Goal: Information Seeking & Learning: Learn about a topic

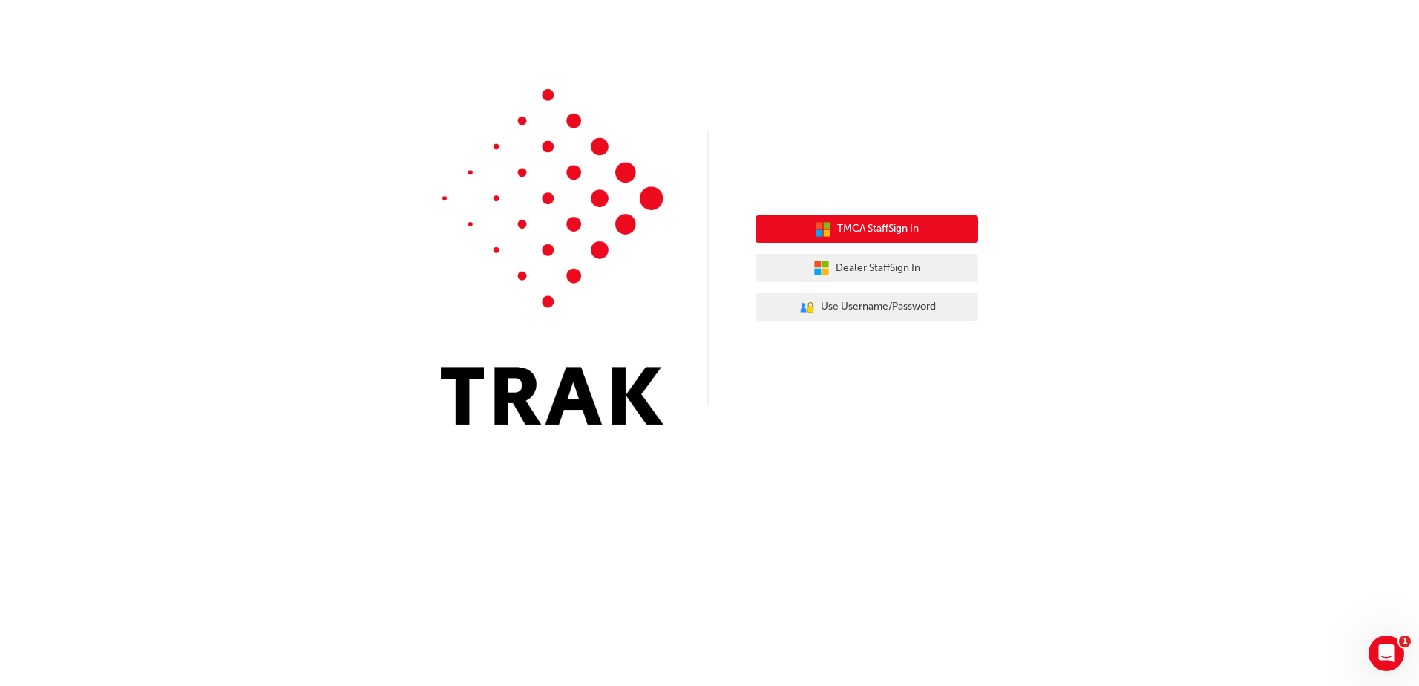
click at [872, 229] on span "TMCA Staff Sign In" at bounding box center [878, 228] width 82 height 17
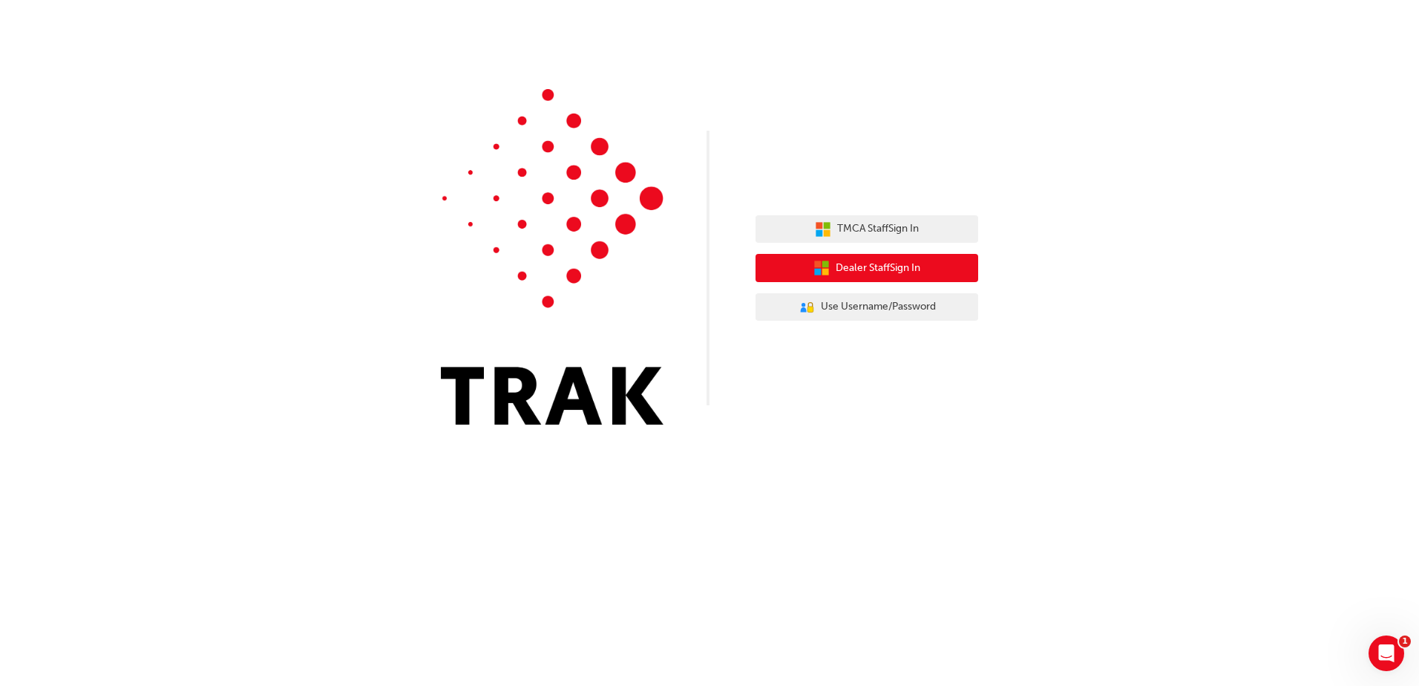
click at [845, 268] on span "Dealer Staff Sign In" at bounding box center [878, 268] width 85 height 17
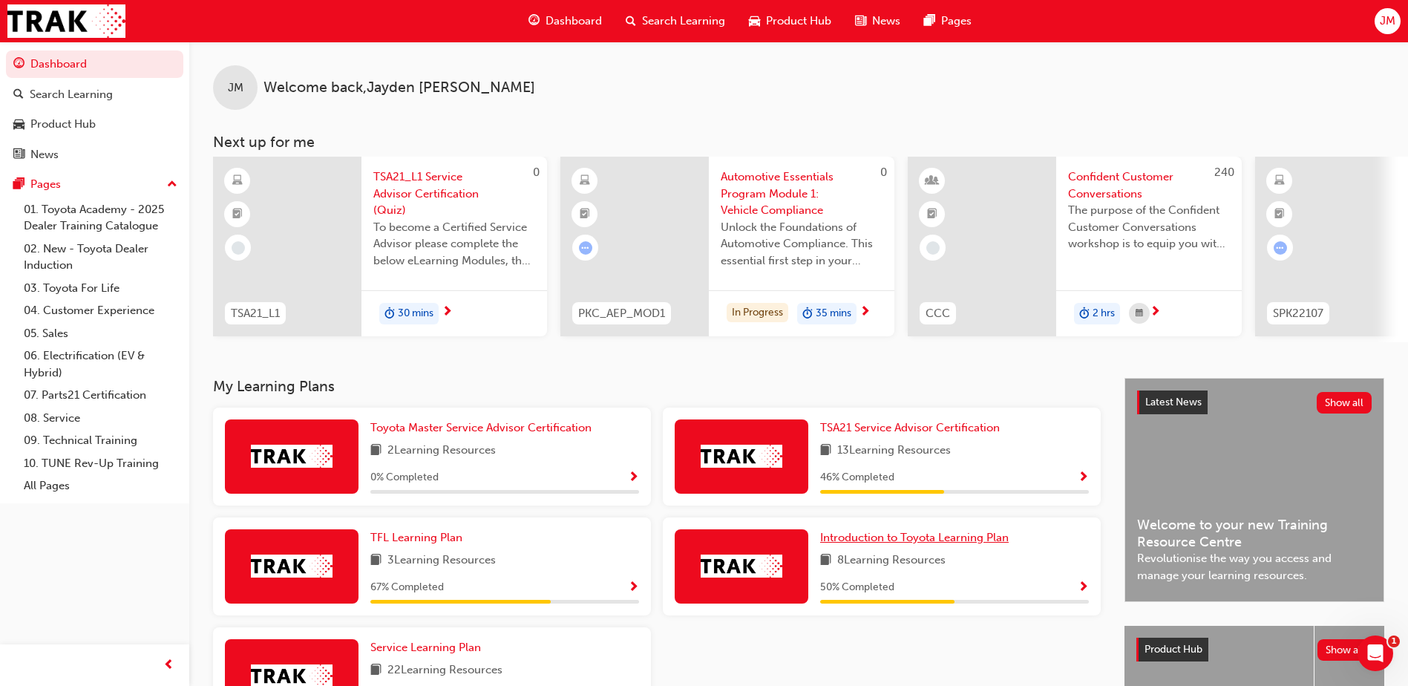
click at [945, 544] on span "Introduction to Toyota Learning Plan" at bounding box center [914, 537] width 189 height 13
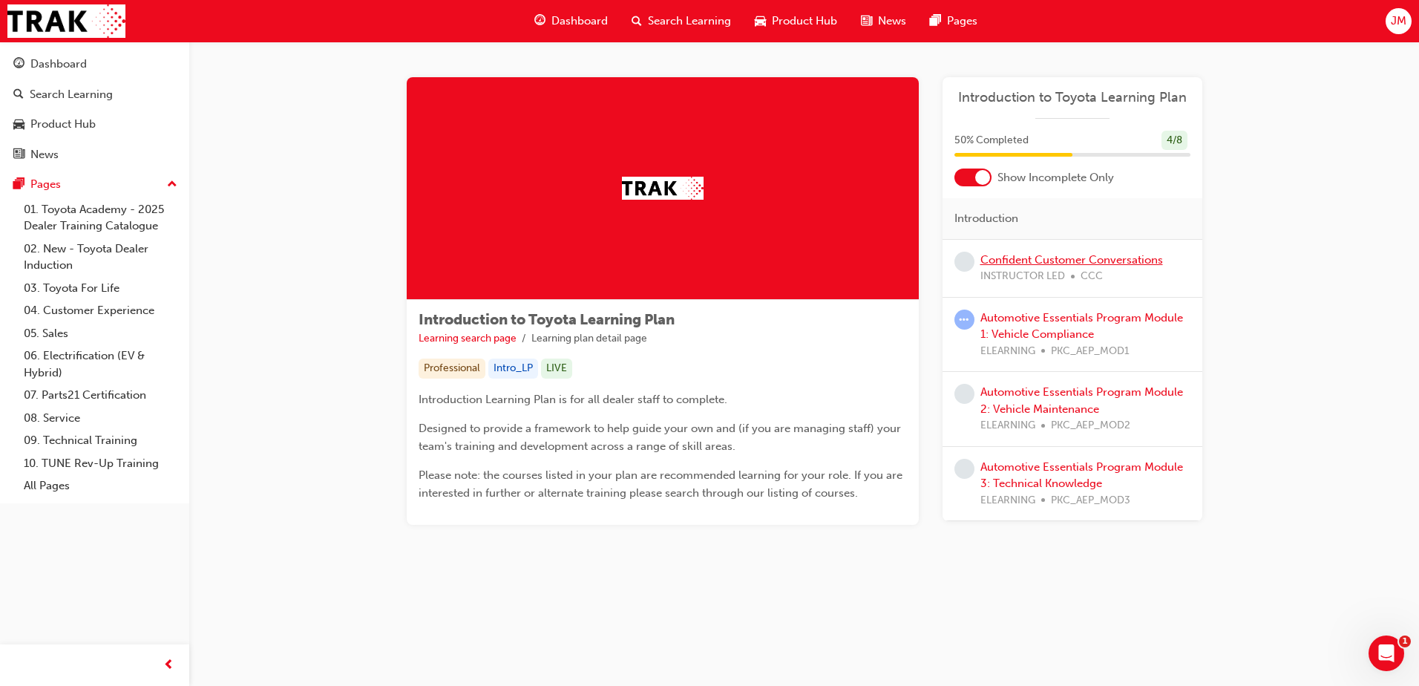
click at [1024, 263] on link "Confident Customer Conversations" at bounding box center [1071, 259] width 183 height 13
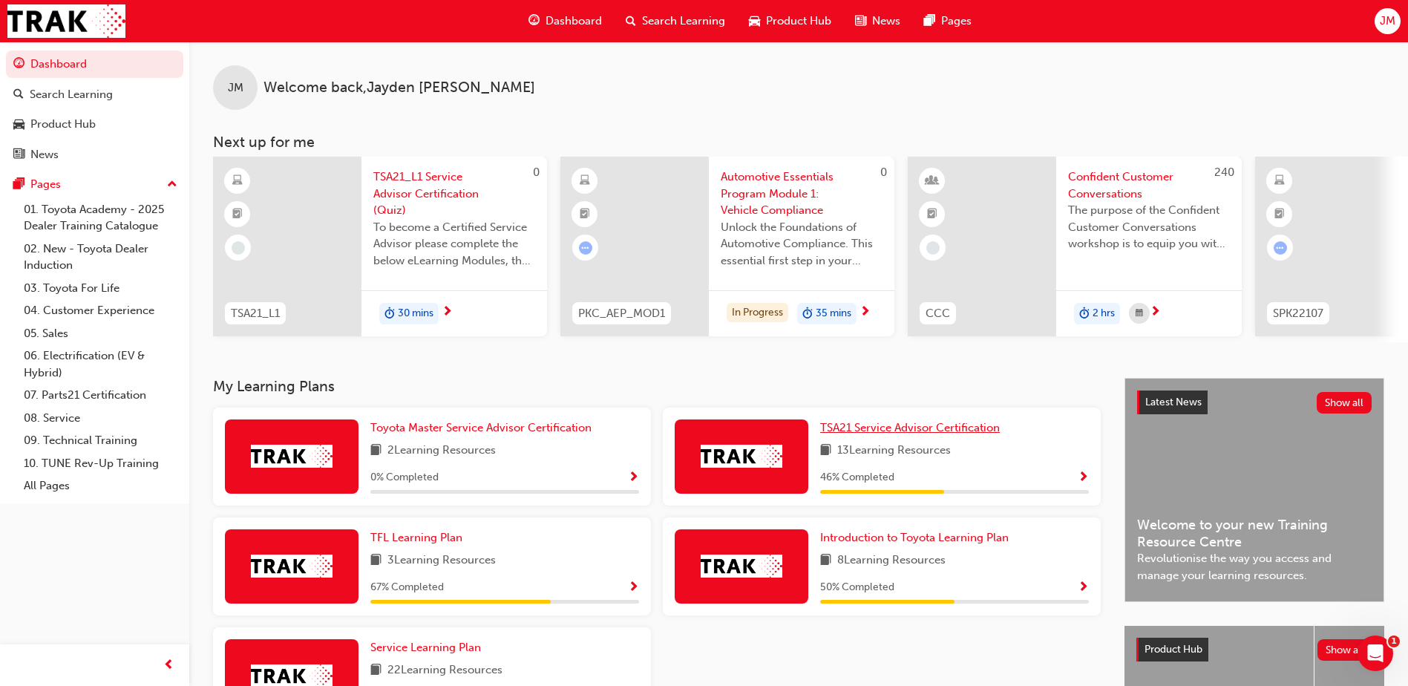
click at [893, 430] on span "TSA21 Service Advisor Certification" at bounding box center [910, 427] width 180 height 13
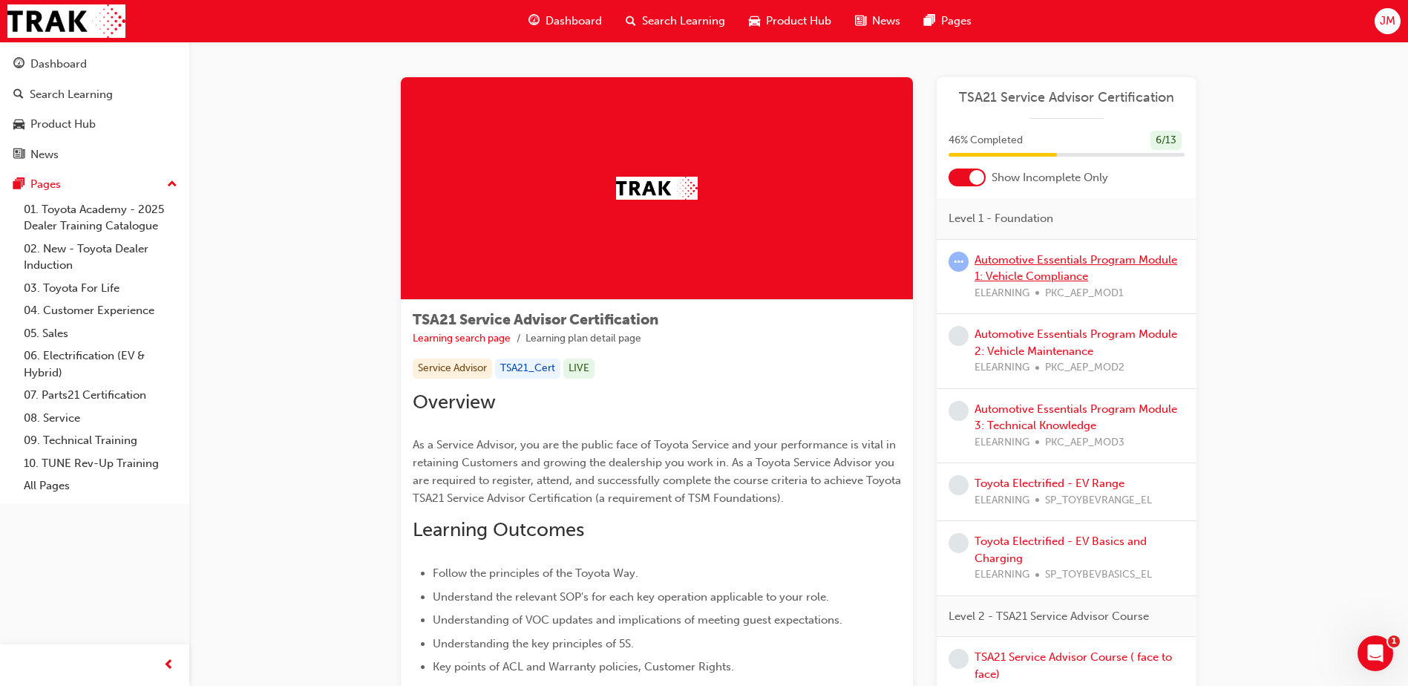
click at [1044, 264] on link "Automotive Essentials Program Module 1: Vehicle Compliance" at bounding box center [1076, 268] width 203 height 30
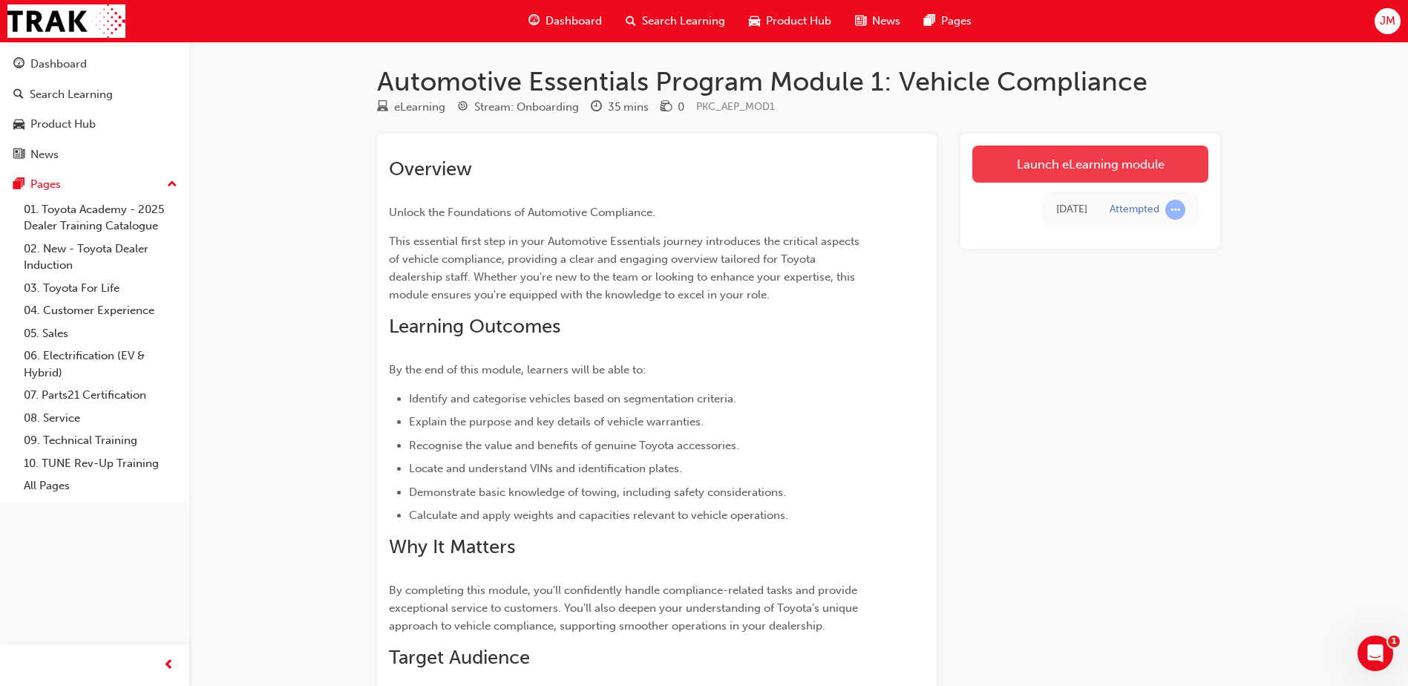
click at [1087, 163] on link "Launch eLearning module" at bounding box center [1090, 163] width 236 height 37
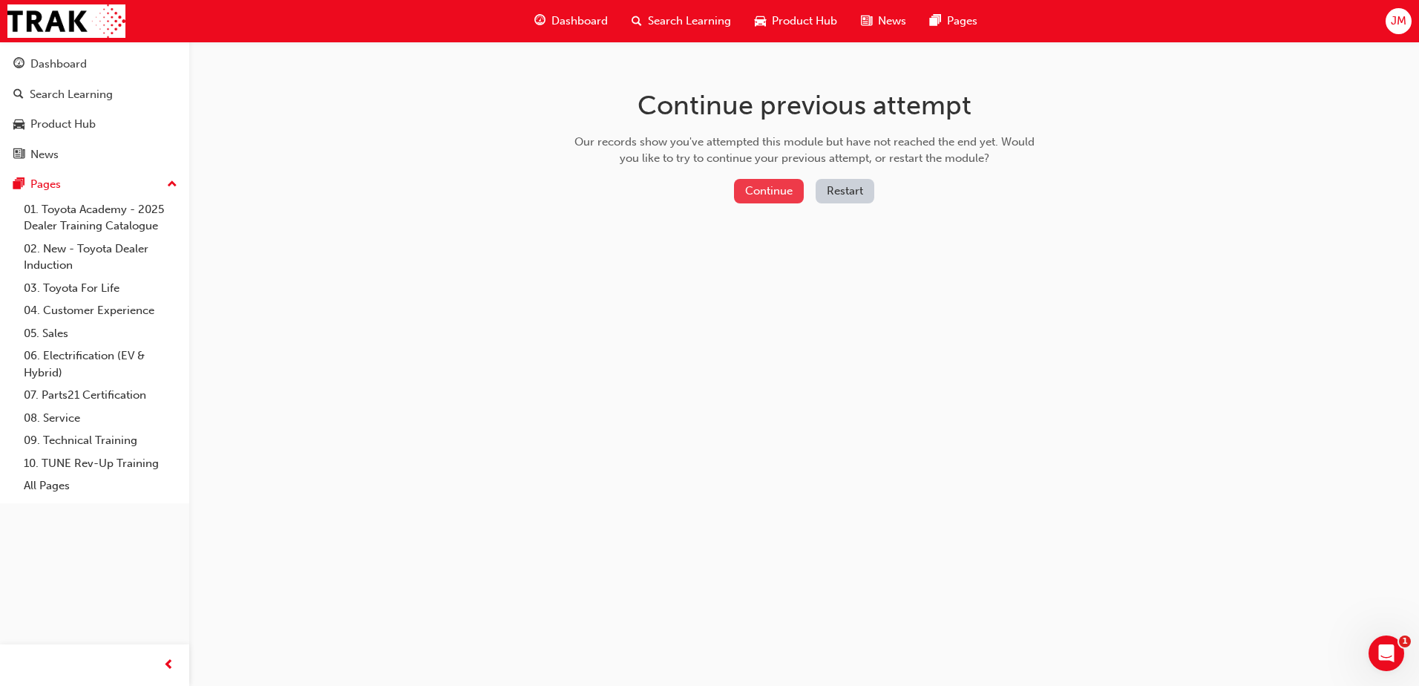
click at [759, 186] on button "Continue" at bounding box center [769, 191] width 70 height 24
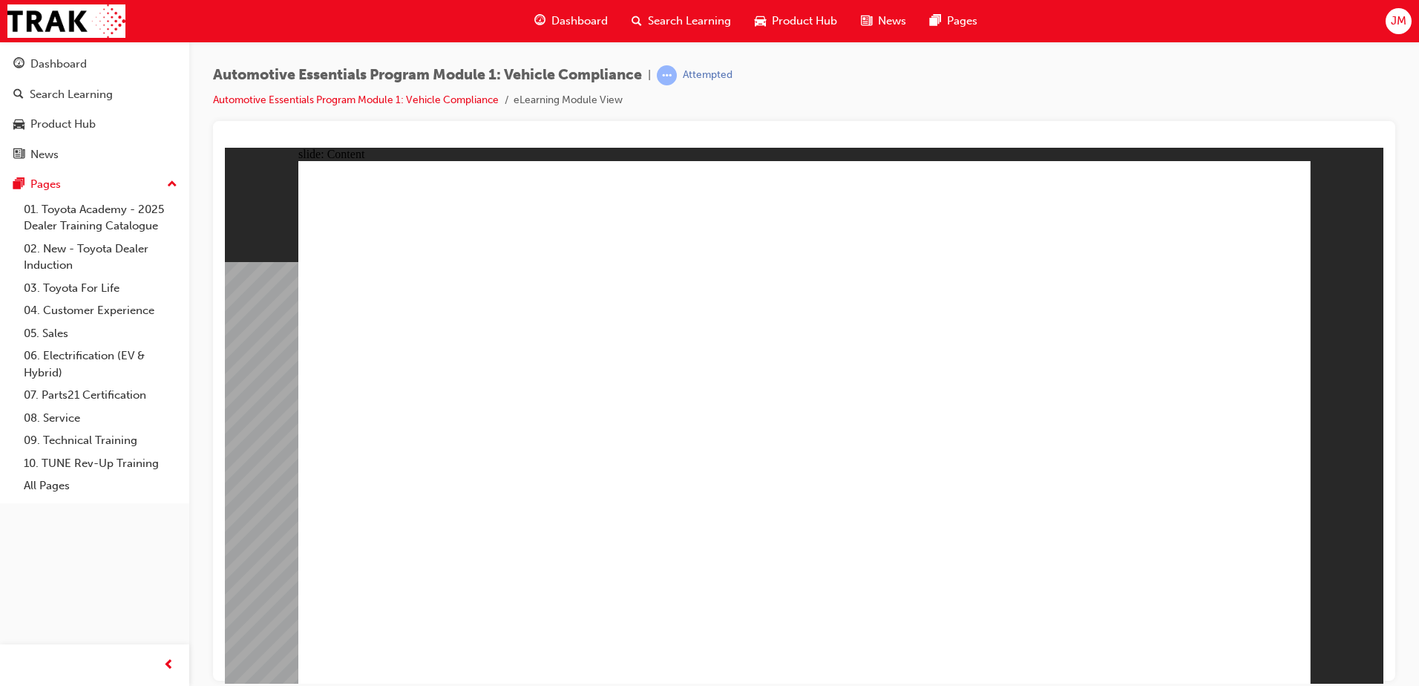
drag, startPoint x: 471, startPoint y: 546, endPoint x: 680, endPoint y: 551, distance: 208.6
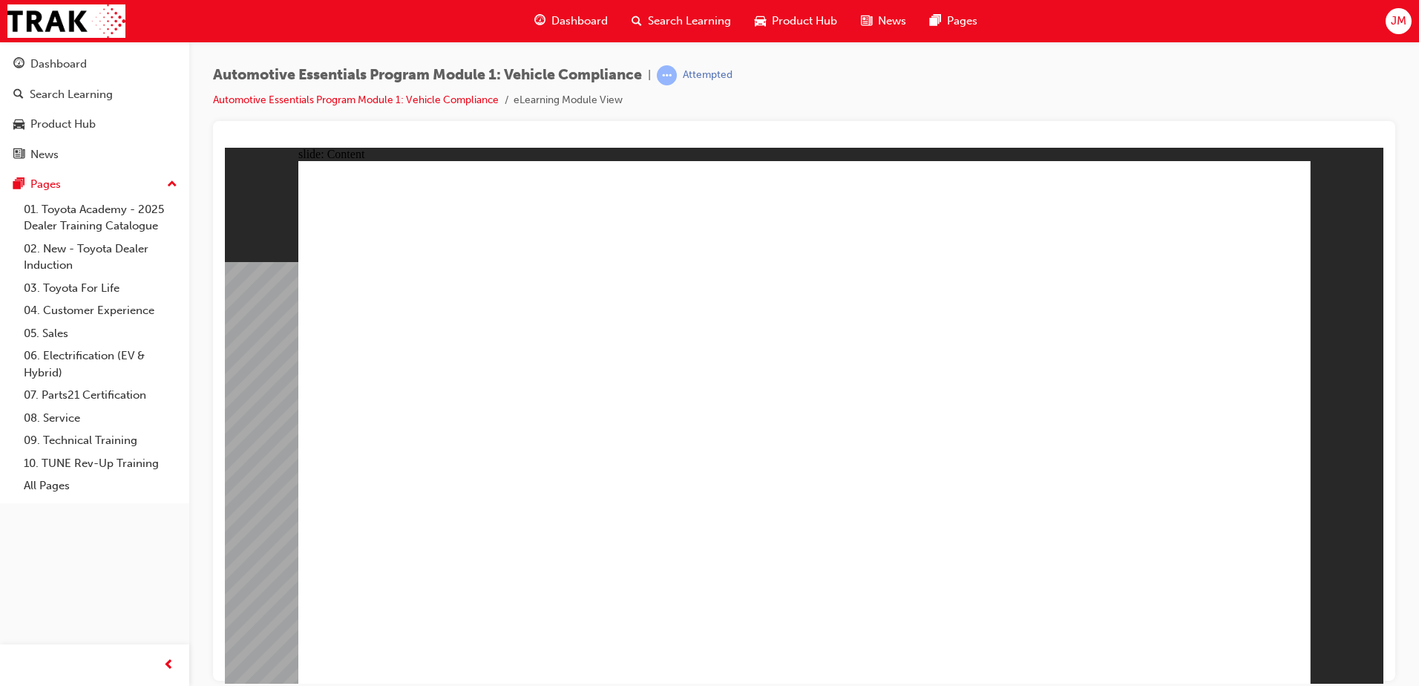
drag, startPoint x: 396, startPoint y: 453, endPoint x: 407, endPoint y: 454, distance: 10.5
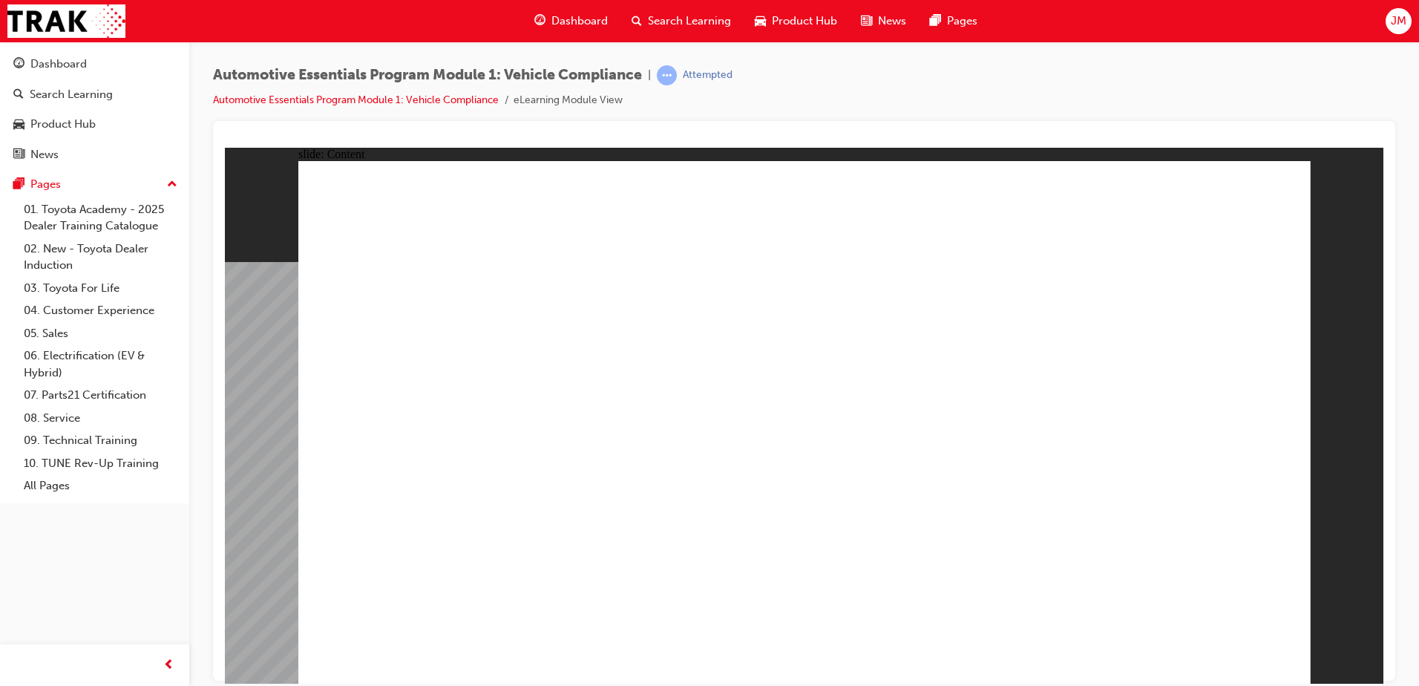
drag, startPoint x: 1262, startPoint y: 484, endPoint x: 1125, endPoint y: 464, distance: 138.0
drag, startPoint x: 1236, startPoint y: 632, endPoint x: 1226, endPoint y: 640, distance: 12.6
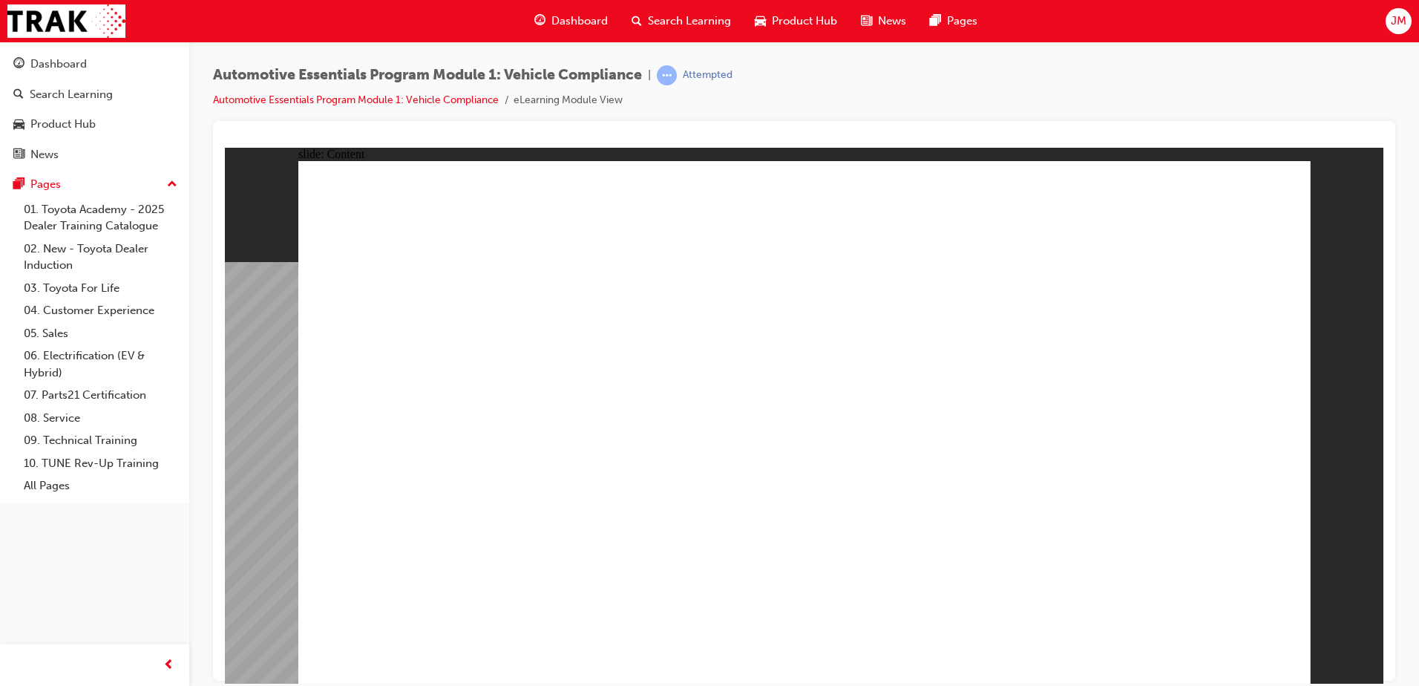
drag, startPoint x: 1069, startPoint y: 437, endPoint x: 1084, endPoint y: 433, distance: 15.5
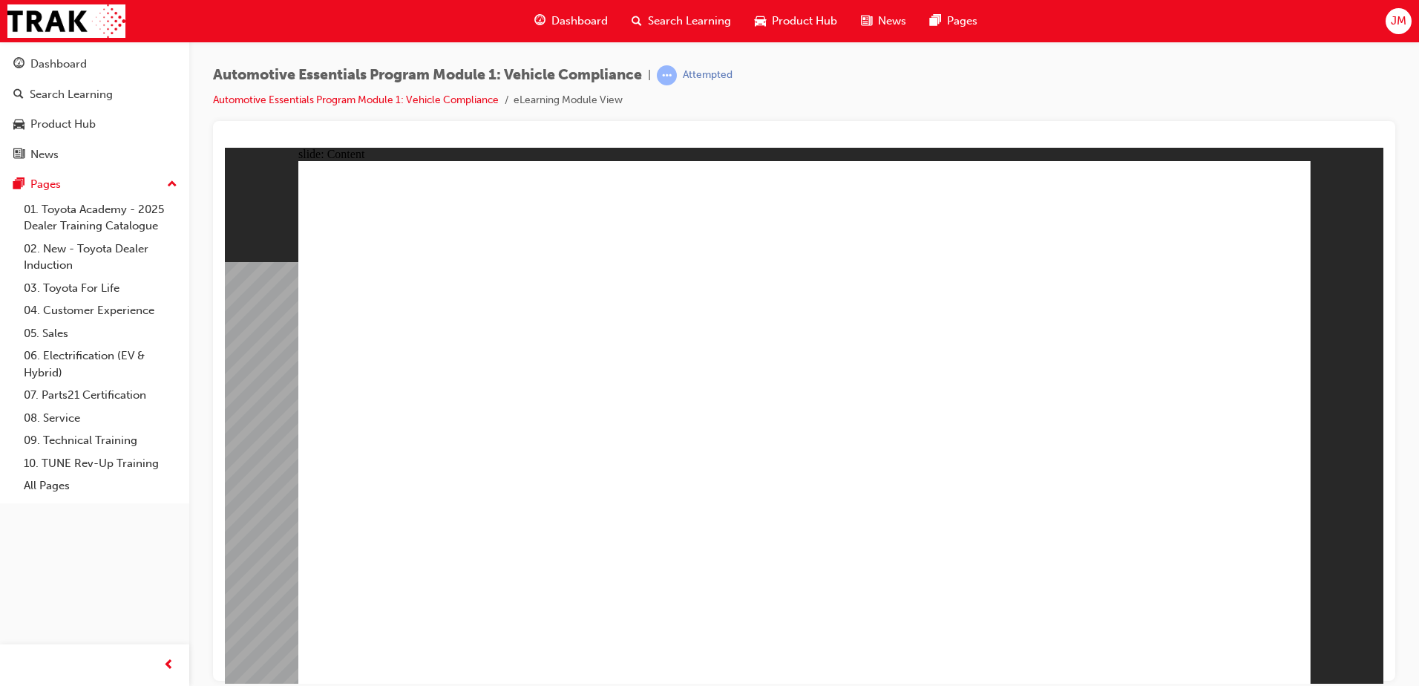
drag, startPoint x: 620, startPoint y: 330, endPoint x: 826, endPoint y: 425, distance: 227.2
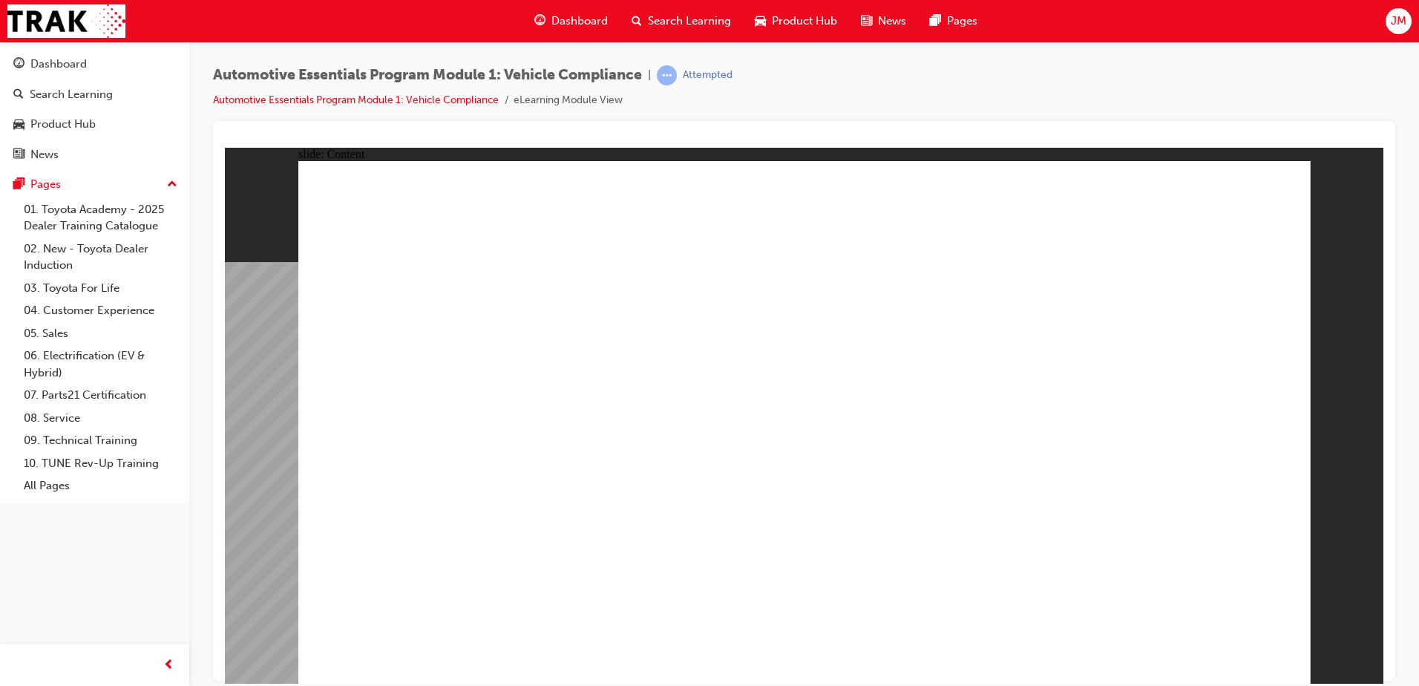
drag, startPoint x: 828, startPoint y: 436, endPoint x: 972, endPoint y: 426, distance: 143.6
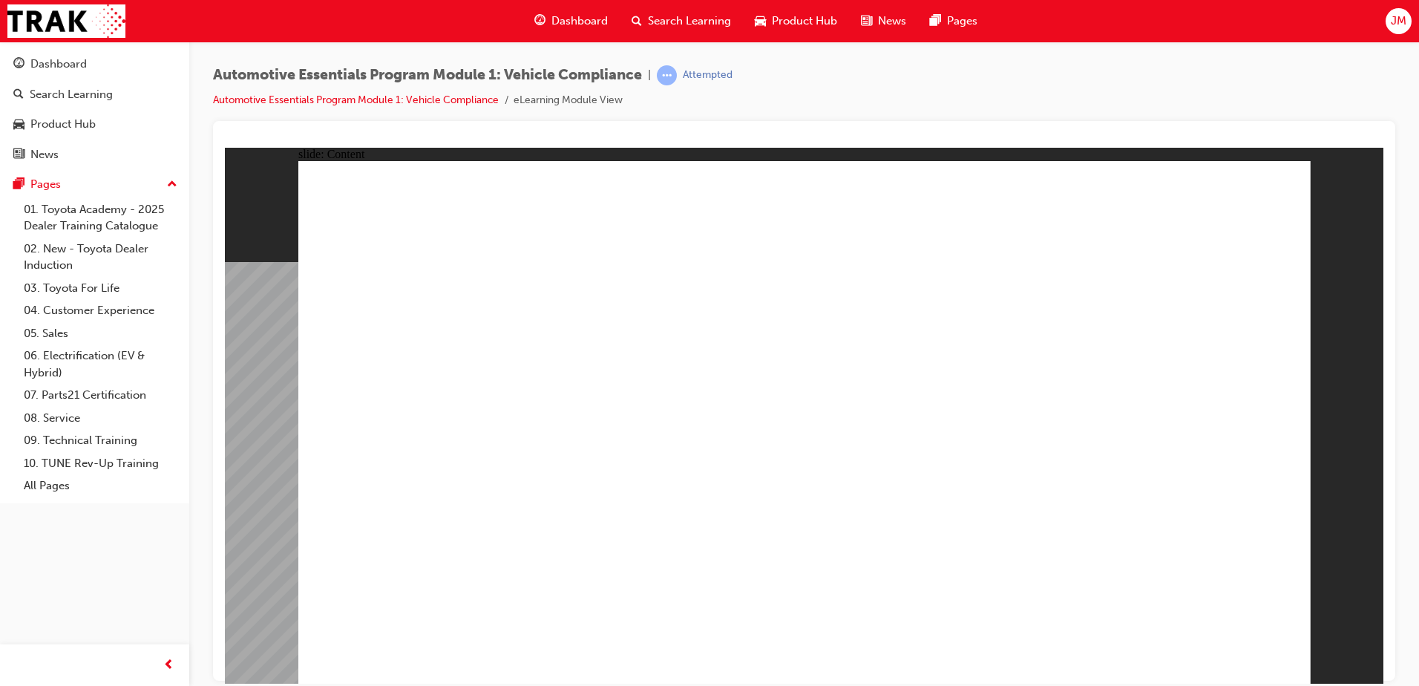
drag, startPoint x: 775, startPoint y: 368, endPoint x: 779, endPoint y: 361, distance: 7.6
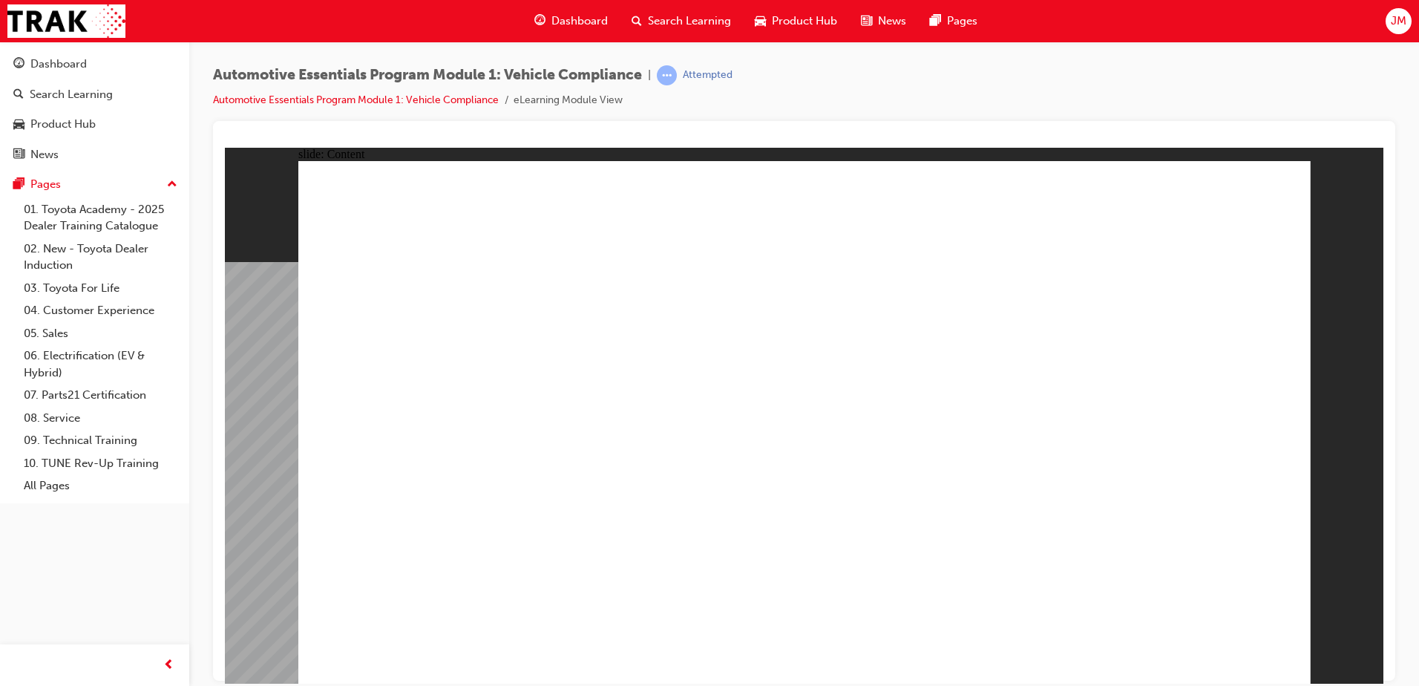
drag, startPoint x: 1260, startPoint y: 679, endPoint x: 1258, endPoint y: 648, distance: 31.2
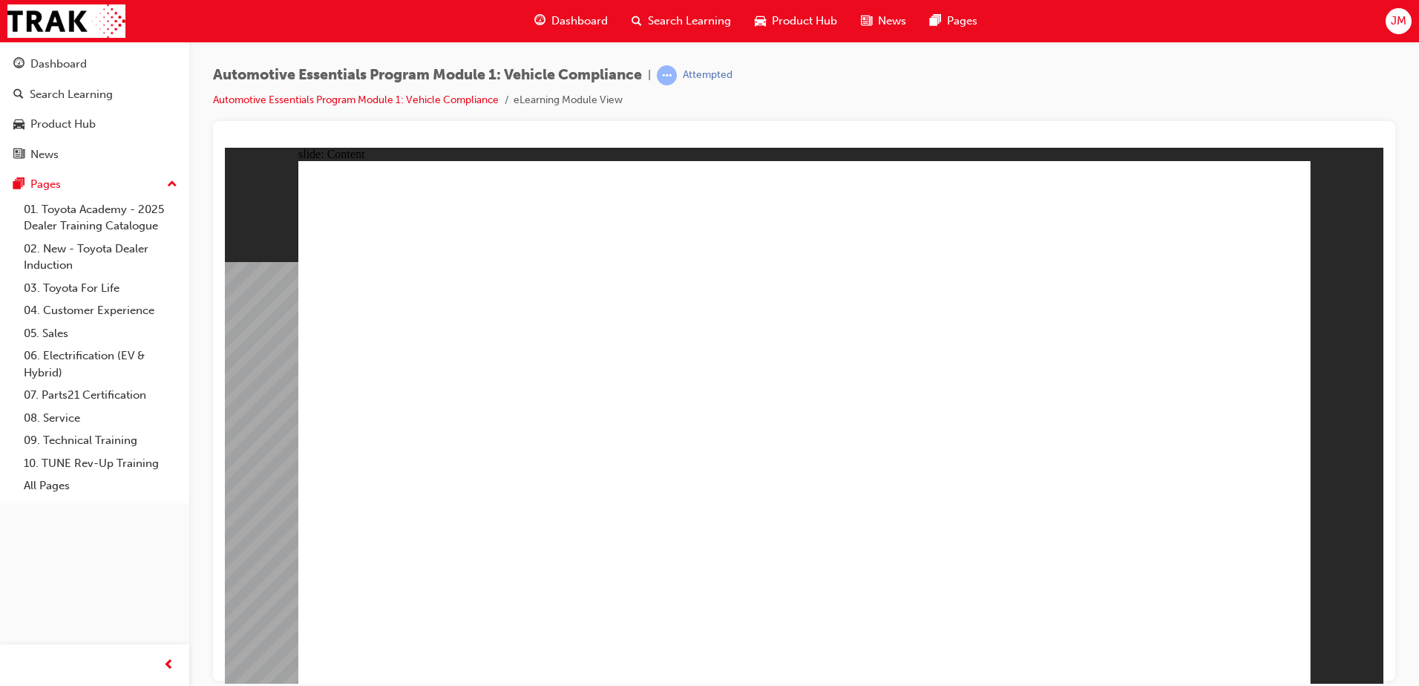
drag, startPoint x: 1282, startPoint y: 191, endPoint x: 1264, endPoint y: 205, distance: 22.7
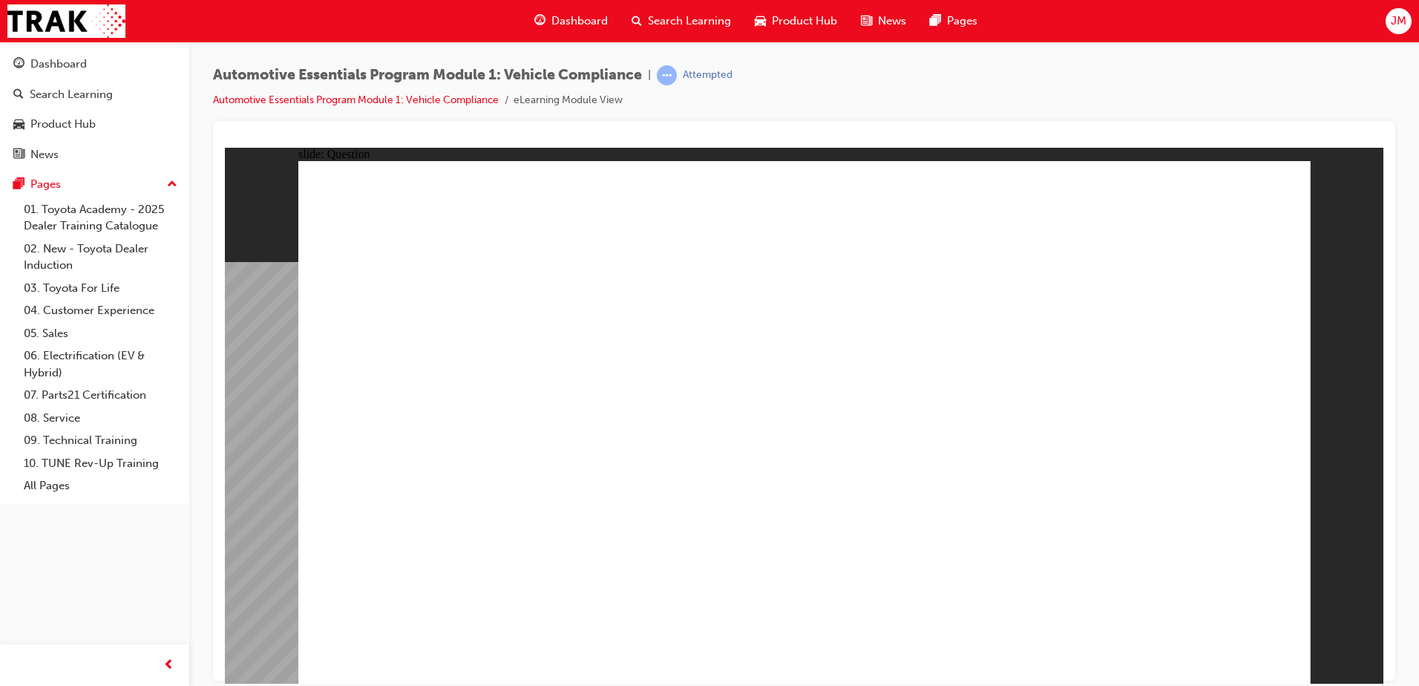
radio input "true"
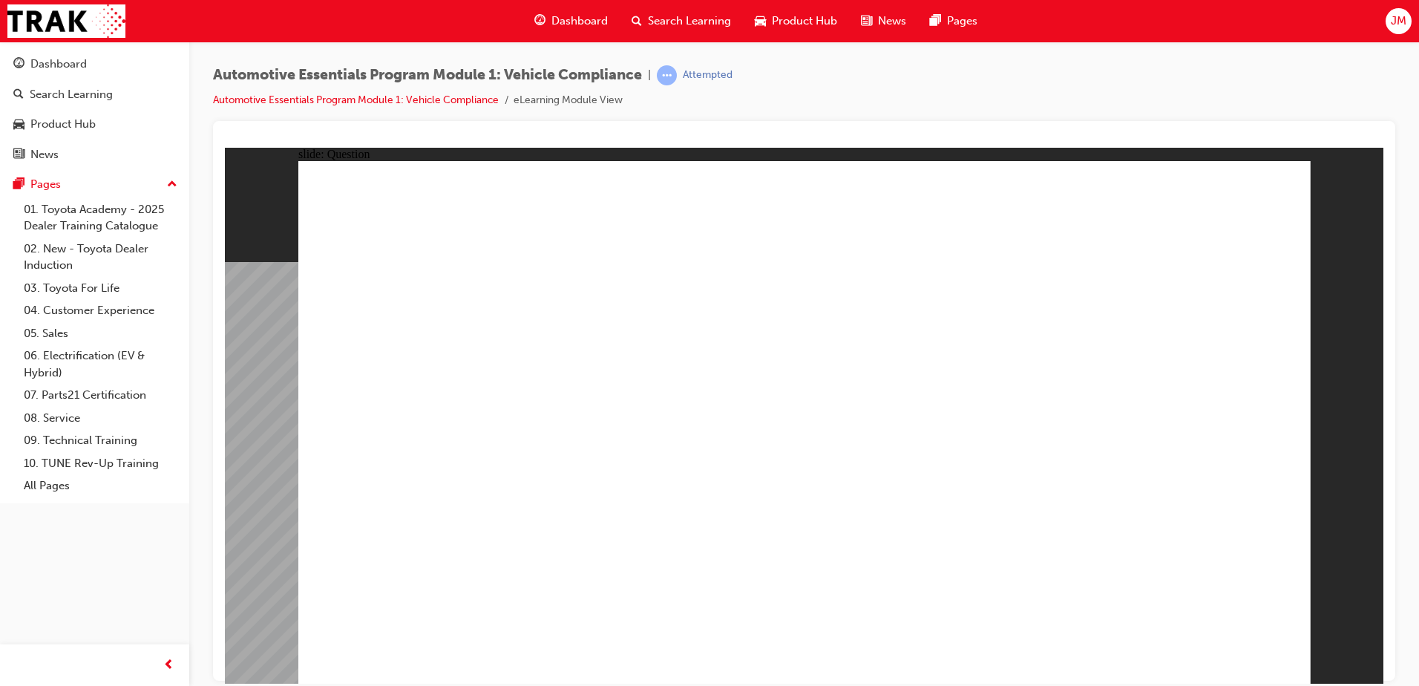
radio input "true"
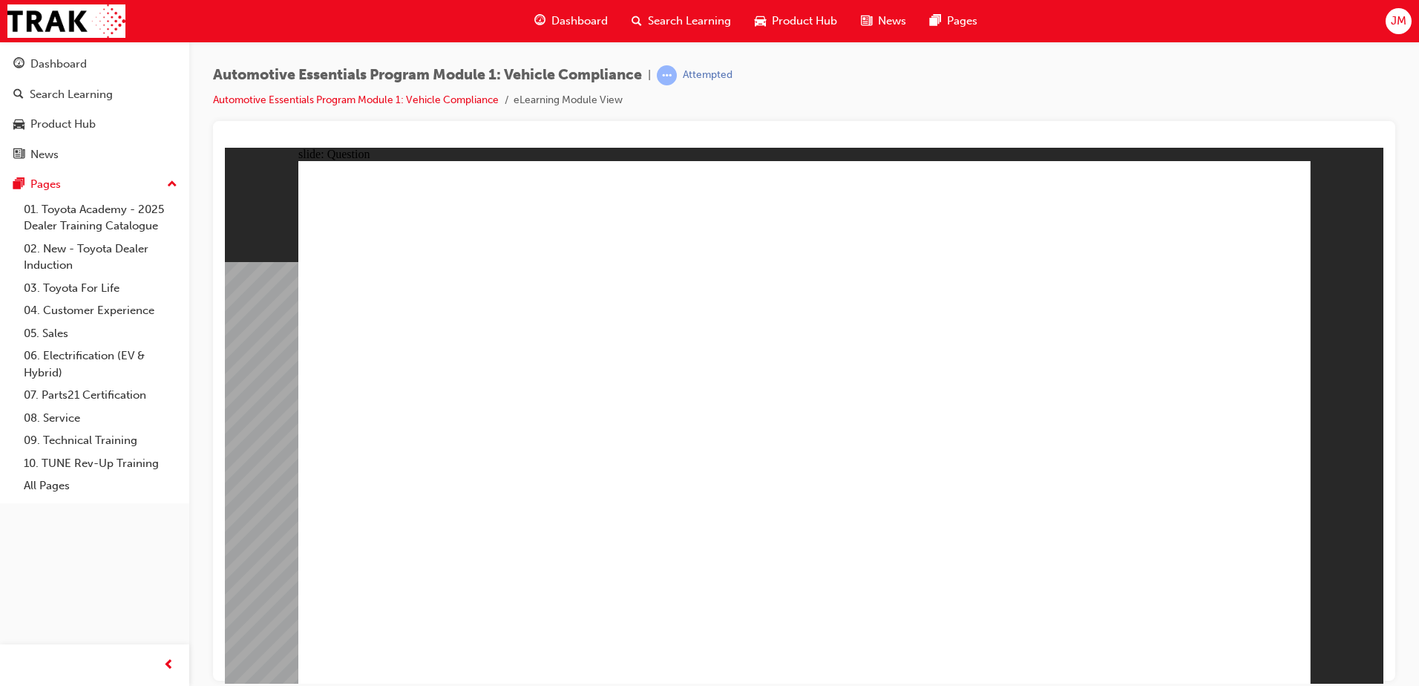
radio input "true"
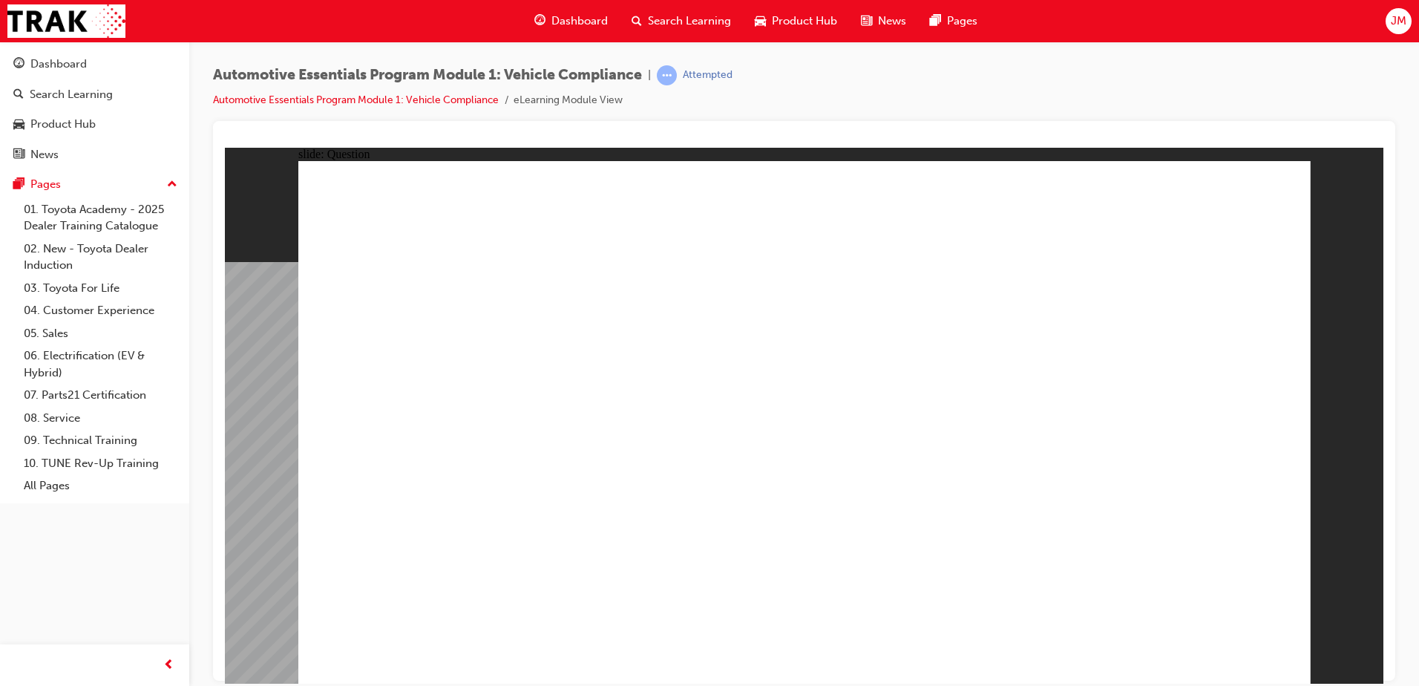
drag, startPoint x: 822, startPoint y: 530, endPoint x: 823, endPoint y: 517, distance: 12.7
drag, startPoint x: 394, startPoint y: 260, endPoint x: 561, endPoint y: 308, distance: 173.8
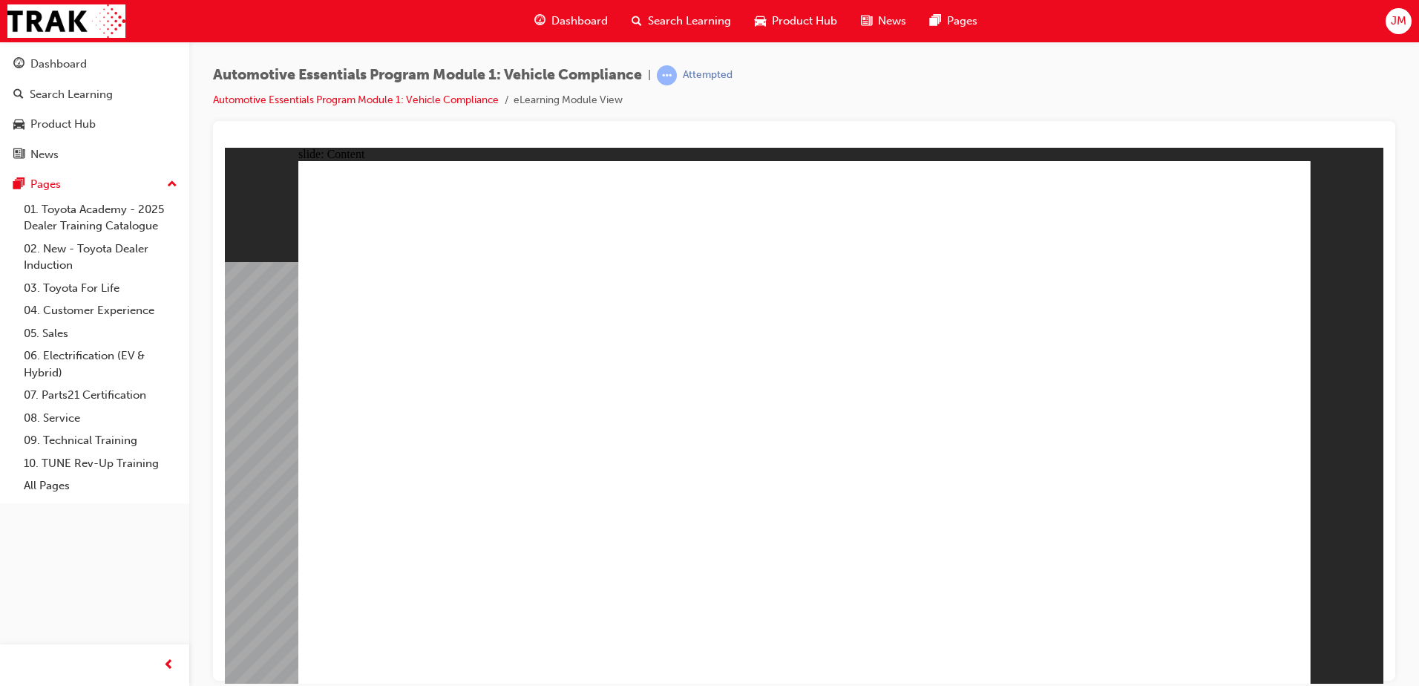
drag, startPoint x: 632, startPoint y: 413, endPoint x: 825, endPoint y: 418, distance: 193.0
drag, startPoint x: 653, startPoint y: 462, endPoint x: 759, endPoint y: 446, distance: 107.4
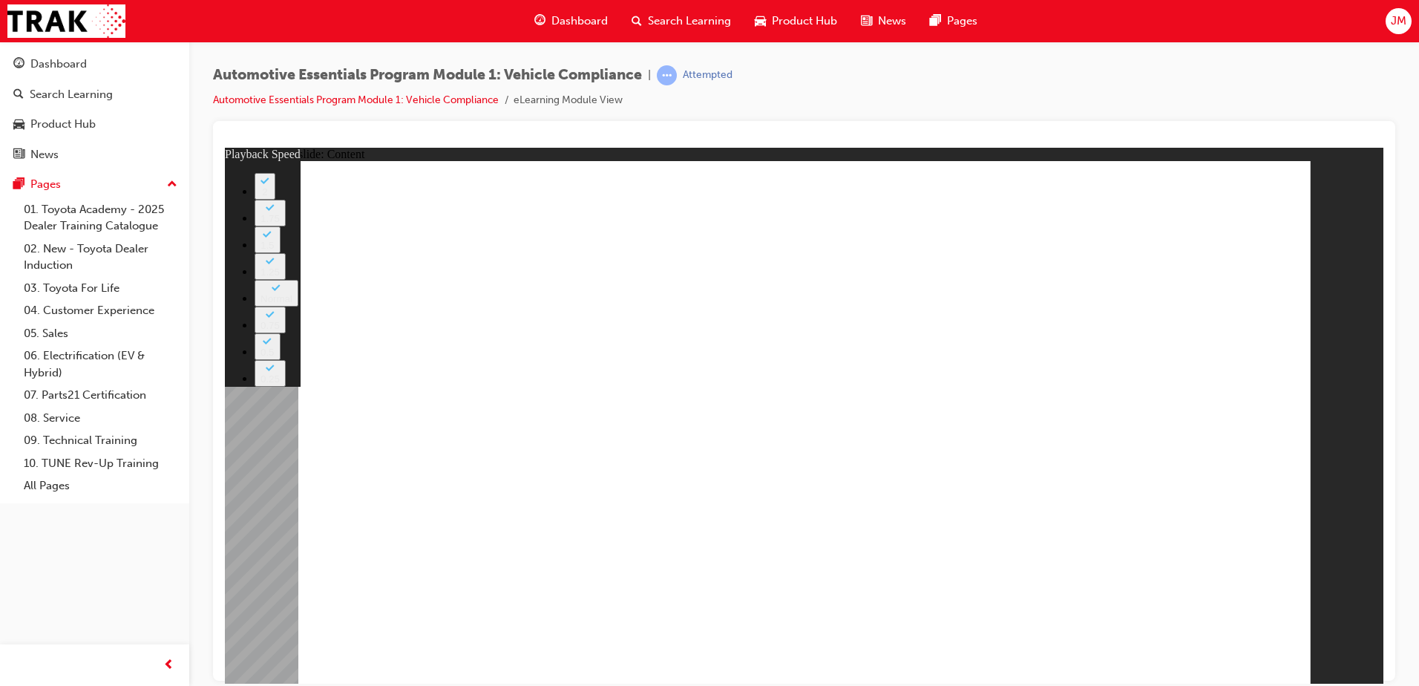
type input "35"
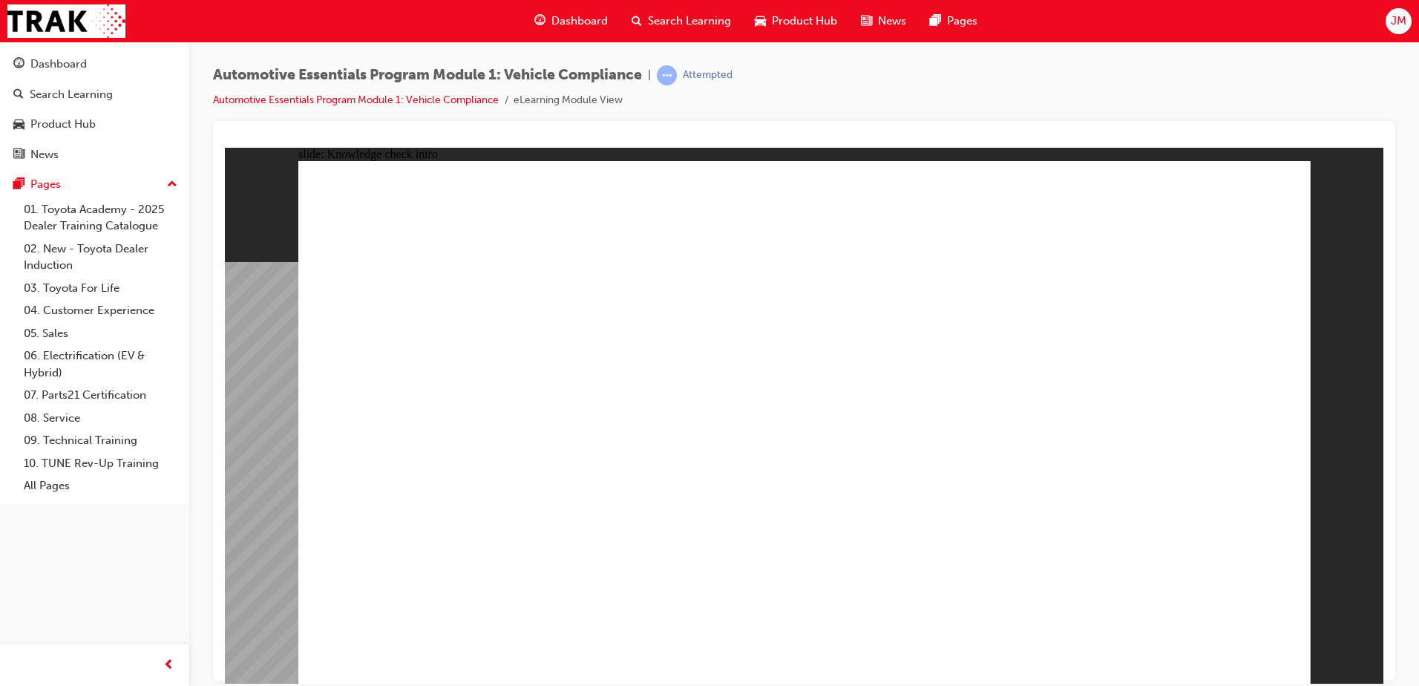
radio input "true"
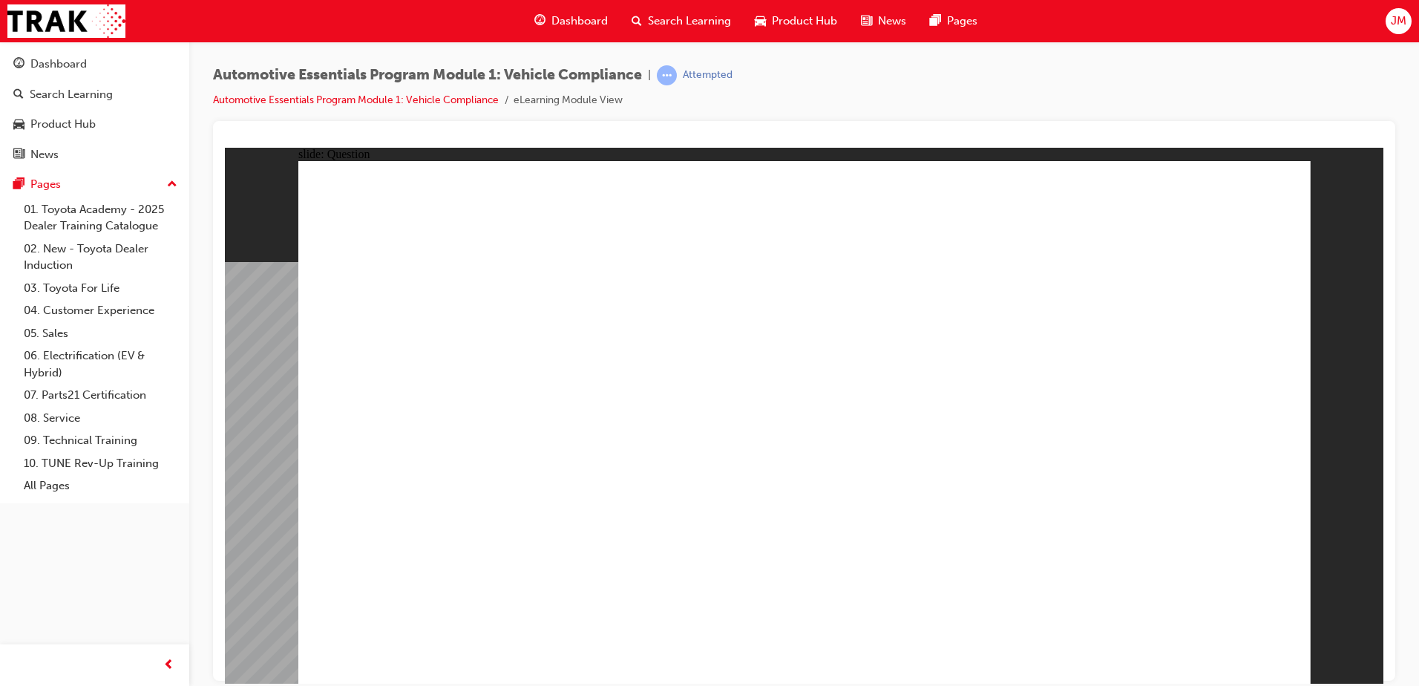
radio input "true"
drag, startPoint x: 789, startPoint y: 542, endPoint x: 796, endPoint y: 528, distance: 15.6
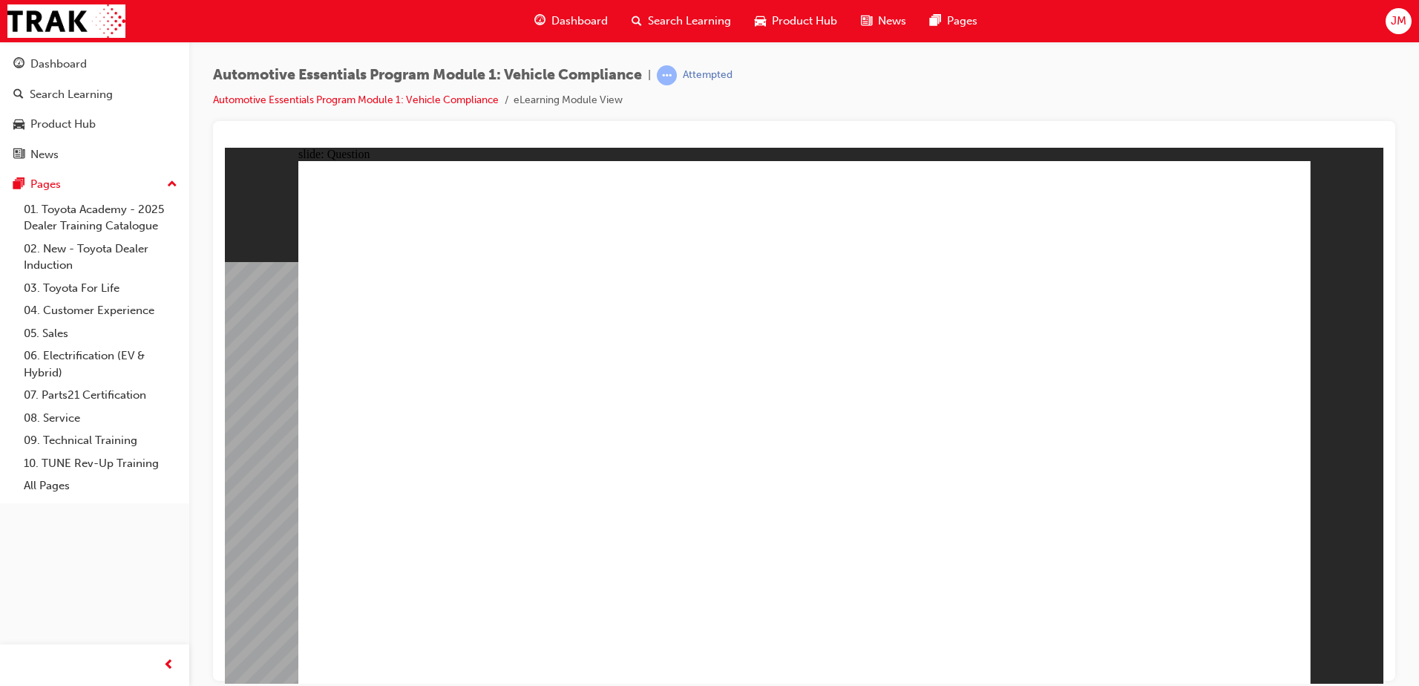
radio input "true"
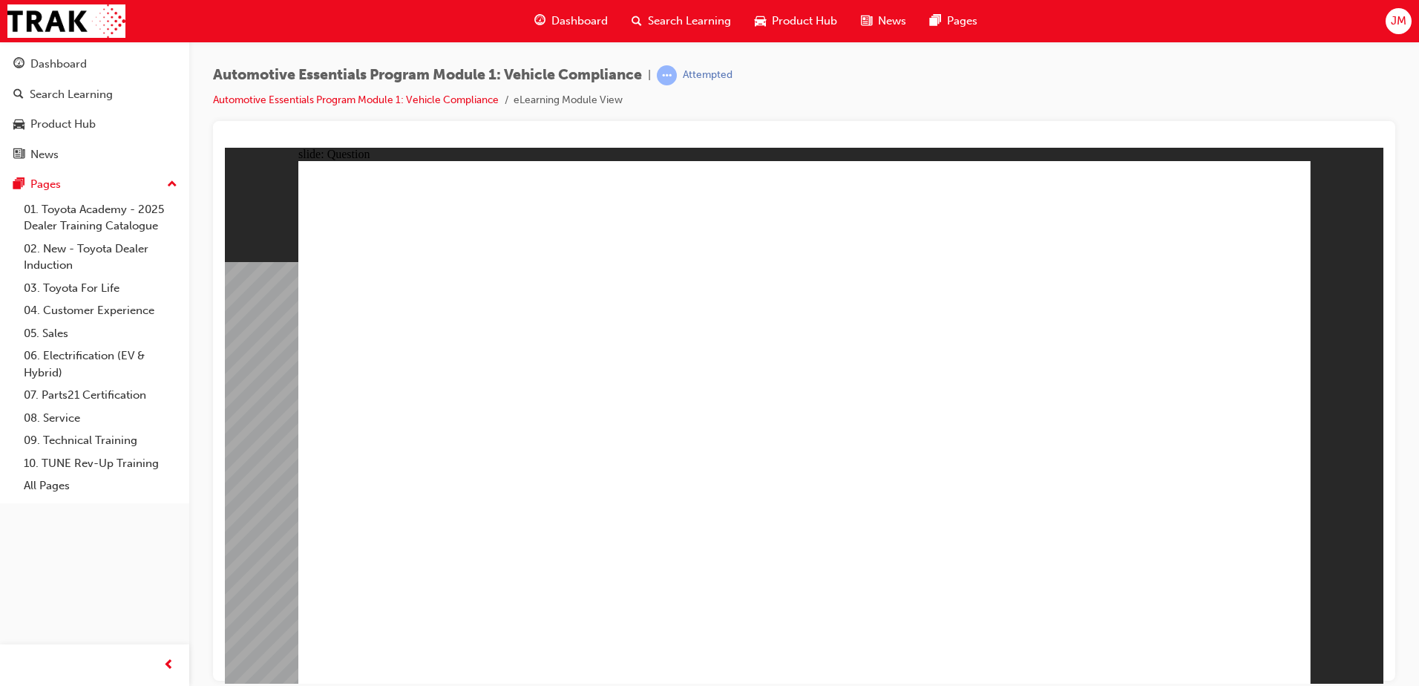
drag, startPoint x: 612, startPoint y: 328, endPoint x: 848, endPoint y: 359, distance: 237.3
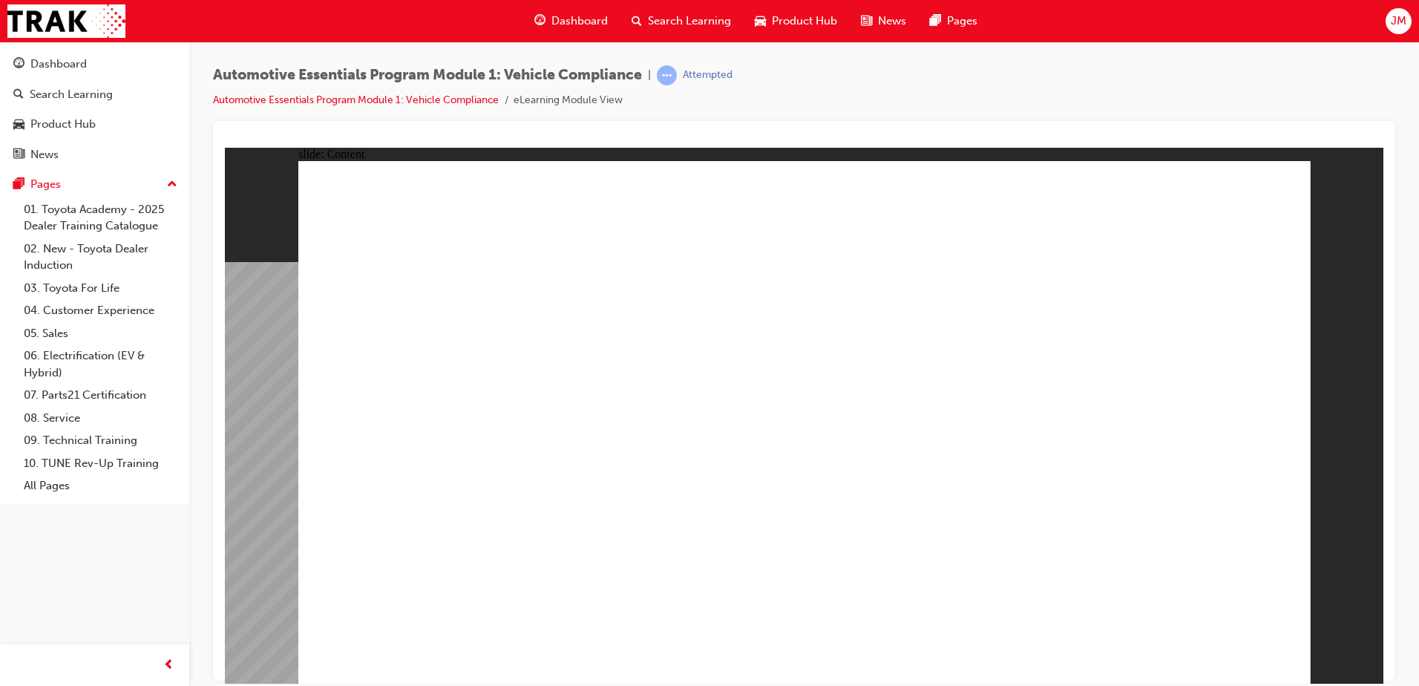
drag, startPoint x: 729, startPoint y: 494, endPoint x: 943, endPoint y: 499, distance: 213.8
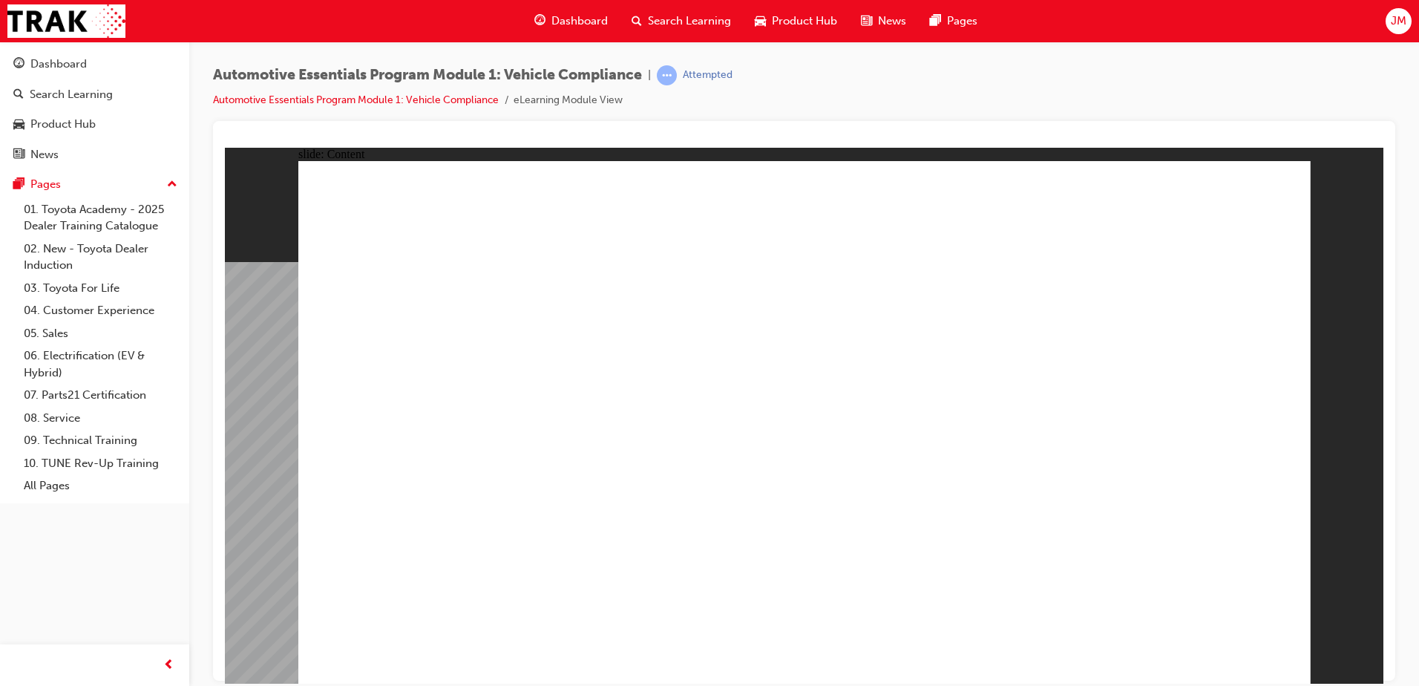
drag, startPoint x: 1232, startPoint y: 655, endPoint x: 1222, endPoint y: 665, distance: 14.2
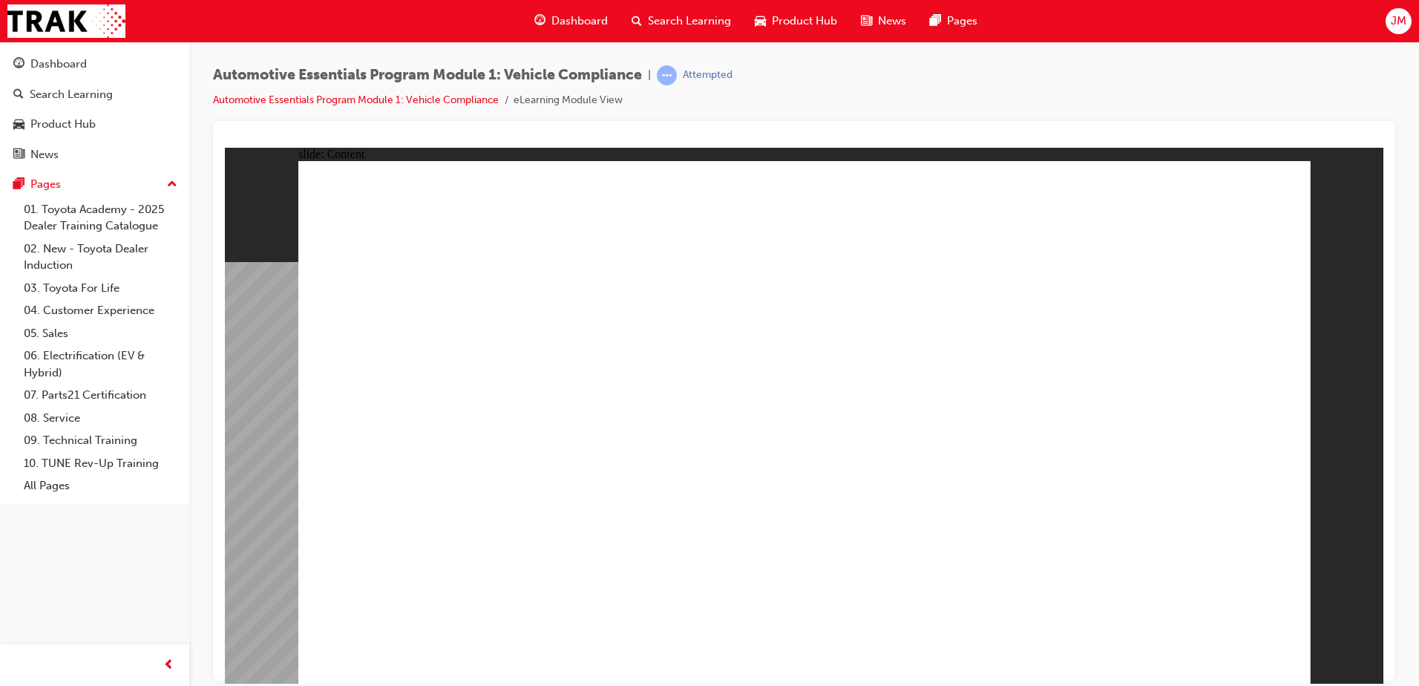
drag, startPoint x: 1056, startPoint y: 440, endPoint x: 1065, endPoint y: 437, distance: 9.4
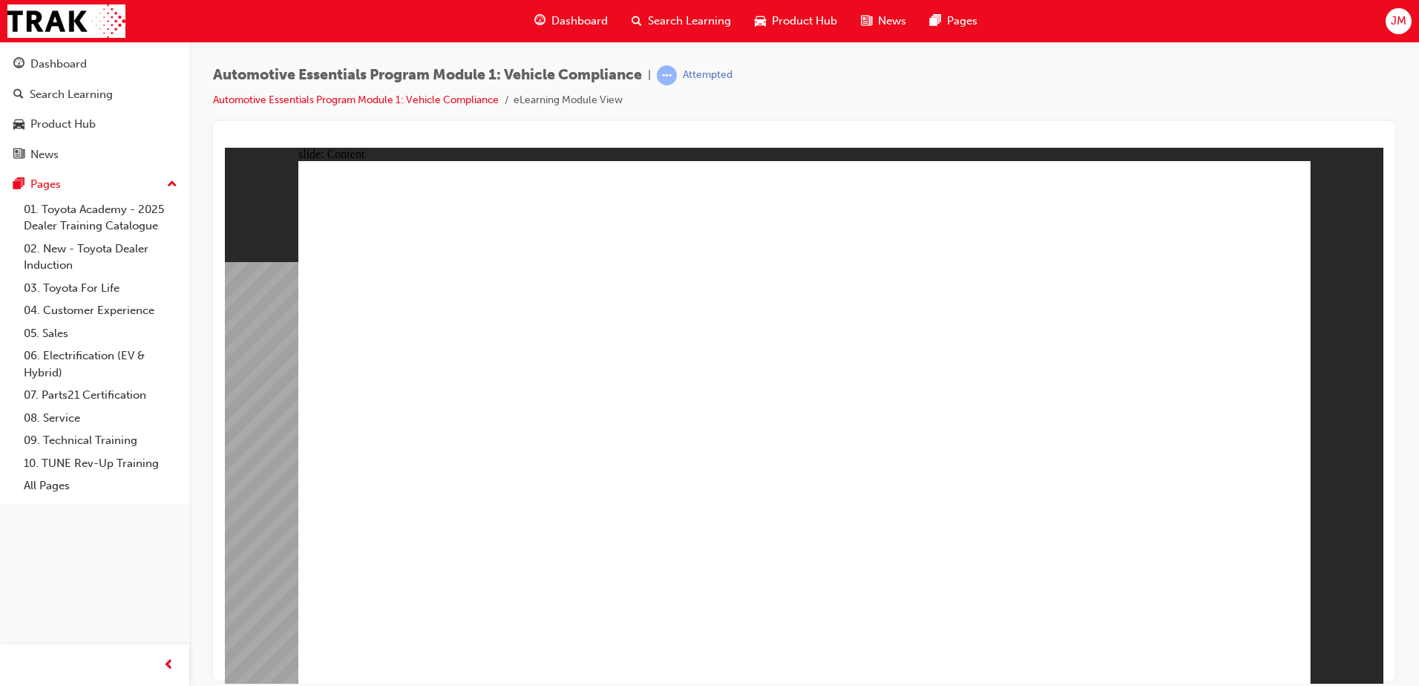
drag, startPoint x: 1145, startPoint y: 420, endPoint x: 961, endPoint y: 375, distance: 189.6
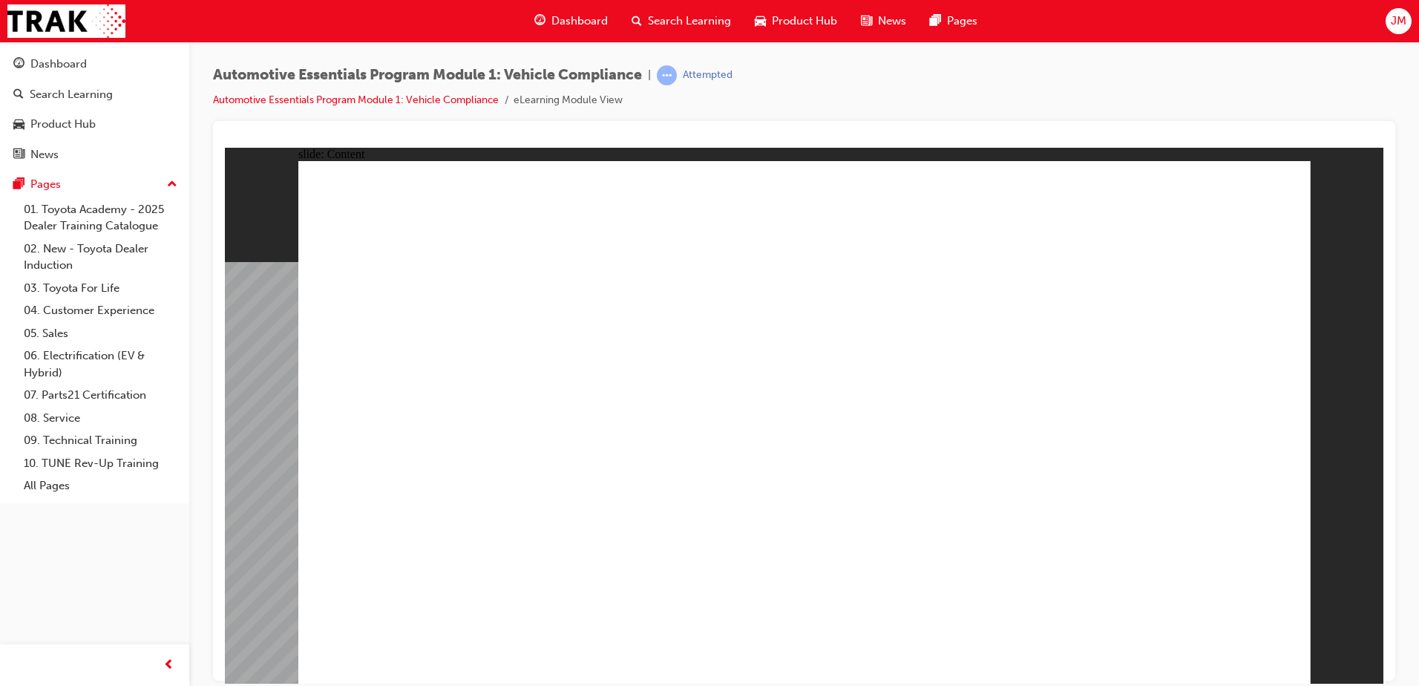
drag, startPoint x: 648, startPoint y: 523, endPoint x: 632, endPoint y: 526, distance: 15.9
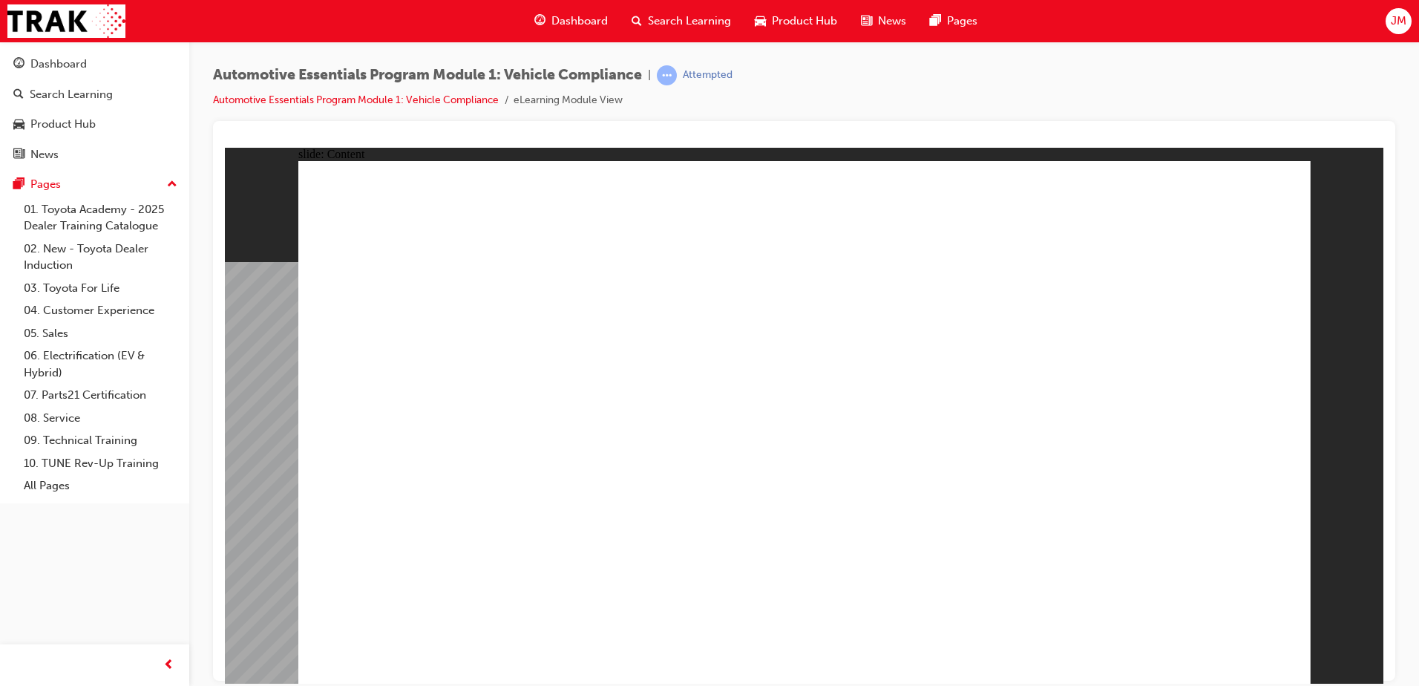
drag, startPoint x: 1289, startPoint y: 376, endPoint x: 1211, endPoint y: 305, distance: 105.6
drag, startPoint x: 1155, startPoint y: 336, endPoint x: 1085, endPoint y: 624, distance: 296.3
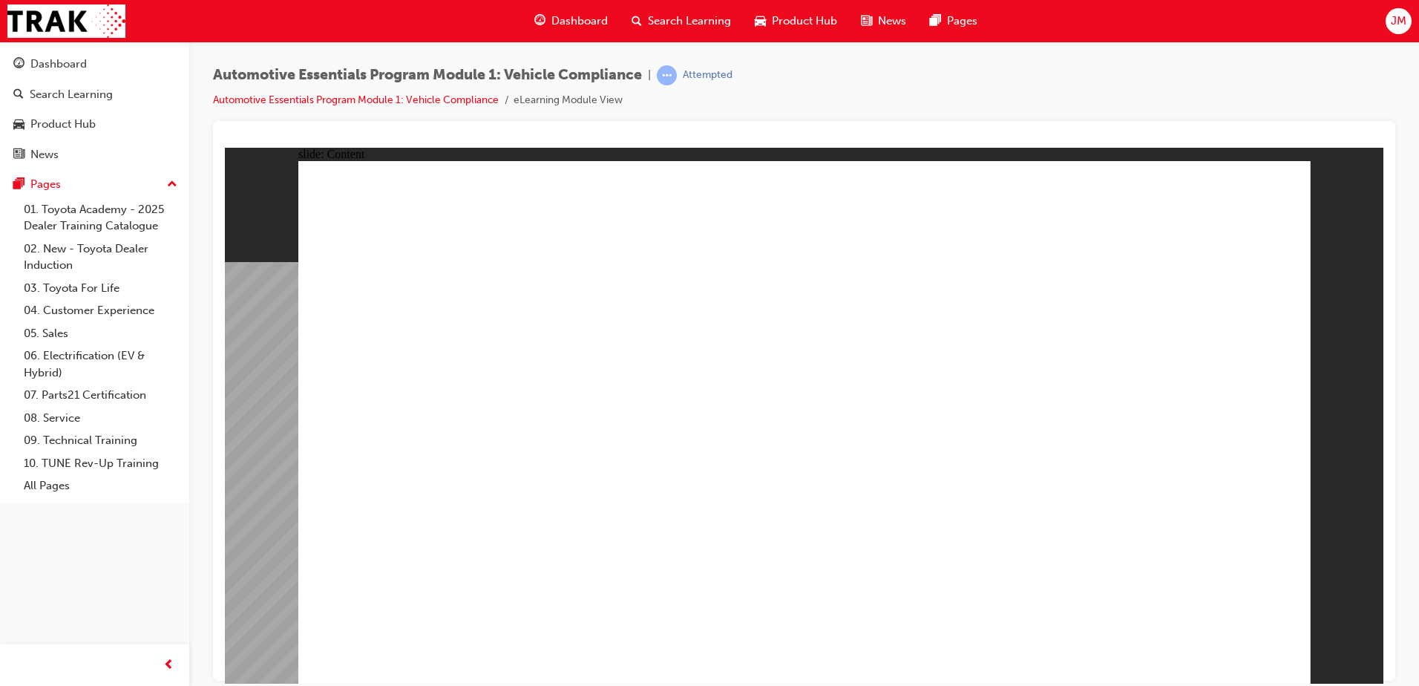
drag, startPoint x: 1044, startPoint y: 620, endPoint x: 953, endPoint y: 612, distance: 91.6
drag, startPoint x: 946, startPoint y: 595, endPoint x: 1085, endPoint y: 589, distance: 139.7
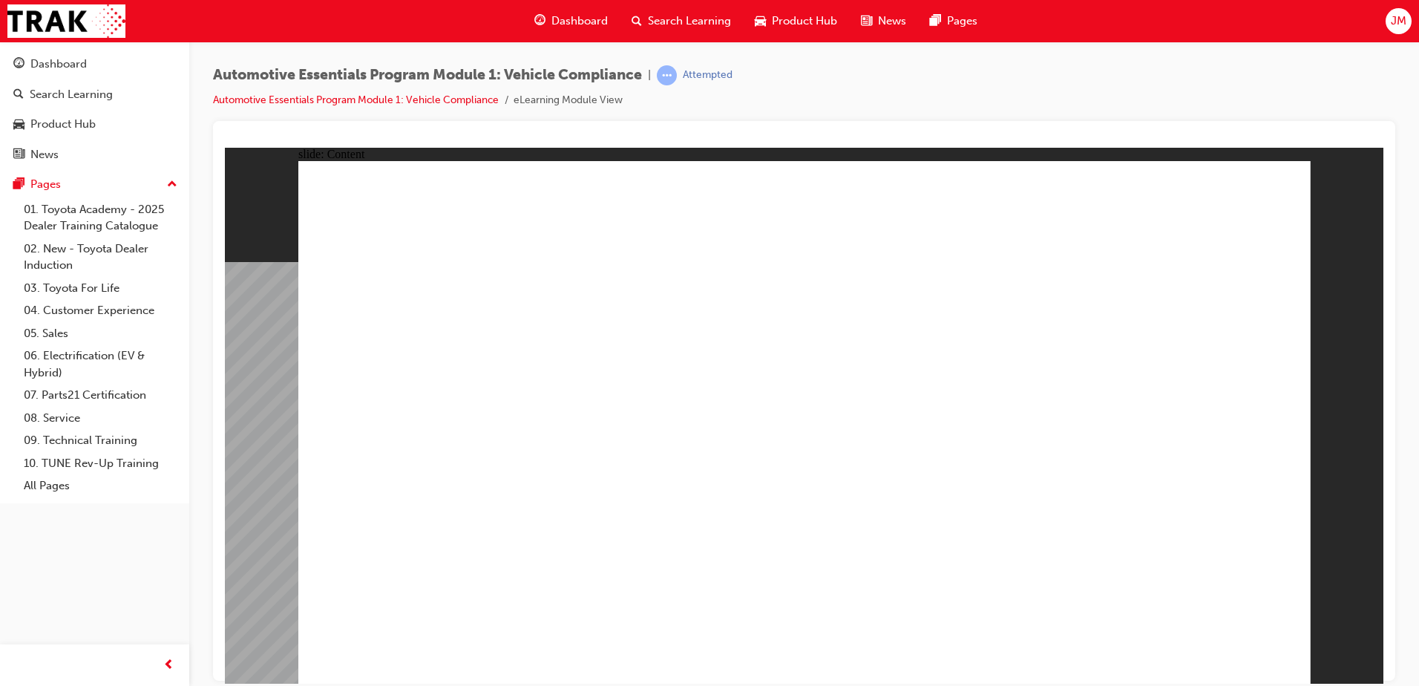
drag, startPoint x: 1265, startPoint y: 212, endPoint x: 1268, endPoint y: 202, distance: 10.8
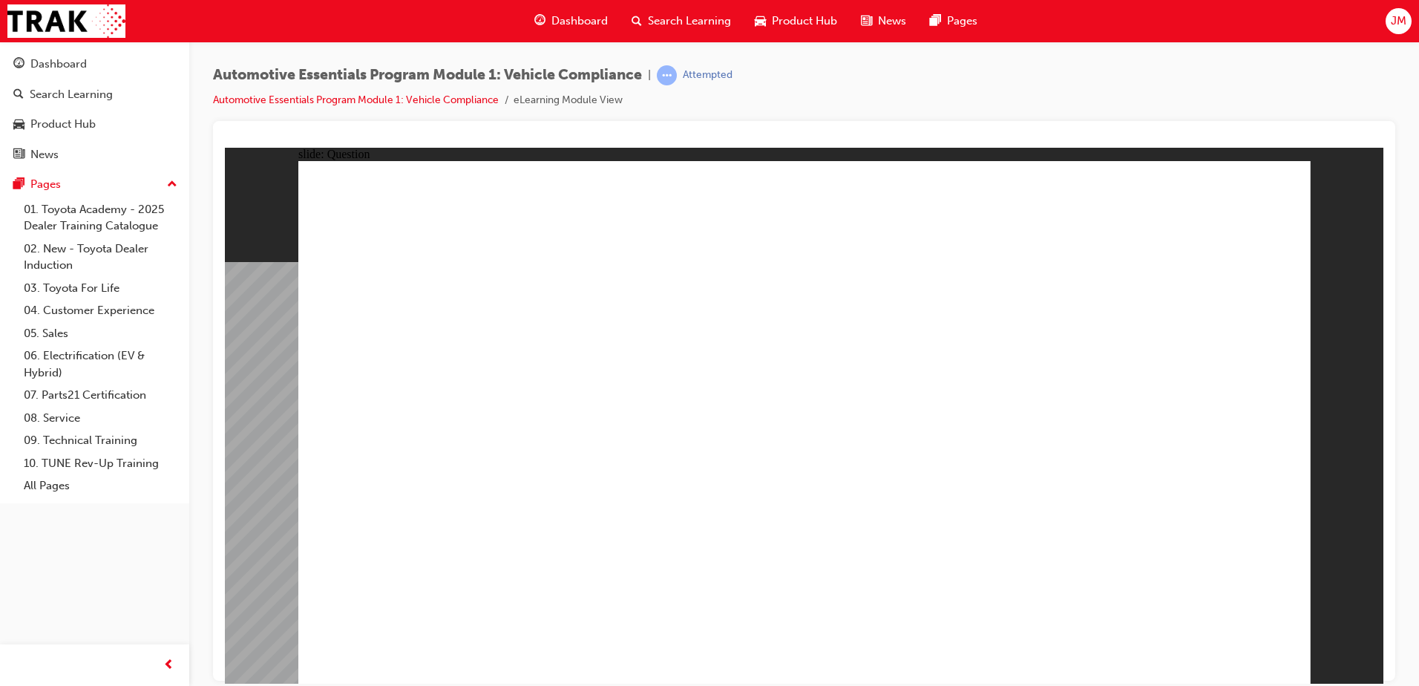
drag, startPoint x: 770, startPoint y: 353, endPoint x: 804, endPoint y: 358, distance: 34.5
radio input "true"
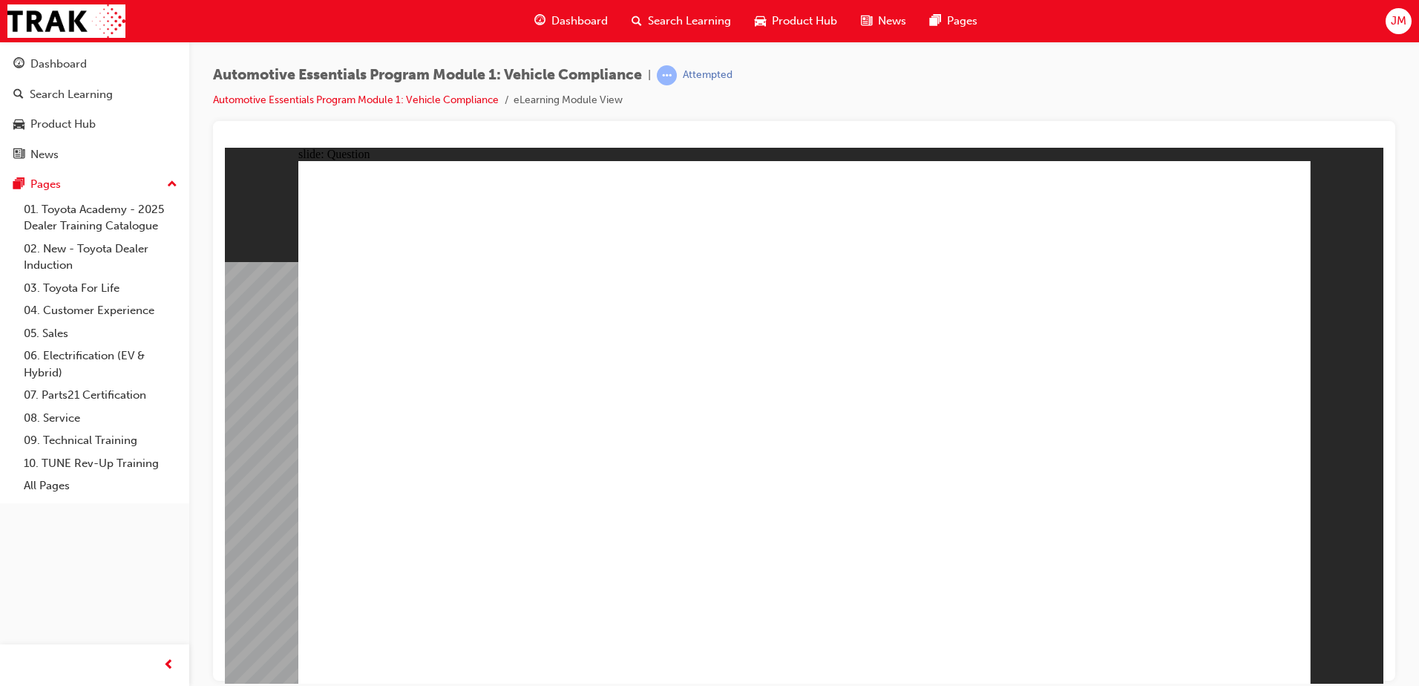
radio input "true"
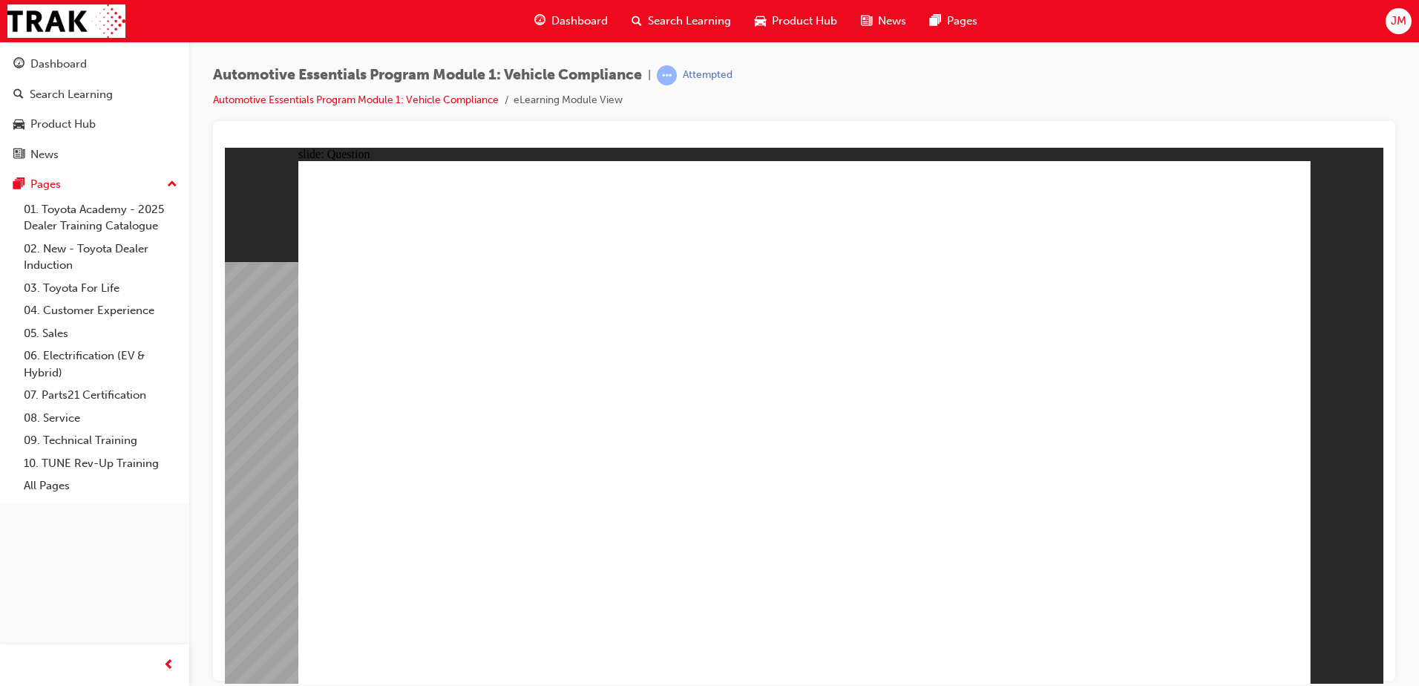
radio input "true"
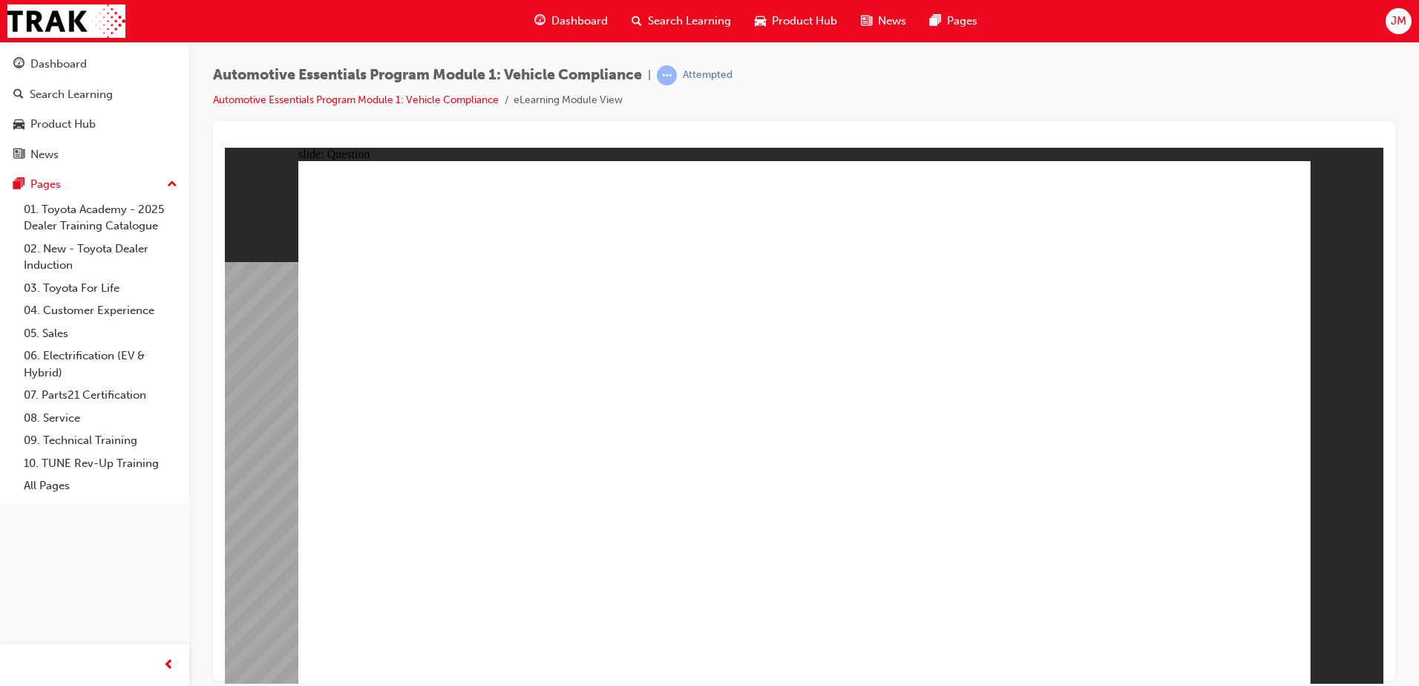
radio input "true"
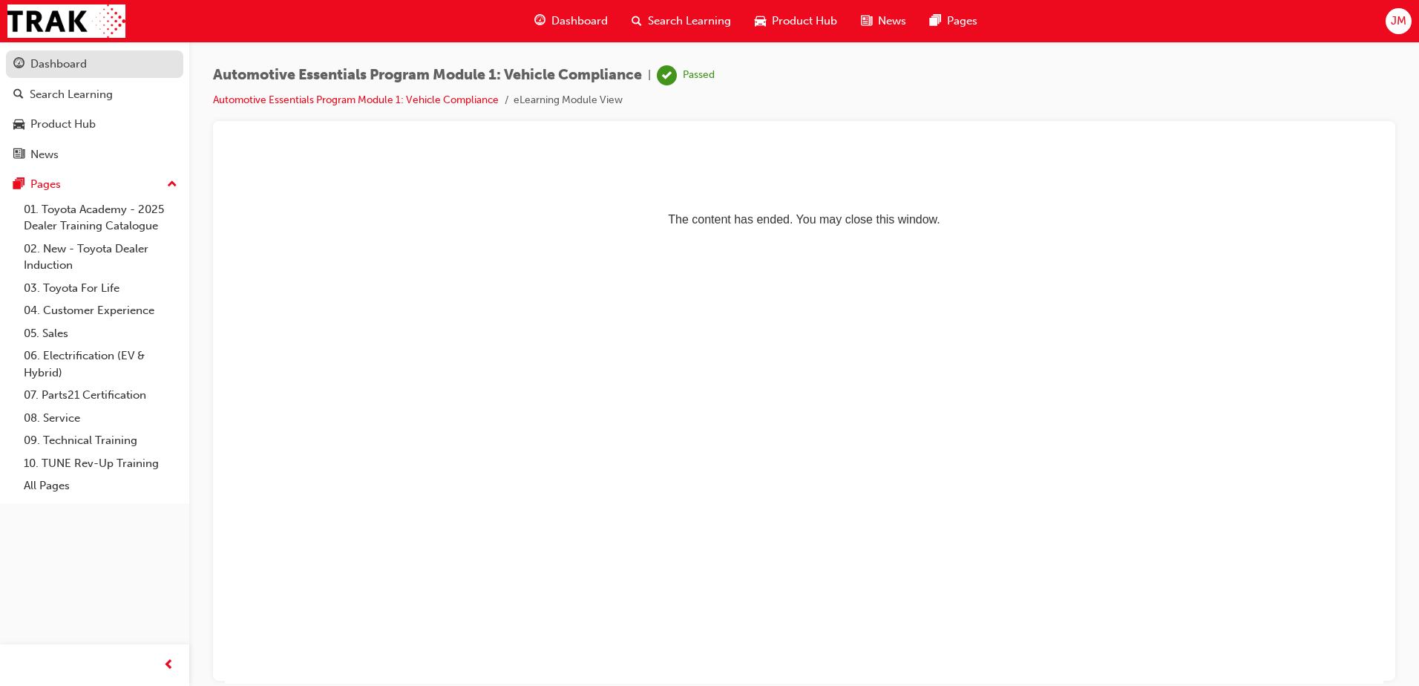
click at [82, 70] on div "Dashboard" at bounding box center [58, 64] width 56 height 17
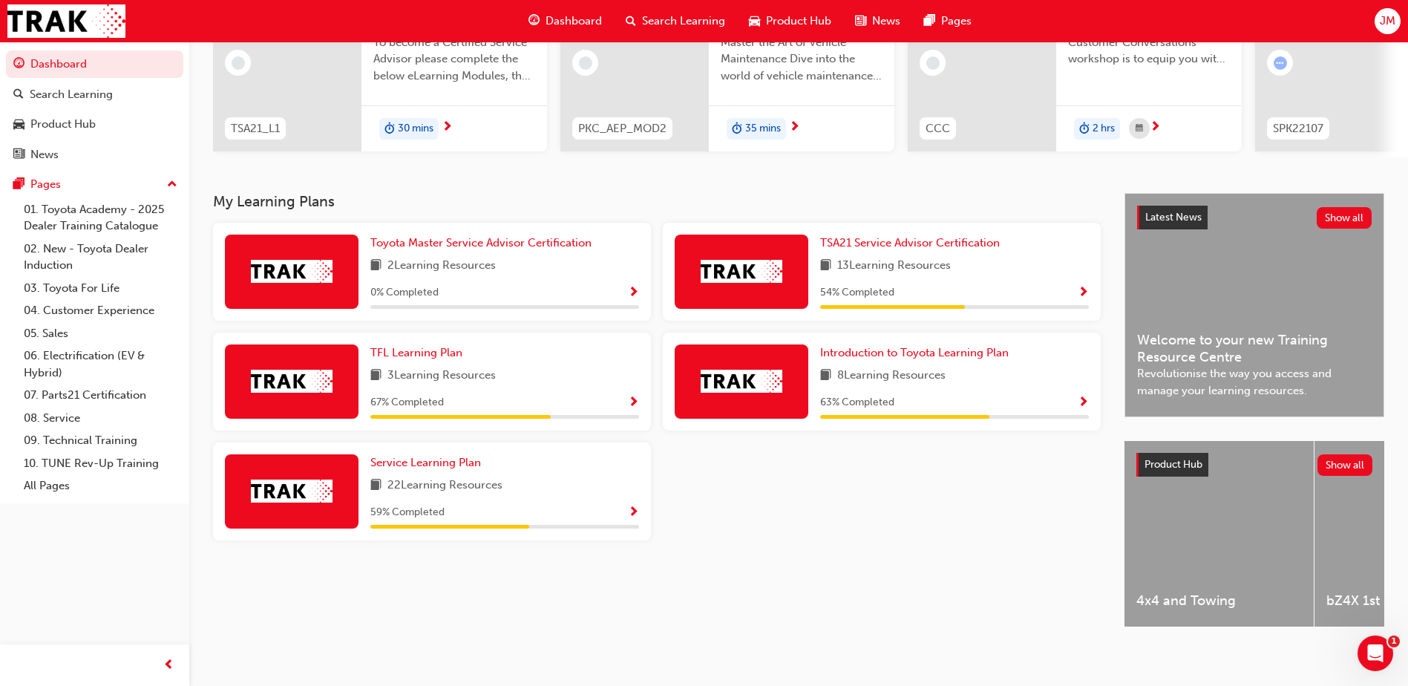
scroll to position [201, 0]
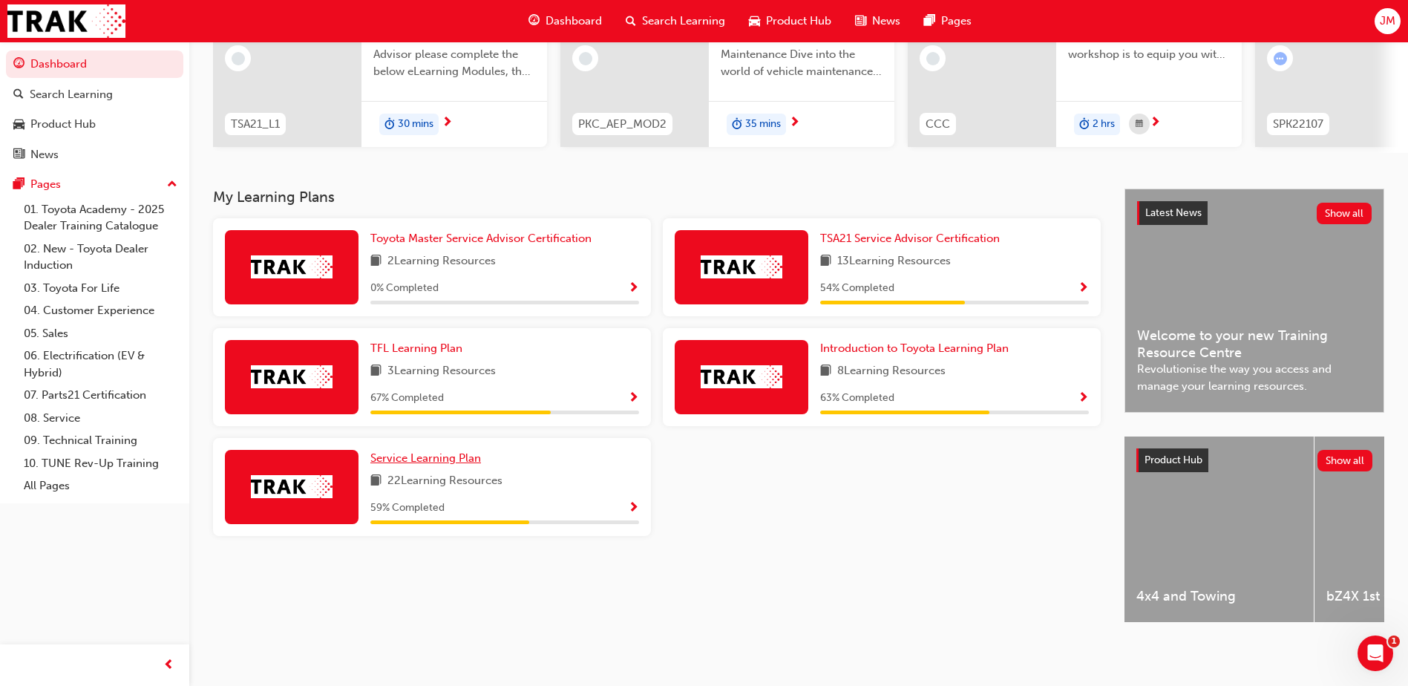
click at [436, 451] on span "Service Learning Plan" at bounding box center [425, 457] width 111 height 13
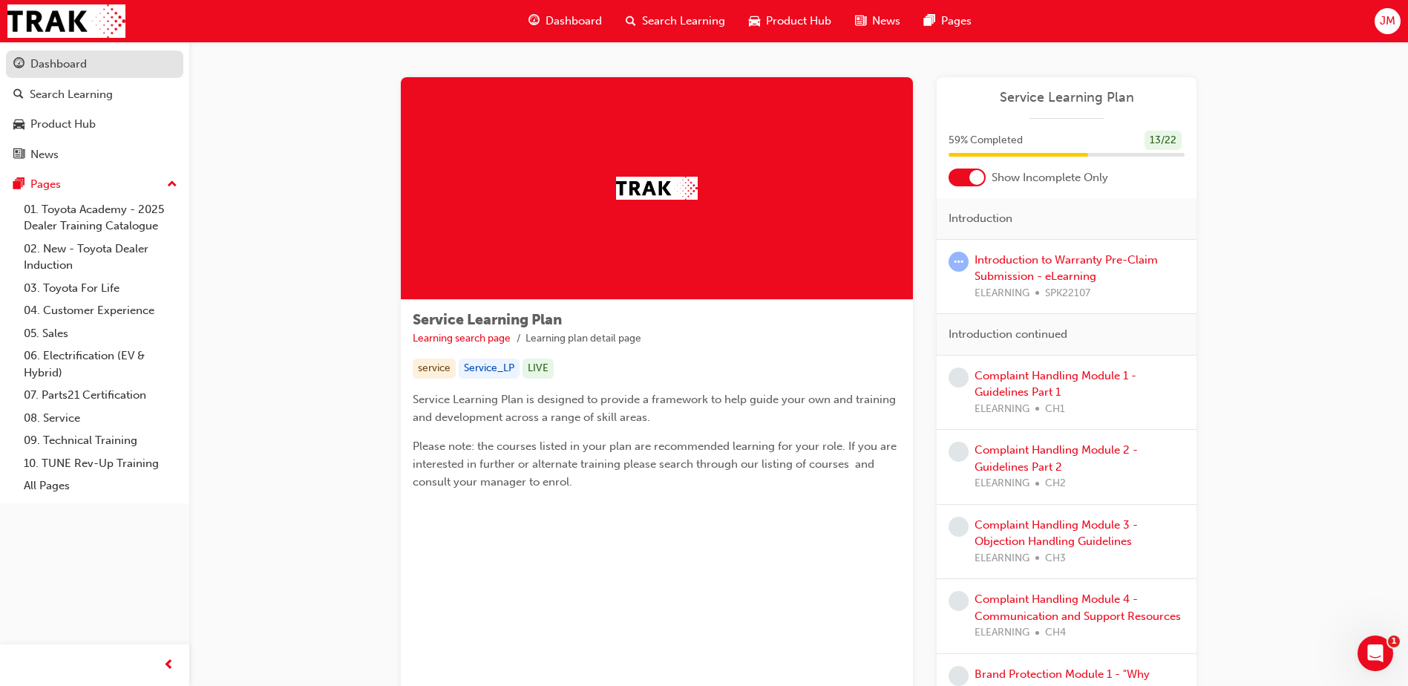
click at [29, 56] on div "Dashboard" at bounding box center [94, 64] width 163 height 19
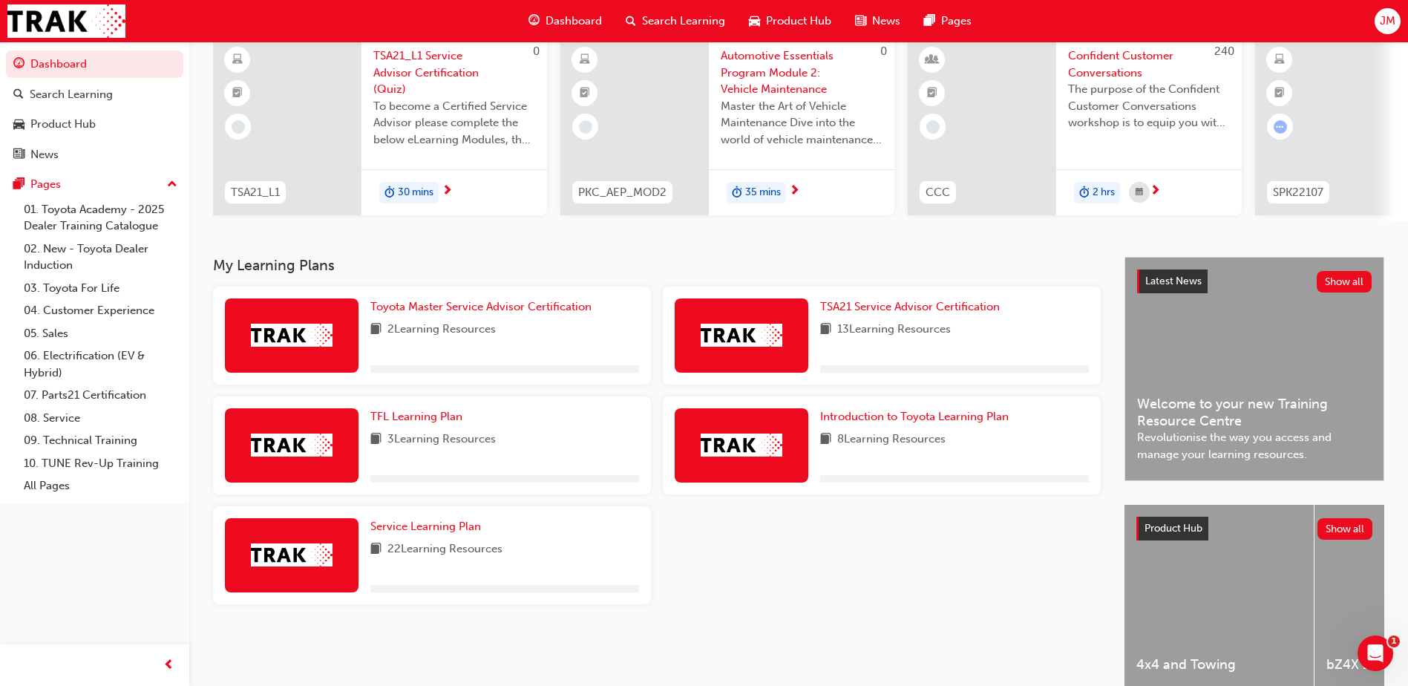
scroll to position [201, 0]
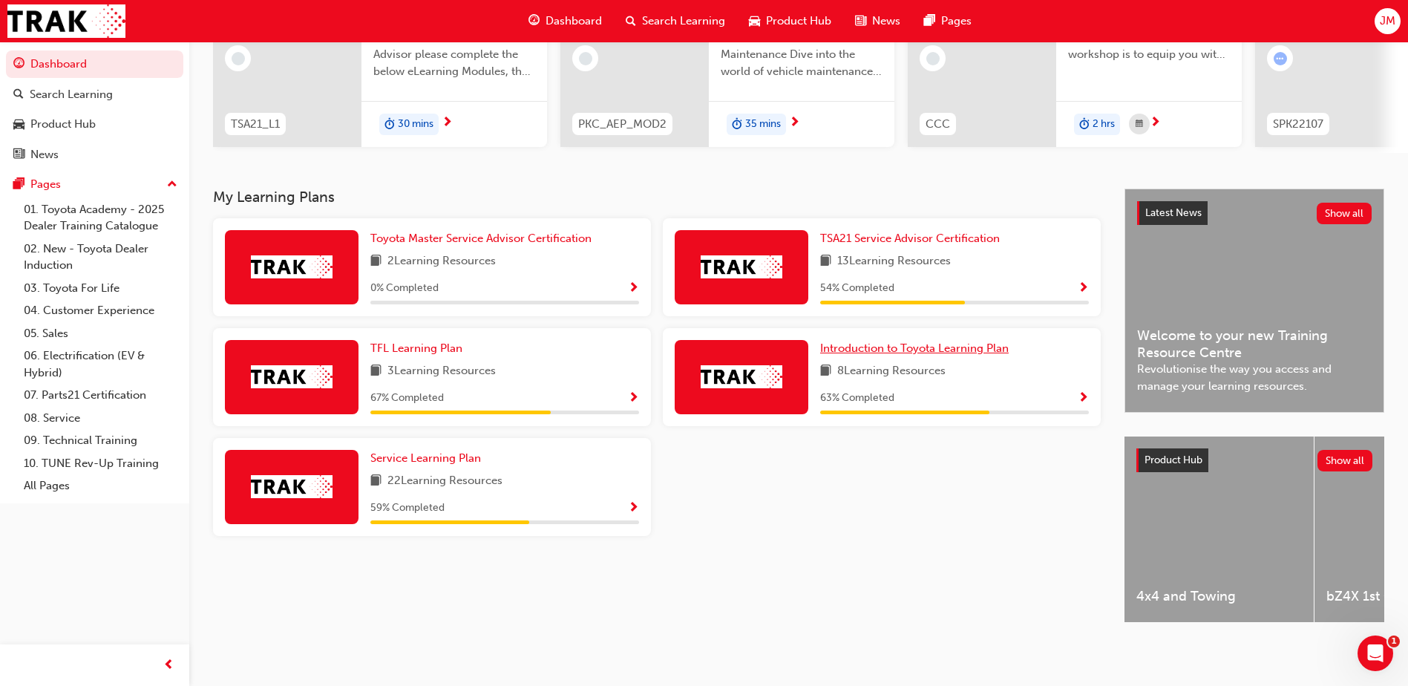
click at [907, 341] on span "Introduction to Toyota Learning Plan" at bounding box center [914, 347] width 189 height 13
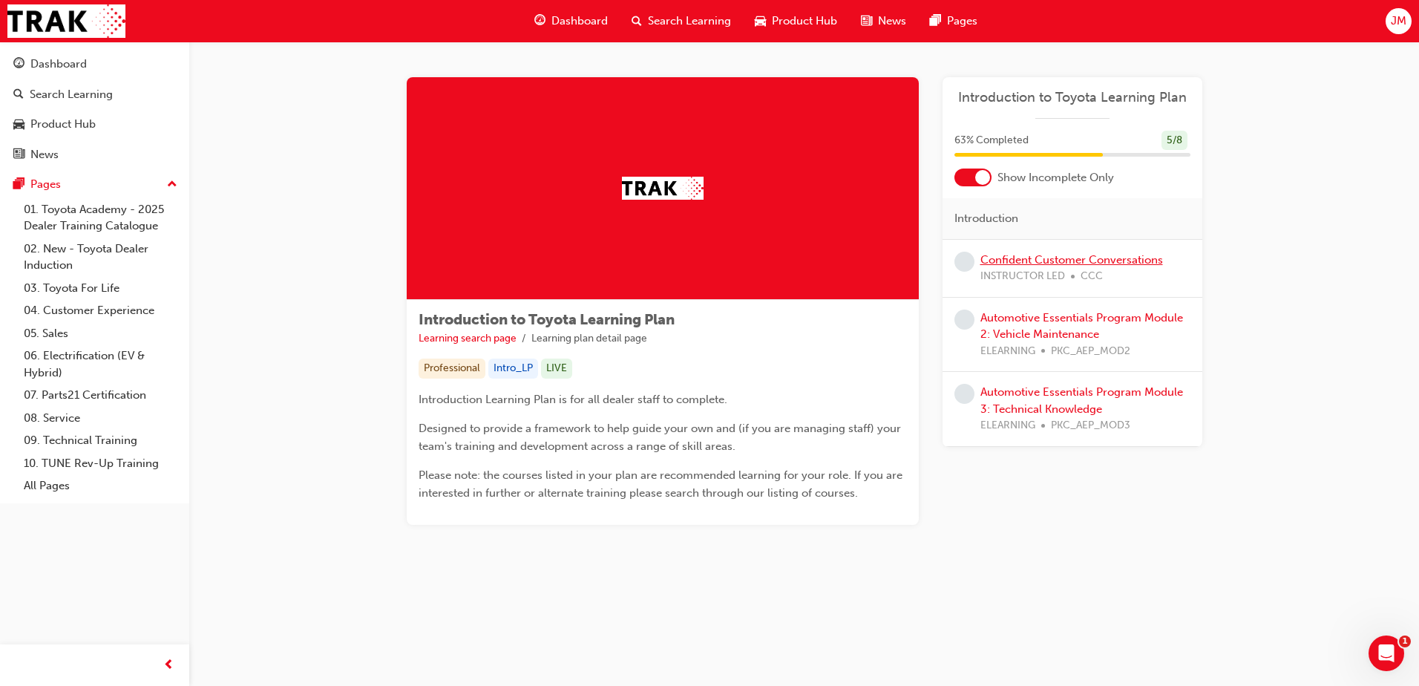
click at [1110, 265] on link "Confident Customer Conversations" at bounding box center [1071, 259] width 183 height 13
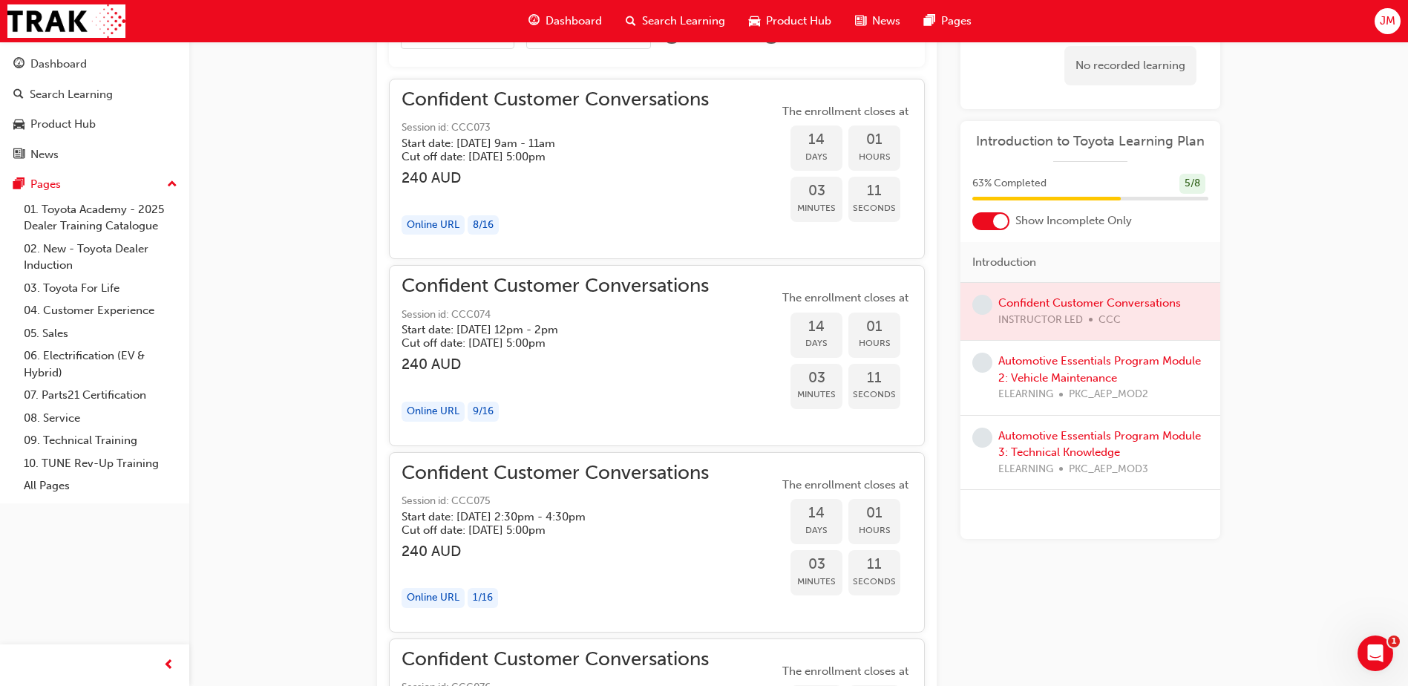
scroll to position [1202, 0]
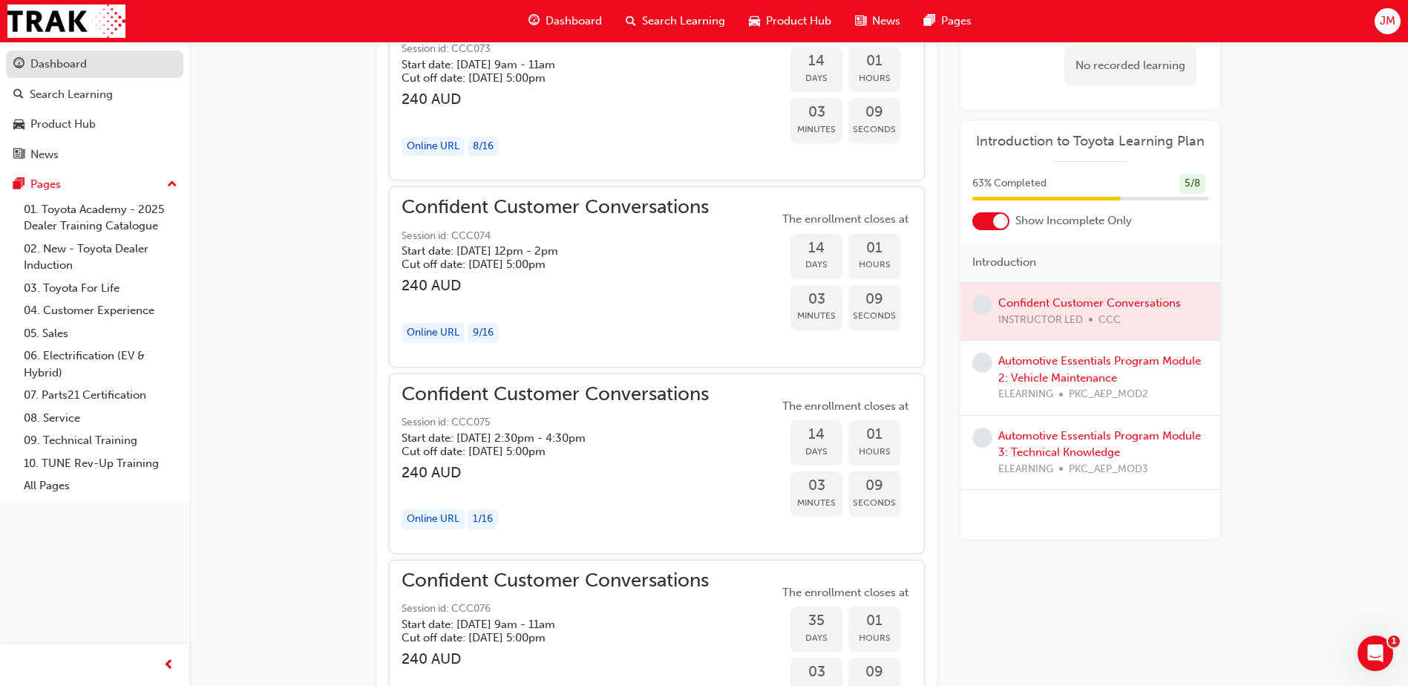
click at [74, 77] on link "Dashboard" at bounding box center [94, 63] width 177 height 27
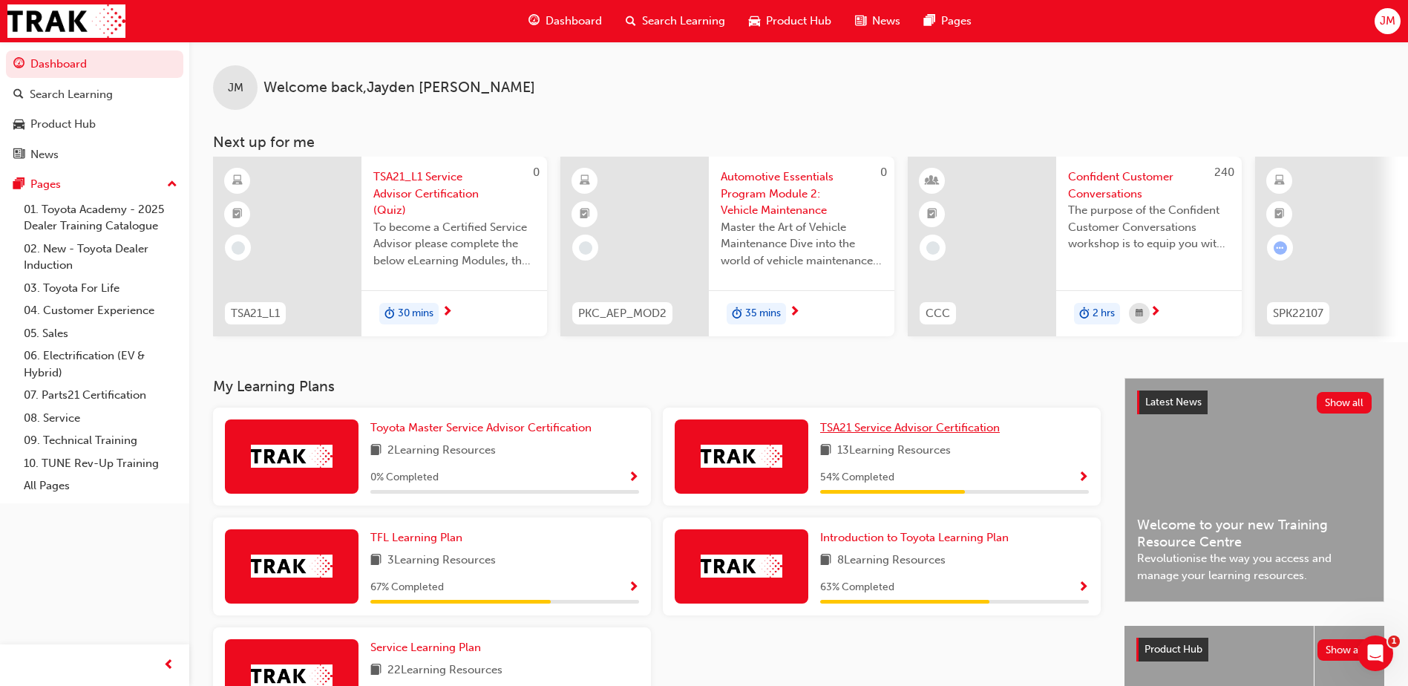
click at [911, 432] on span "TSA21 Service Advisor Certification" at bounding box center [910, 427] width 180 height 13
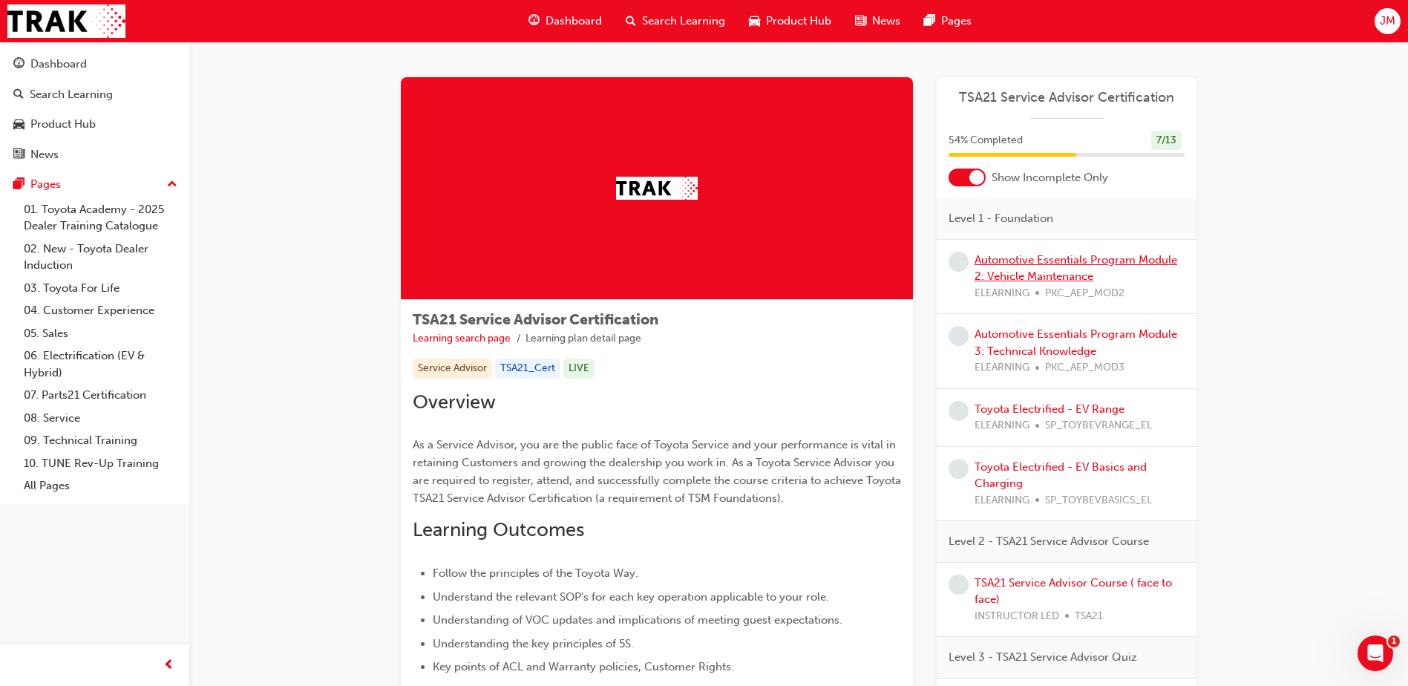
click at [1086, 257] on link "Automotive Essentials Program Module 2: Vehicle Maintenance" at bounding box center [1076, 268] width 203 height 30
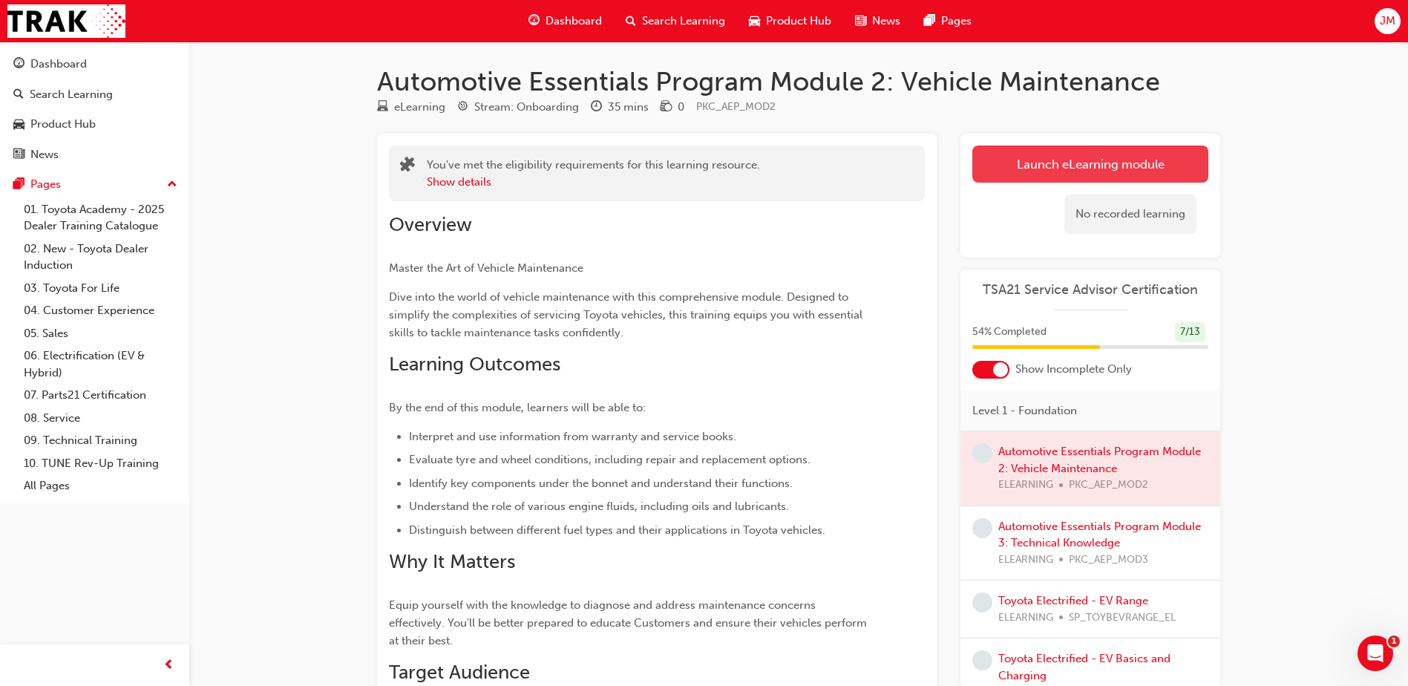
click at [1095, 179] on link "Launch eLearning module" at bounding box center [1090, 163] width 236 height 37
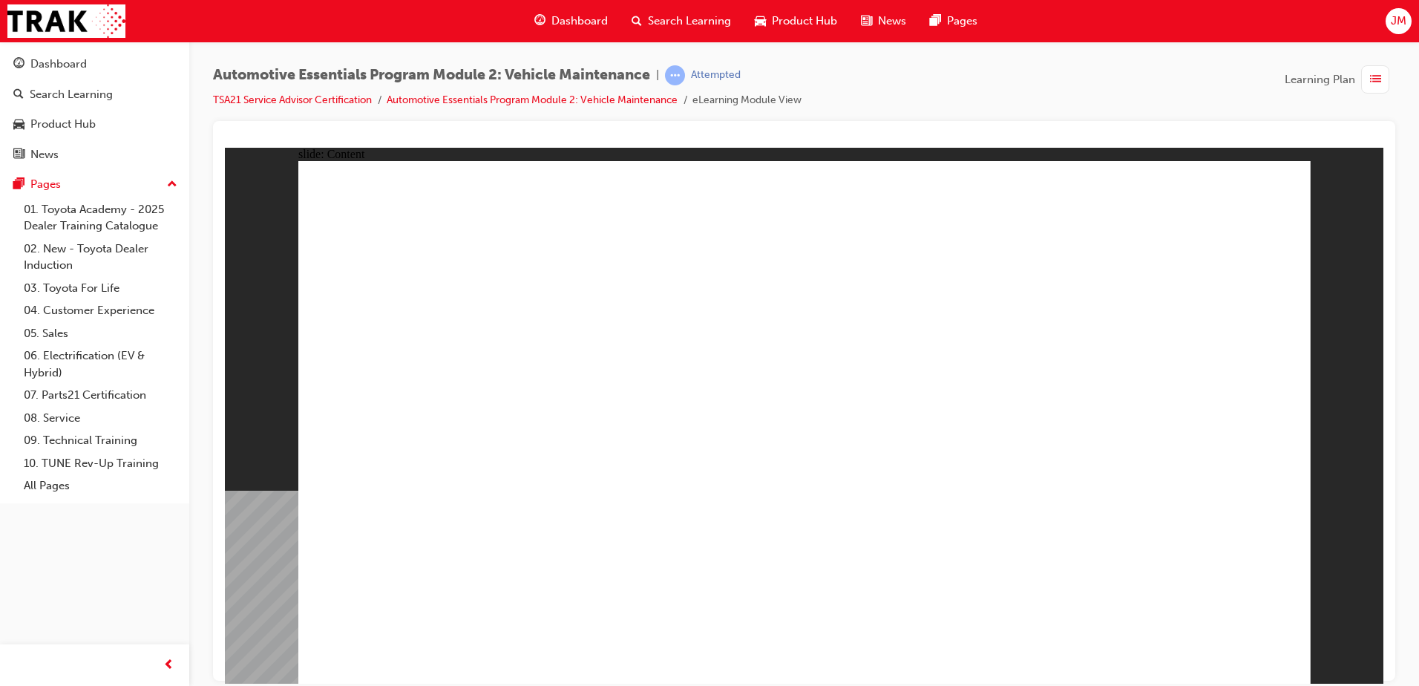
drag, startPoint x: 934, startPoint y: 210, endPoint x: 921, endPoint y: 206, distance: 14.1
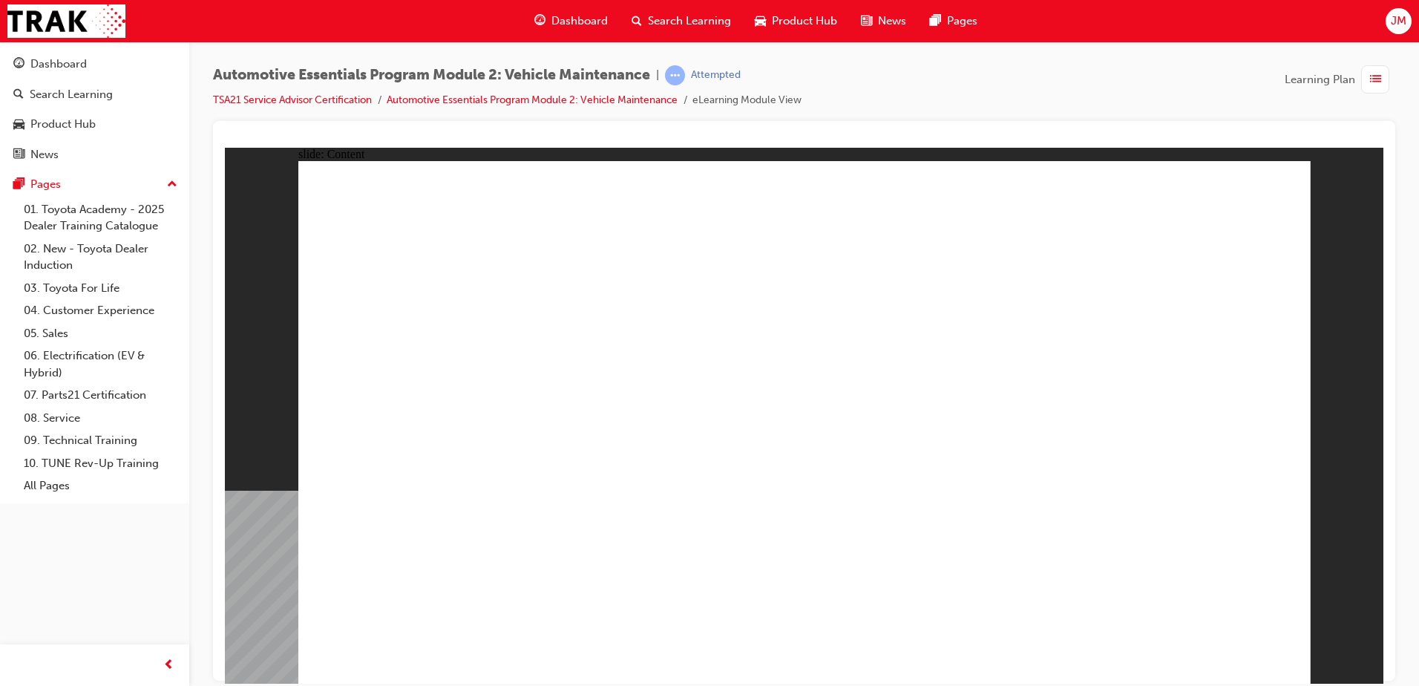
drag, startPoint x: 550, startPoint y: 347, endPoint x: 695, endPoint y: 349, distance: 145.5
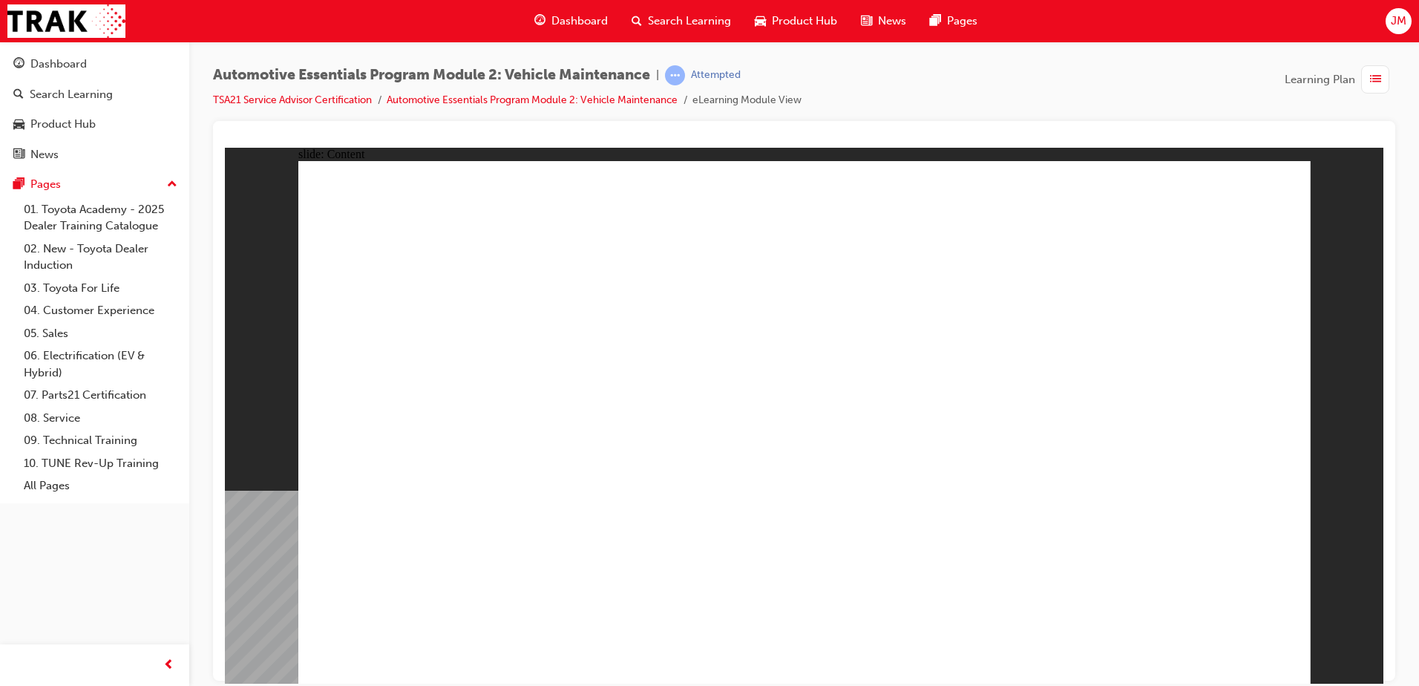
drag, startPoint x: 1257, startPoint y: 634, endPoint x: 1252, endPoint y: 652, distance: 18.6
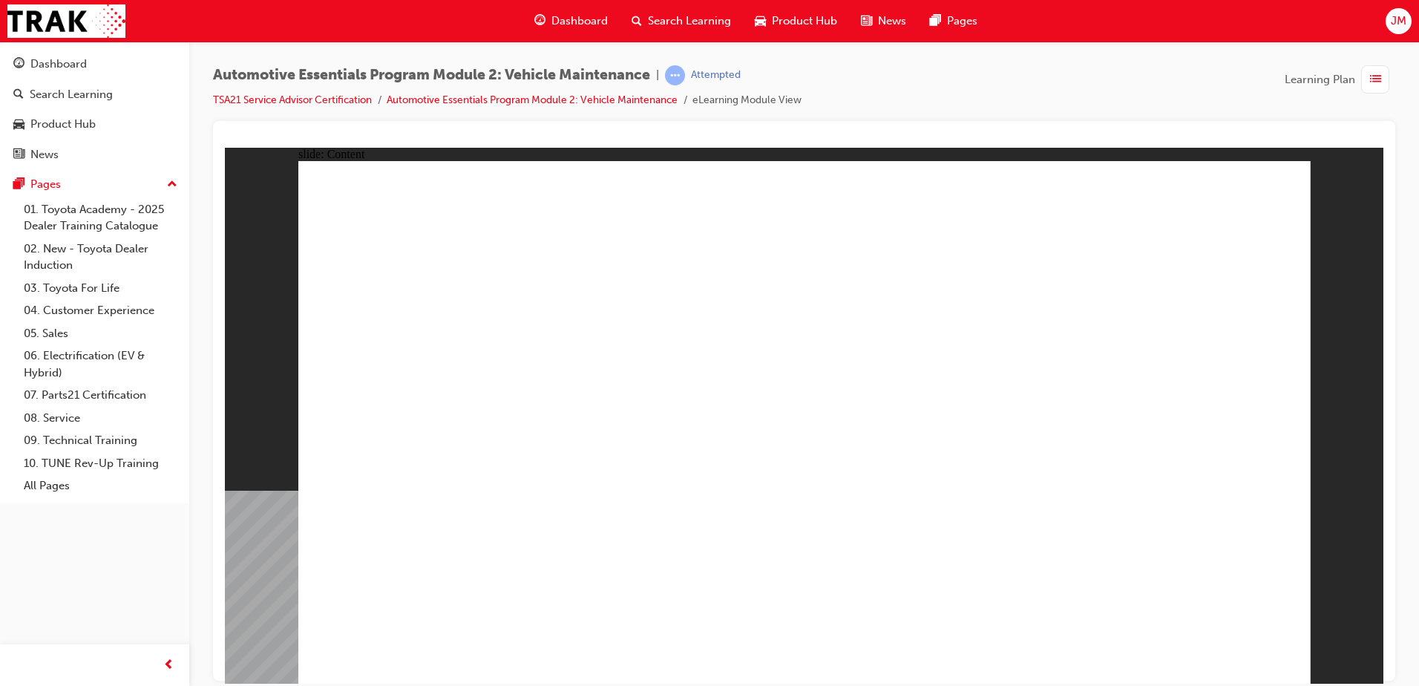
drag, startPoint x: 528, startPoint y: 312, endPoint x: 711, endPoint y: 311, distance: 182.6
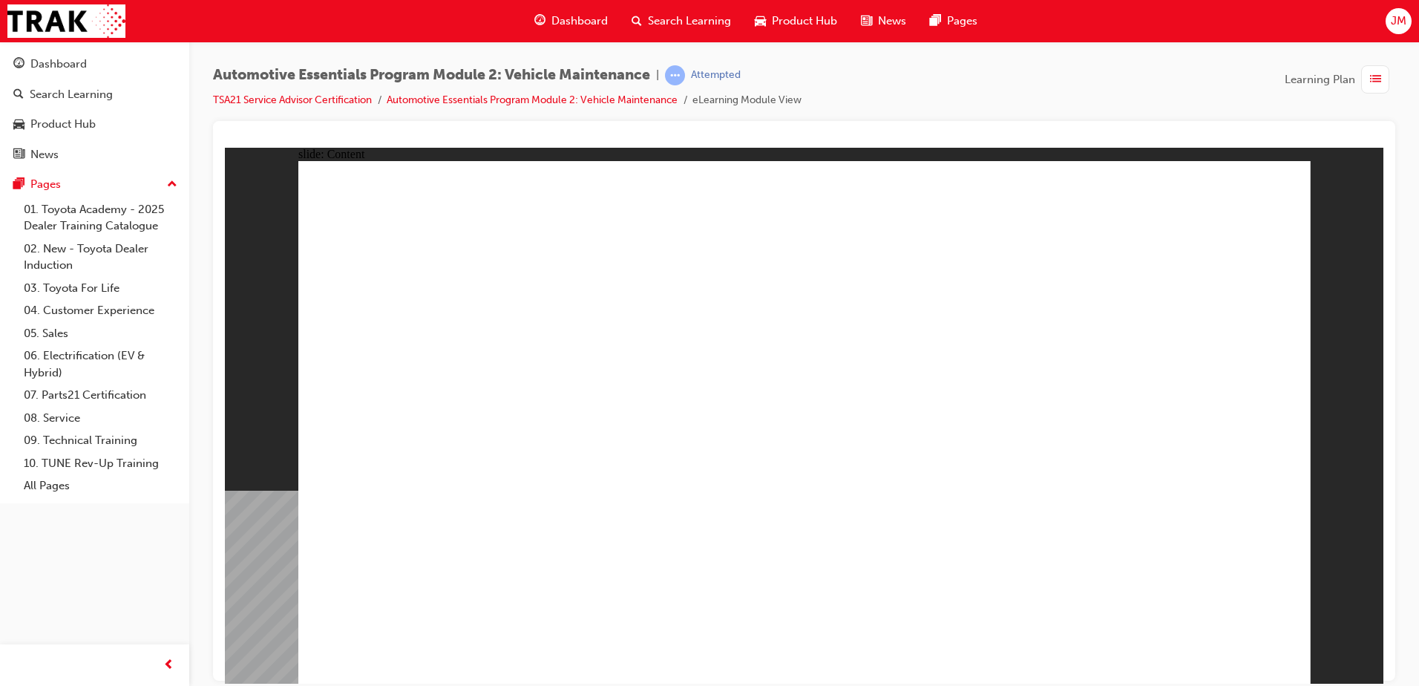
drag, startPoint x: 533, startPoint y: 305, endPoint x: 551, endPoint y: 305, distance: 18.6
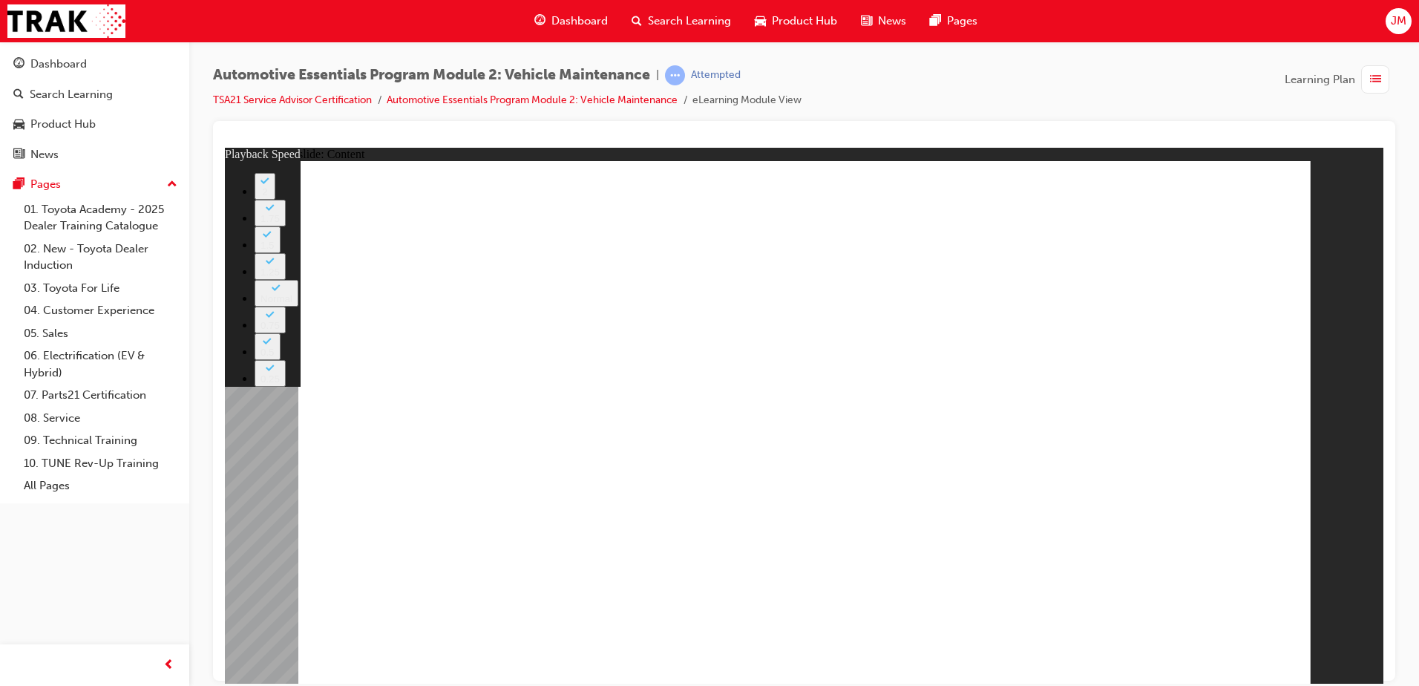
type input "33"
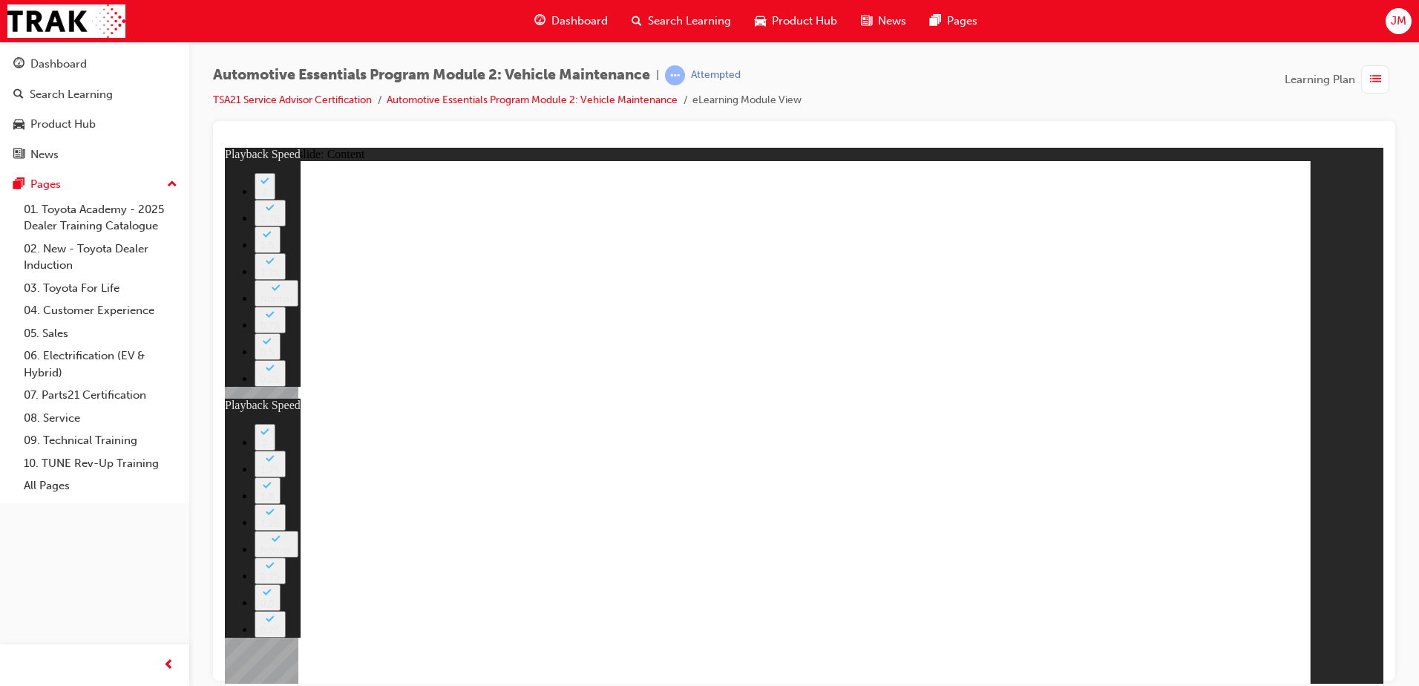
type input "35"
type input "33"
type input "35"
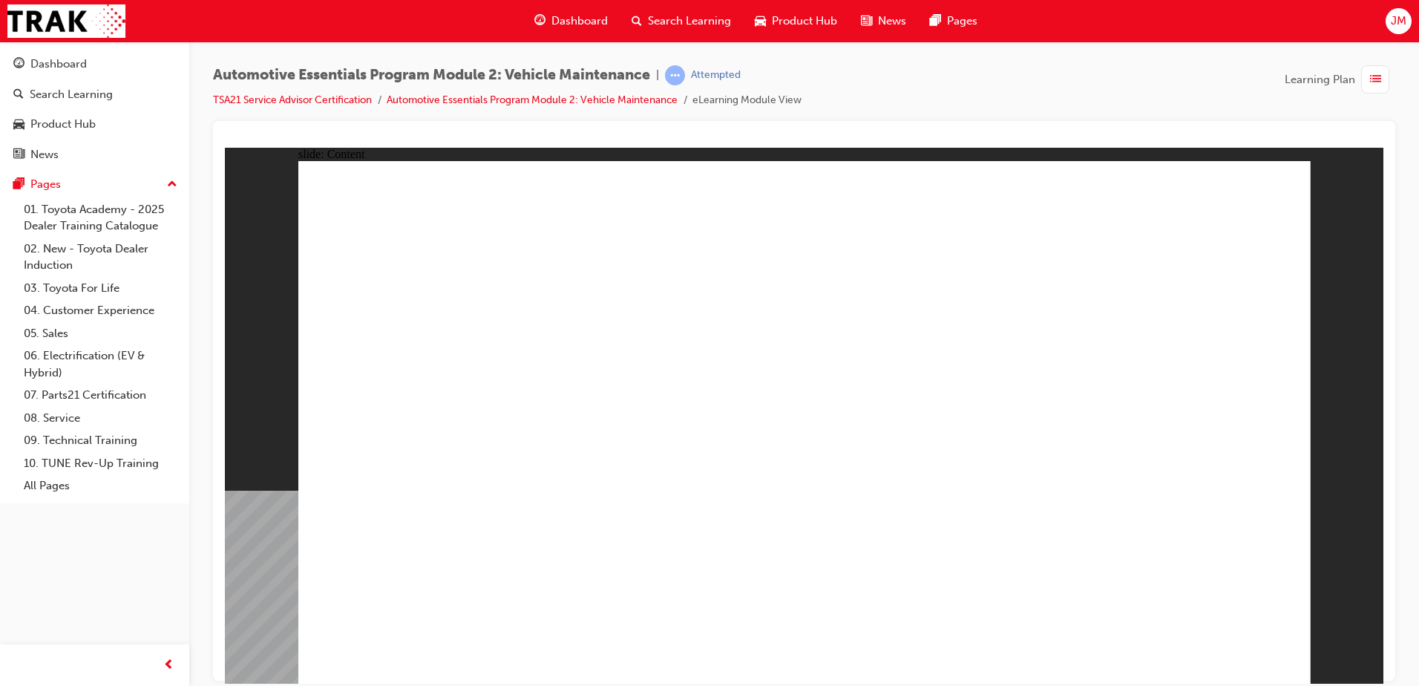
drag, startPoint x: 985, startPoint y: 567, endPoint x: 841, endPoint y: 551, distance: 144.8
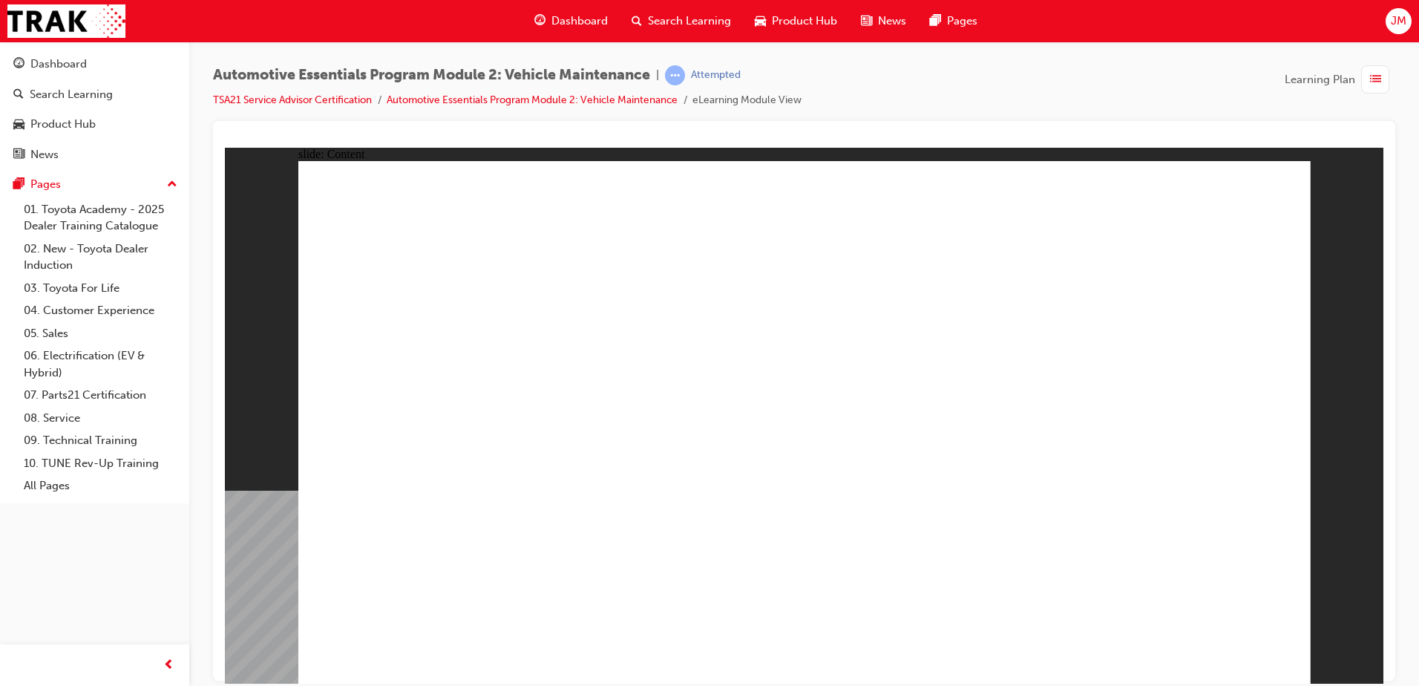
drag, startPoint x: 1037, startPoint y: 615, endPoint x: 1055, endPoint y: 632, distance: 24.7
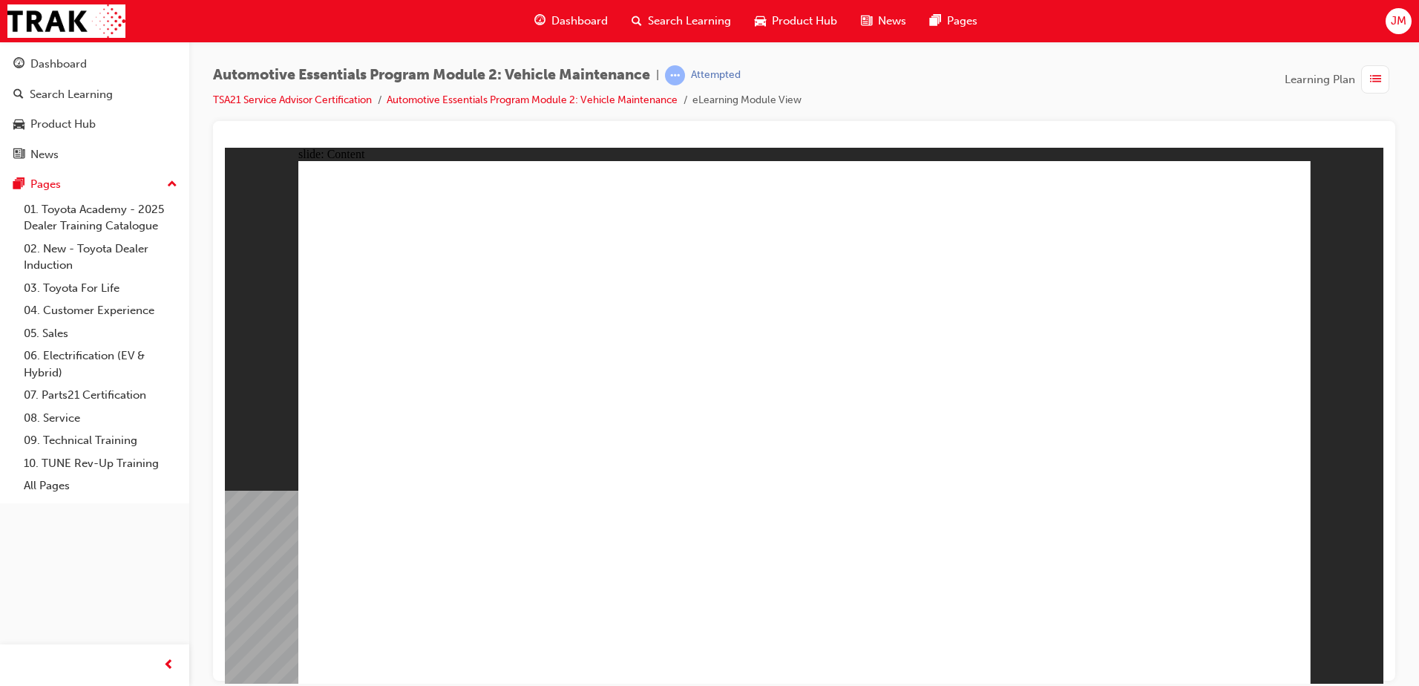
drag, startPoint x: 1254, startPoint y: 191, endPoint x: 1240, endPoint y: 212, distance: 24.1
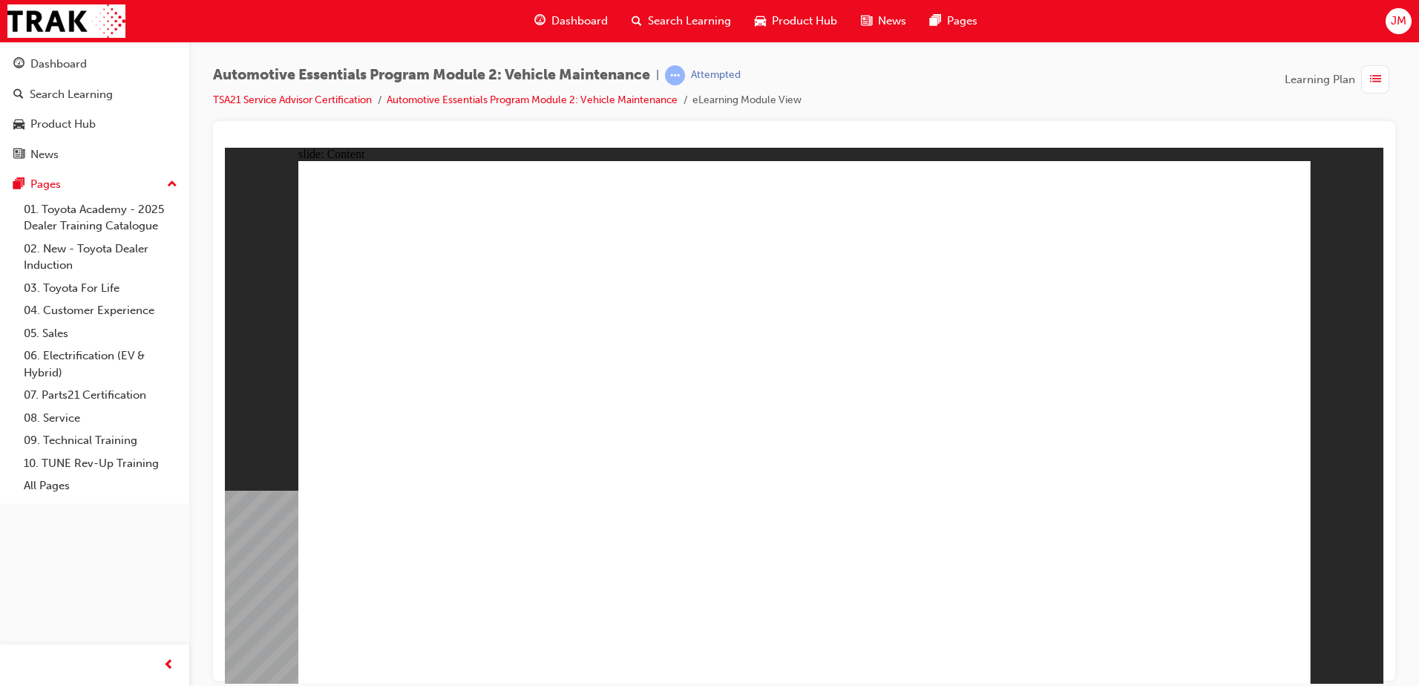
drag, startPoint x: 1286, startPoint y: 169, endPoint x: 1283, endPoint y: 186, distance: 16.5
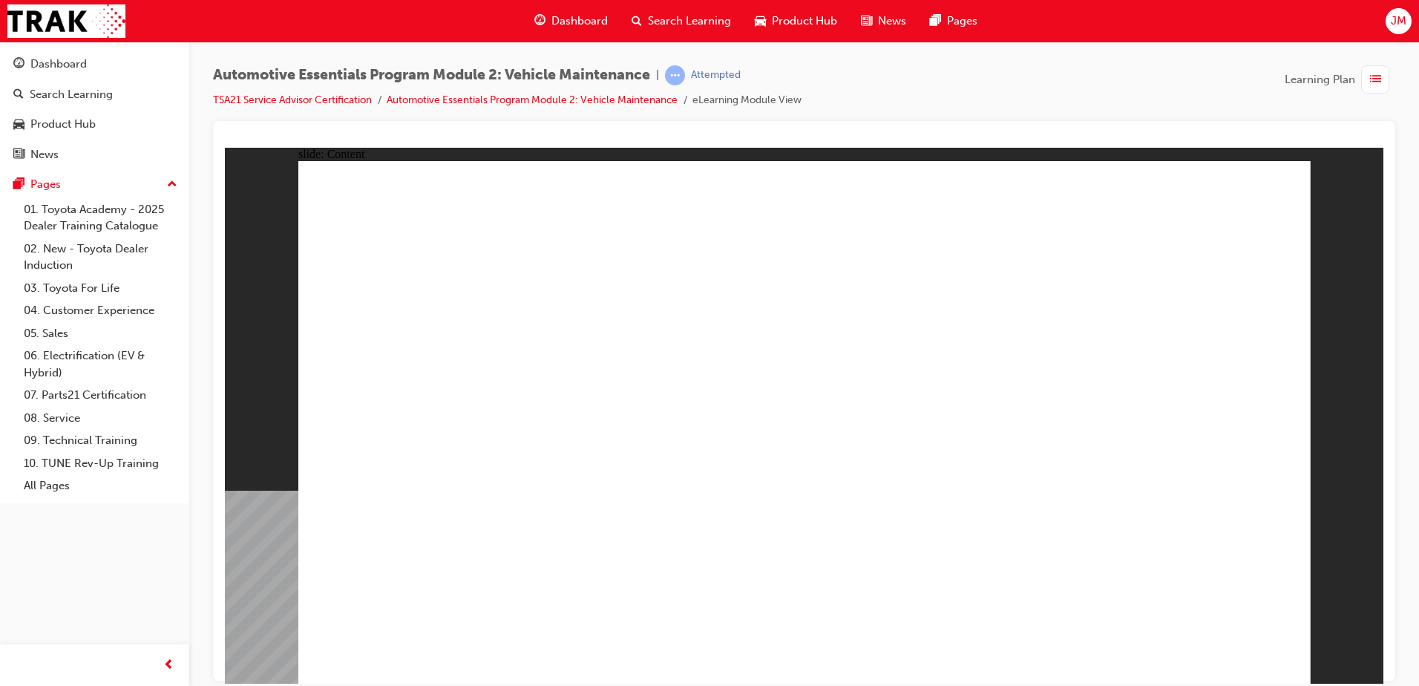
drag, startPoint x: 1240, startPoint y: 572, endPoint x: 1289, endPoint y: 323, distance: 254.3
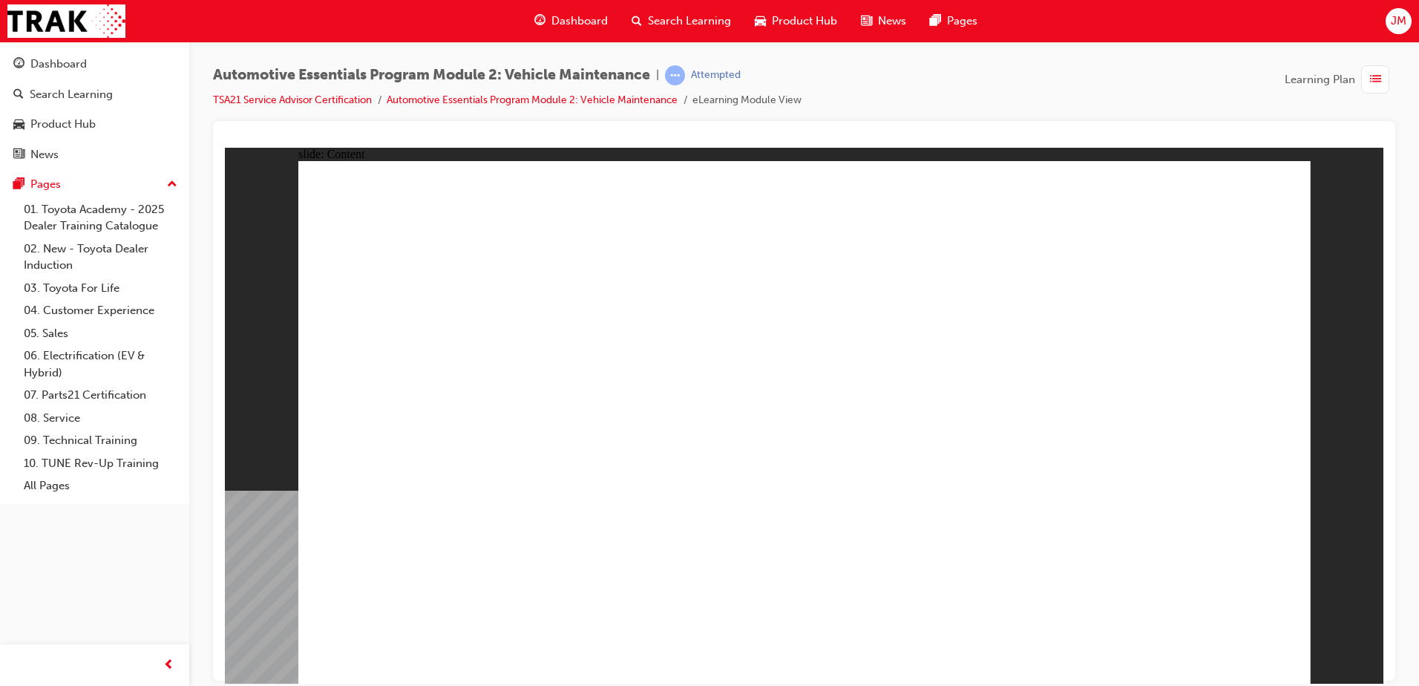
drag, startPoint x: 676, startPoint y: 310, endPoint x: 844, endPoint y: 307, distance: 167.8
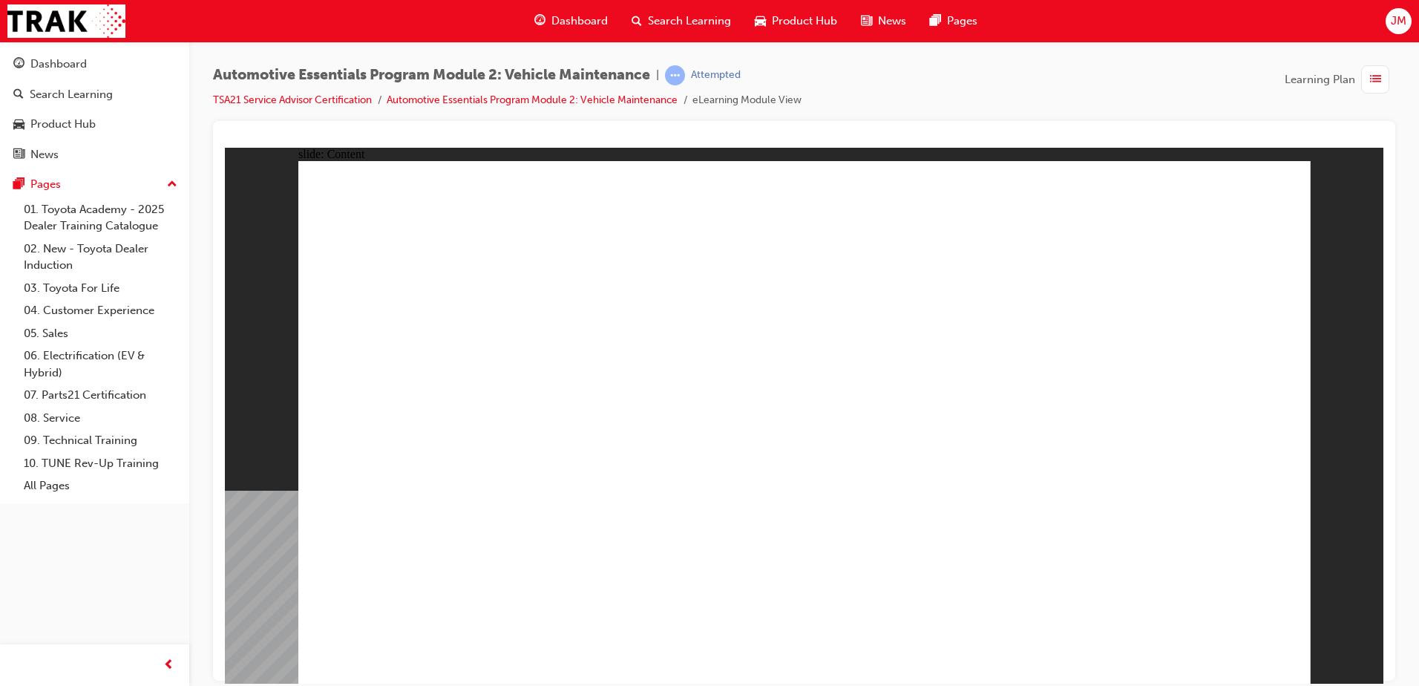
drag, startPoint x: 1206, startPoint y: 662, endPoint x: 1212, endPoint y: 653, distance: 10.7
drag, startPoint x: 353, startPoint y: 476, endPoint x: 389, endPoint y: 479, distance: 36.6
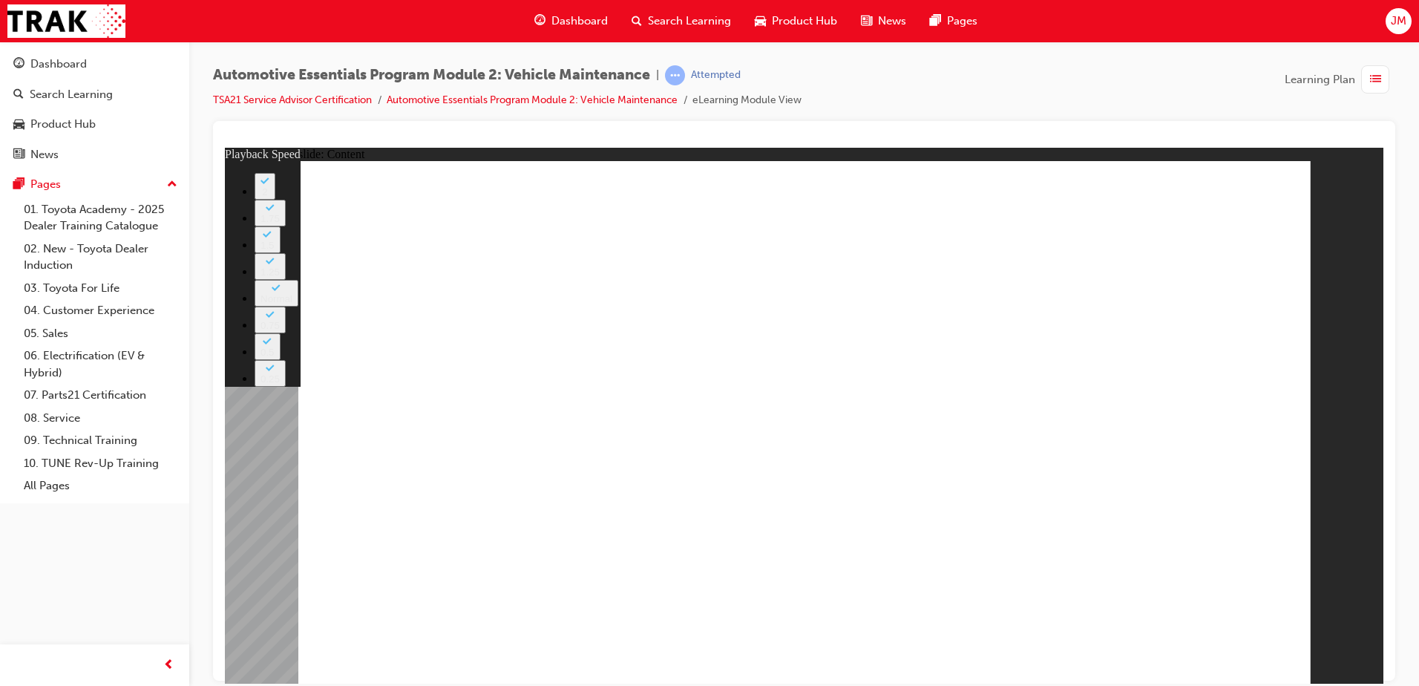
type input "8"
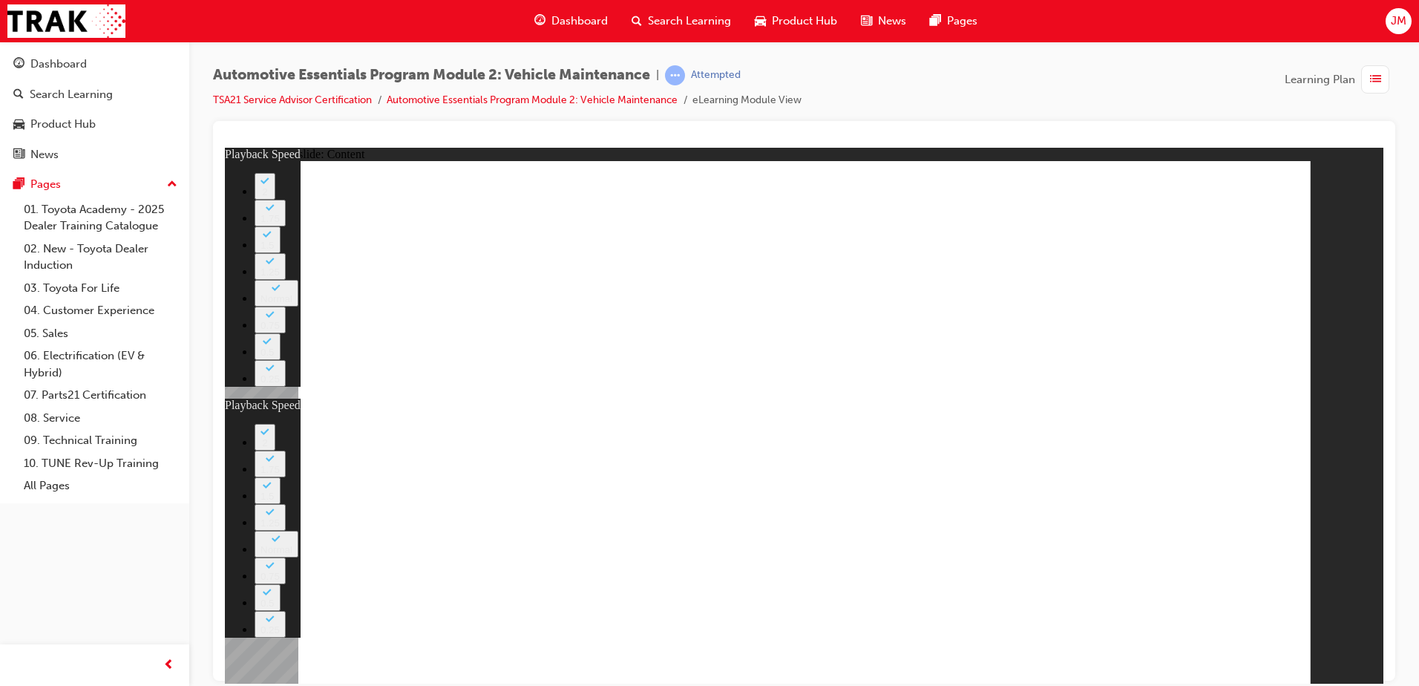
type input "27"
drag, startPoint x: 1246, startPoint y: 206, endPoint x: 1281, endPoint y: 289, distance: 90.2
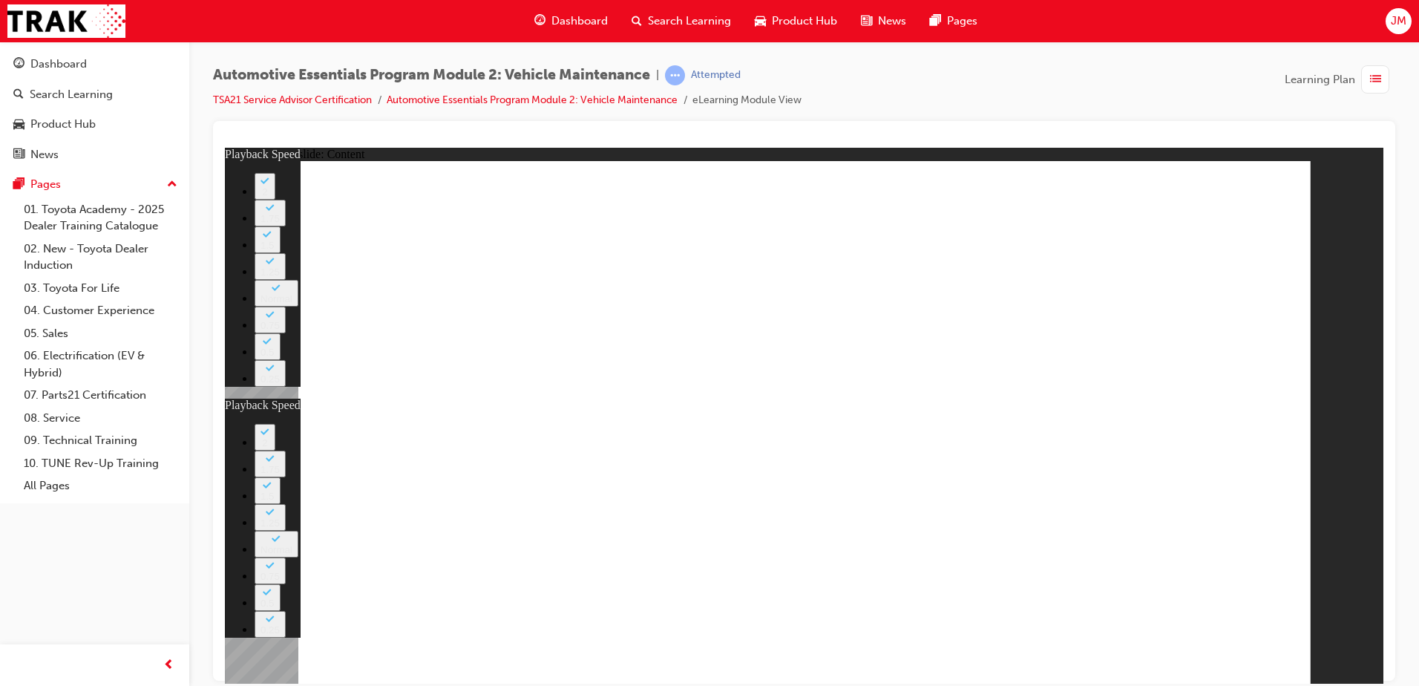
type input "8"
type input "27"
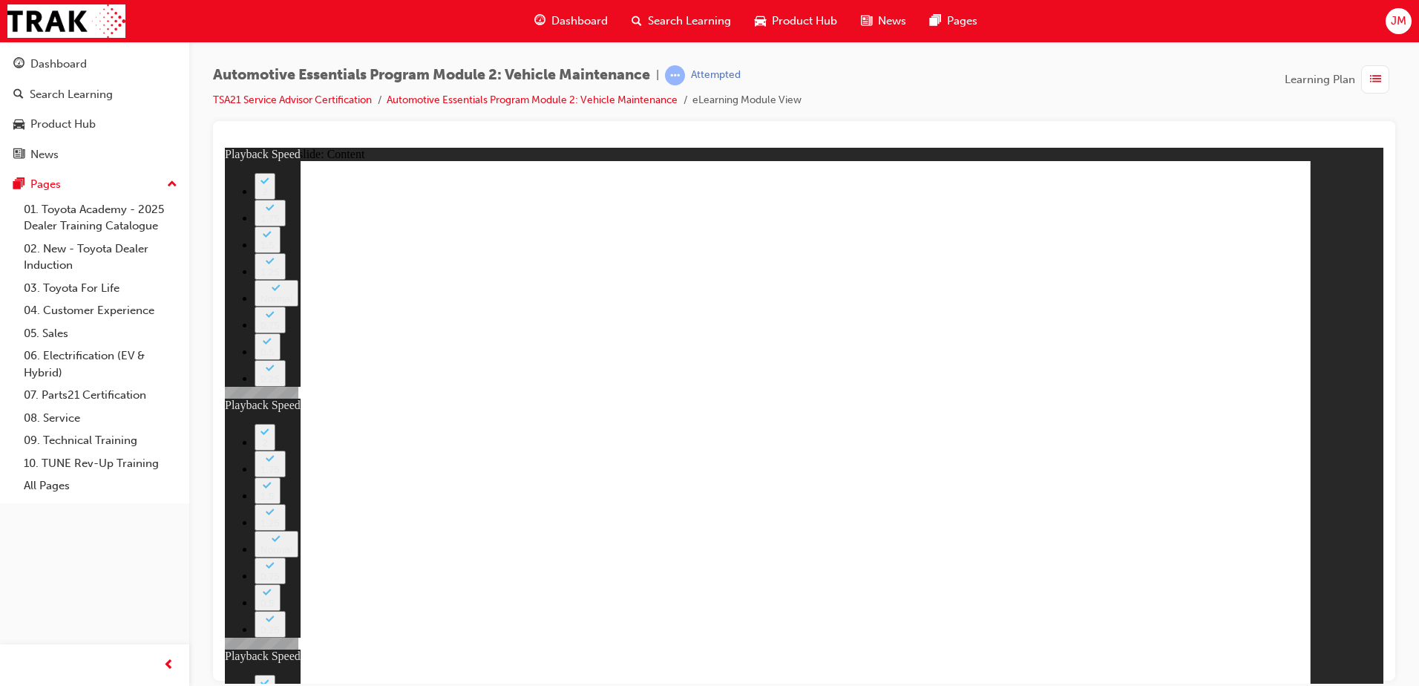
type input "12"
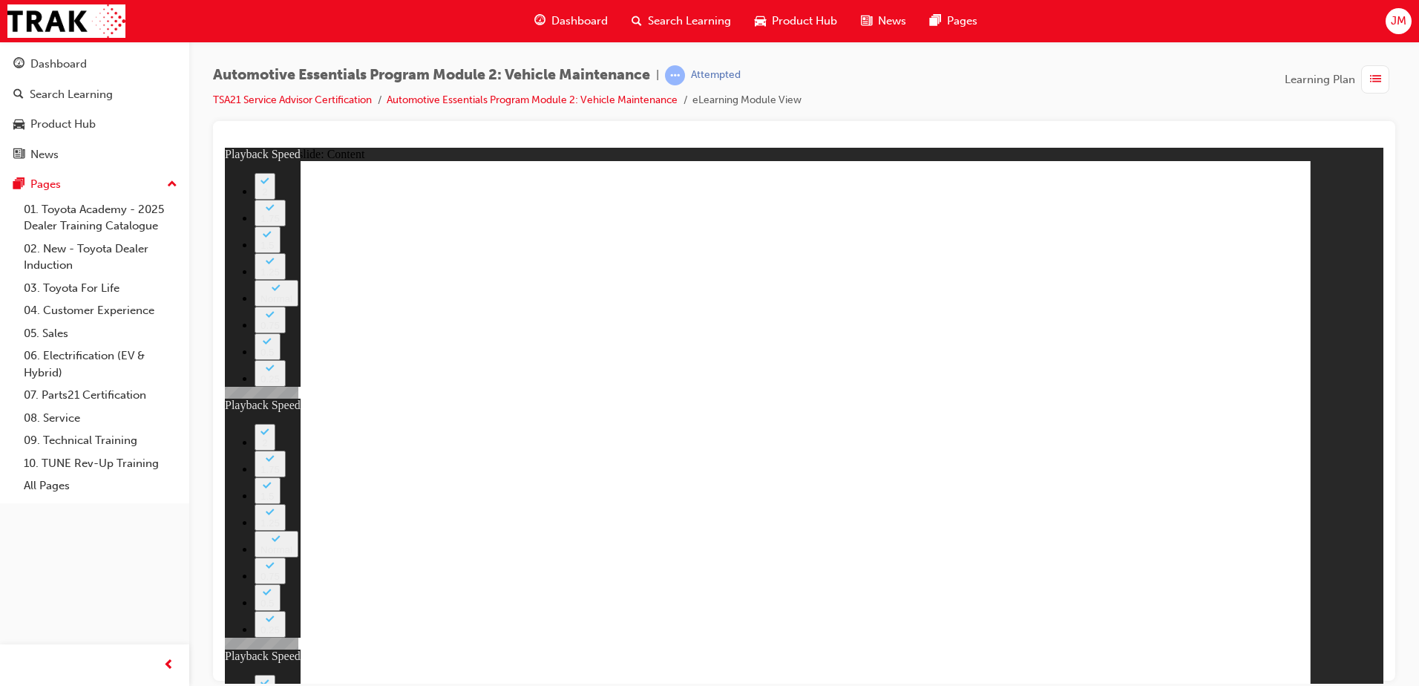
type input "8"
type input "27"
type input "12"
drag, startPoint x: 504, startPoint y: 438, endPoint x: 638, endPoint y: 456, distance: 135.6
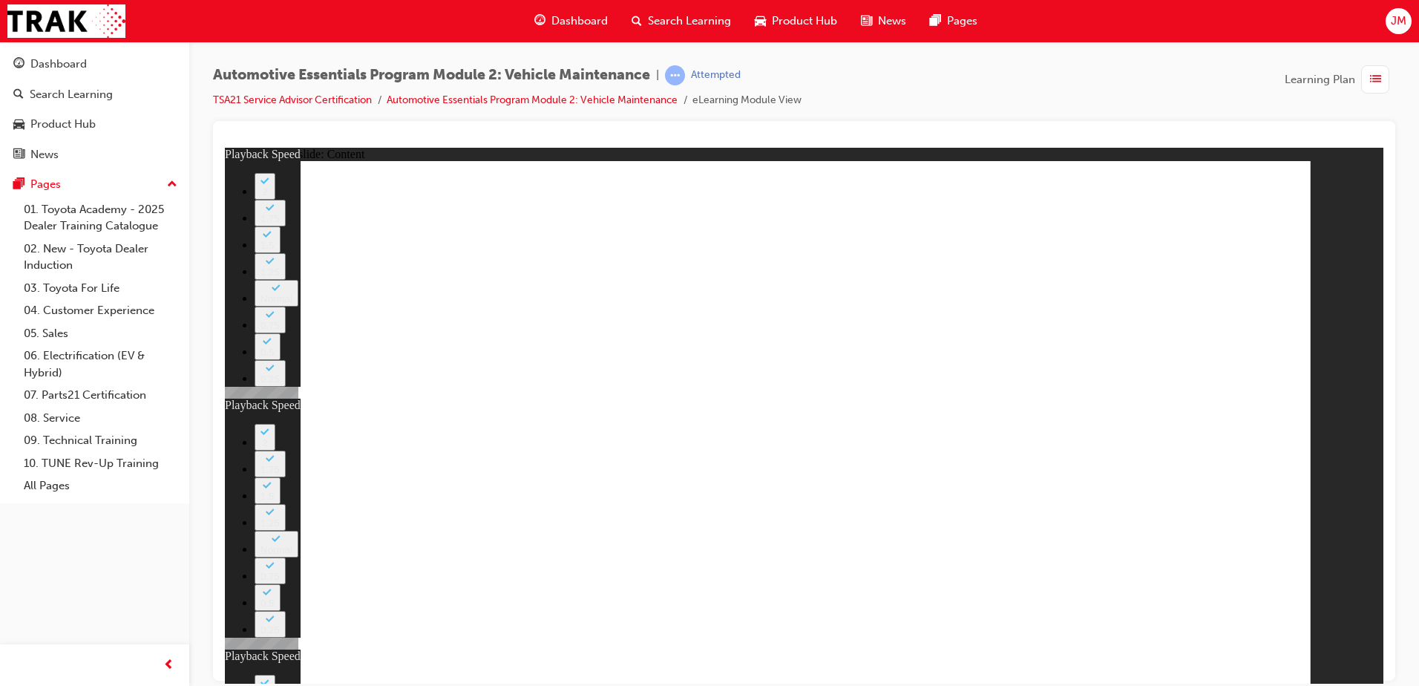
type input "56"
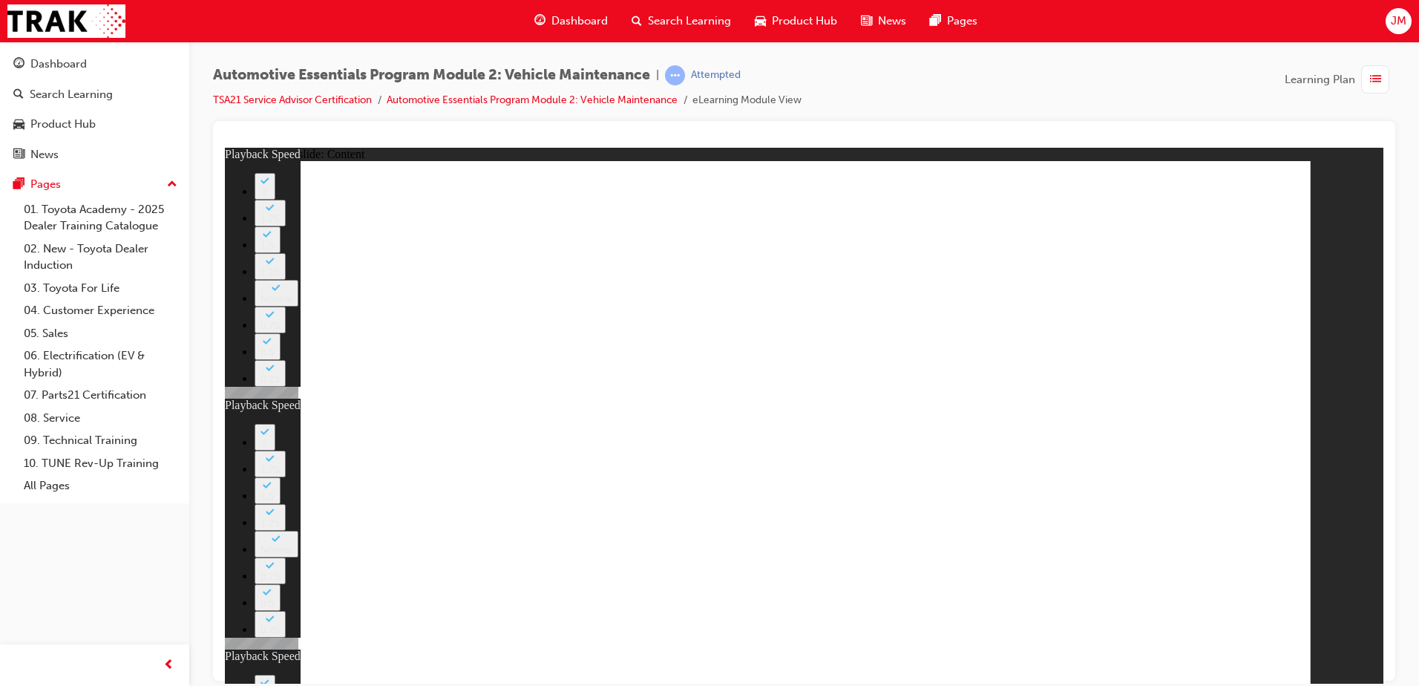
type input "8"
type input "27"
type input "12"
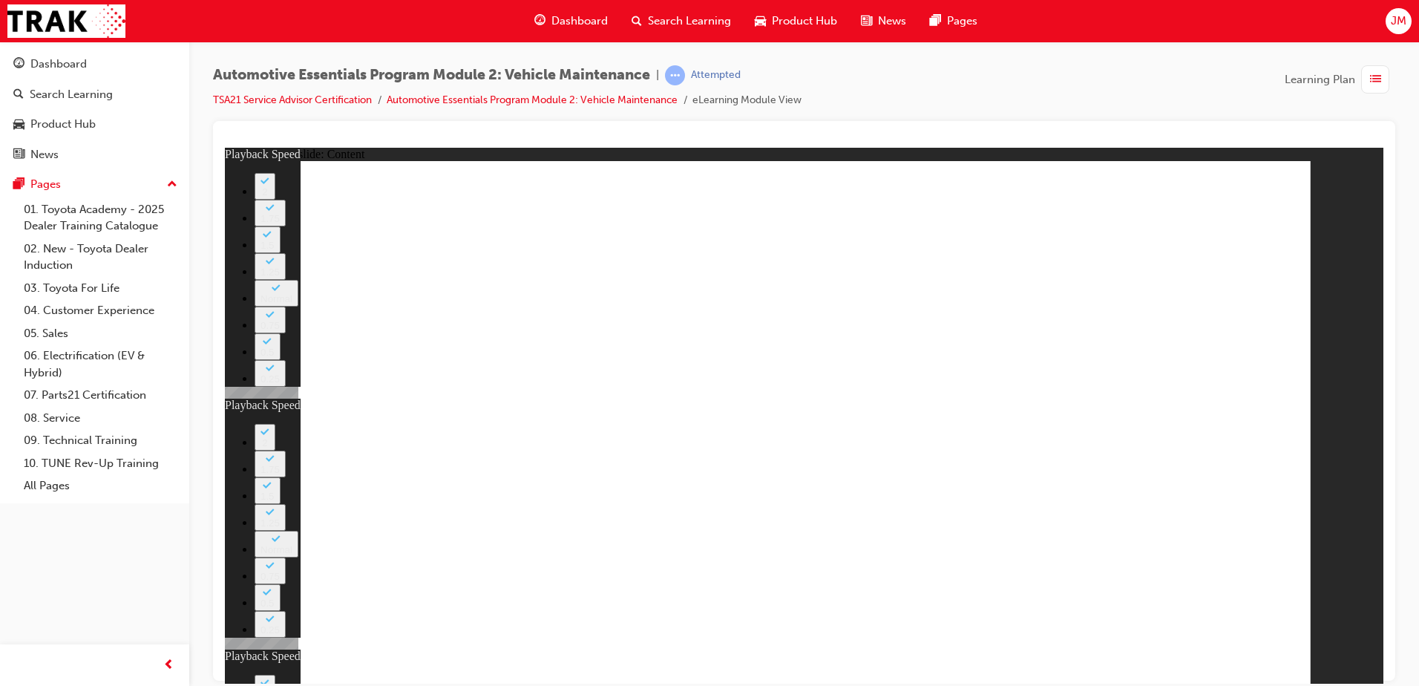
type input "8"
type input "27"
type input "12"
type input "56"
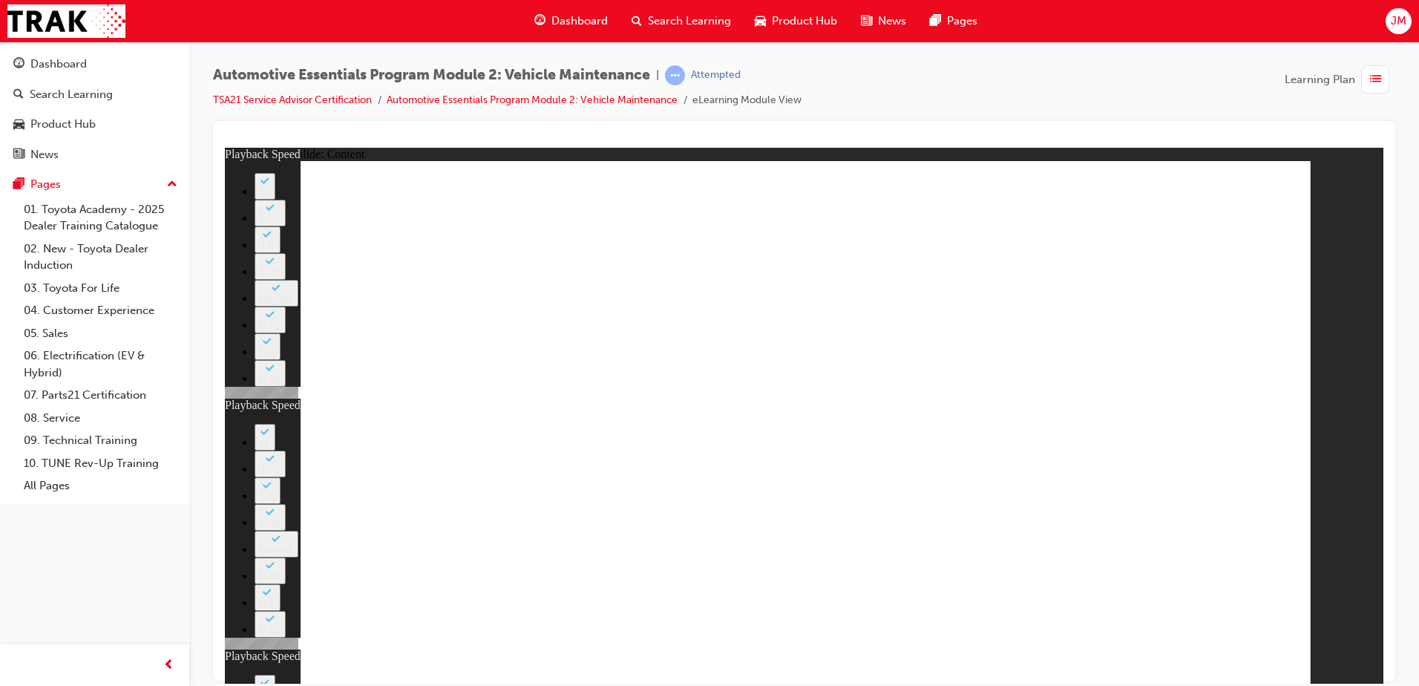
type input "12"
drag, startPoint x: 550, startPoint y: 418, endPoint x: 685, endPoint y: 422, distance: 135.2
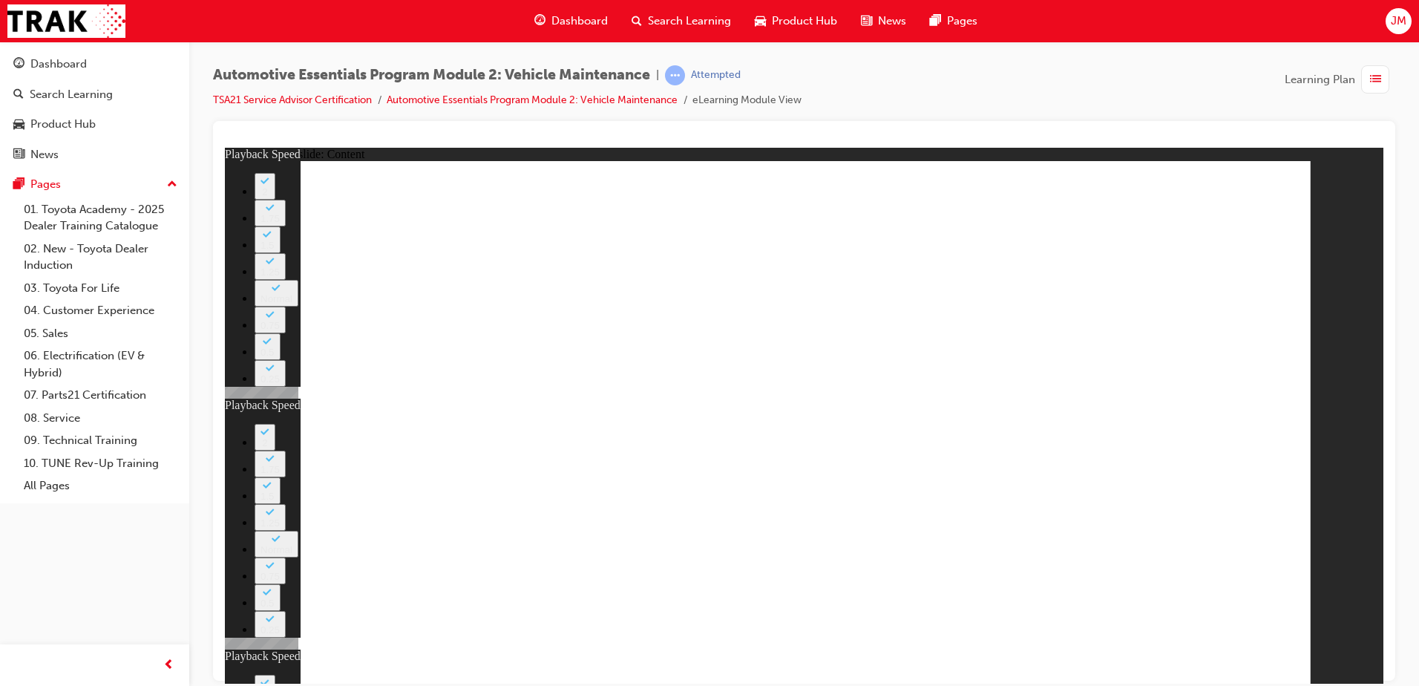
type input "8"
type input "27"
type input "12"
type input "56"
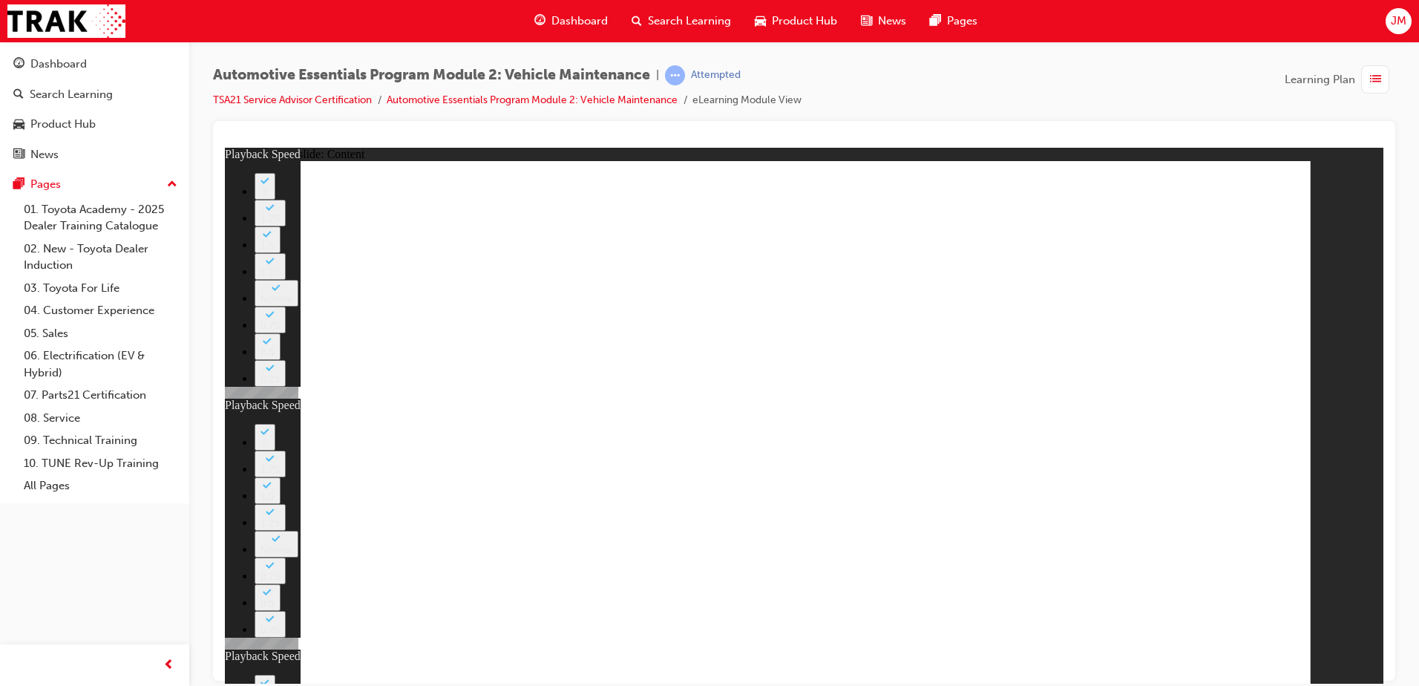
type input "12"
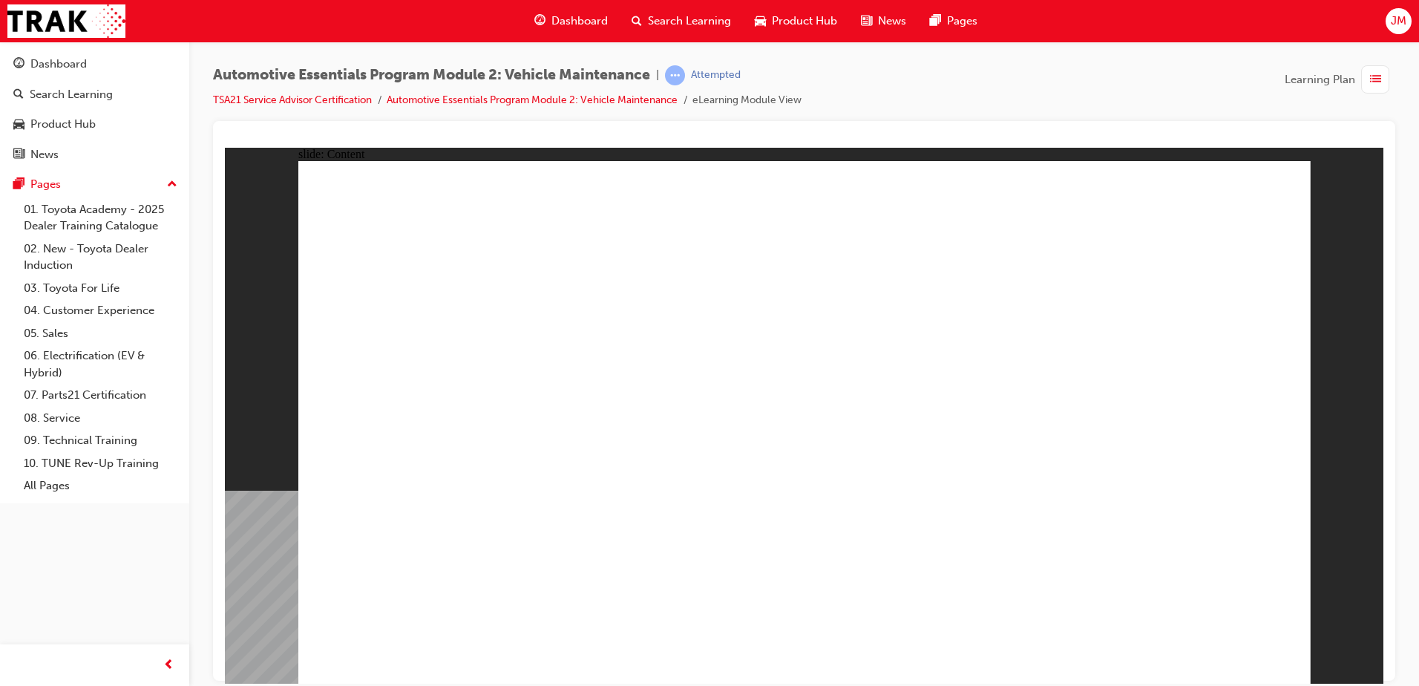
drag, startPoint x: 1170, startPoint y: 223, endPoint x: 1145, endPoint y: 205, distance: 30.7
drag, startPoint x: 766, startPoint y: 439, endPoint x: 804, endPoint y: 445, distance: 38.3
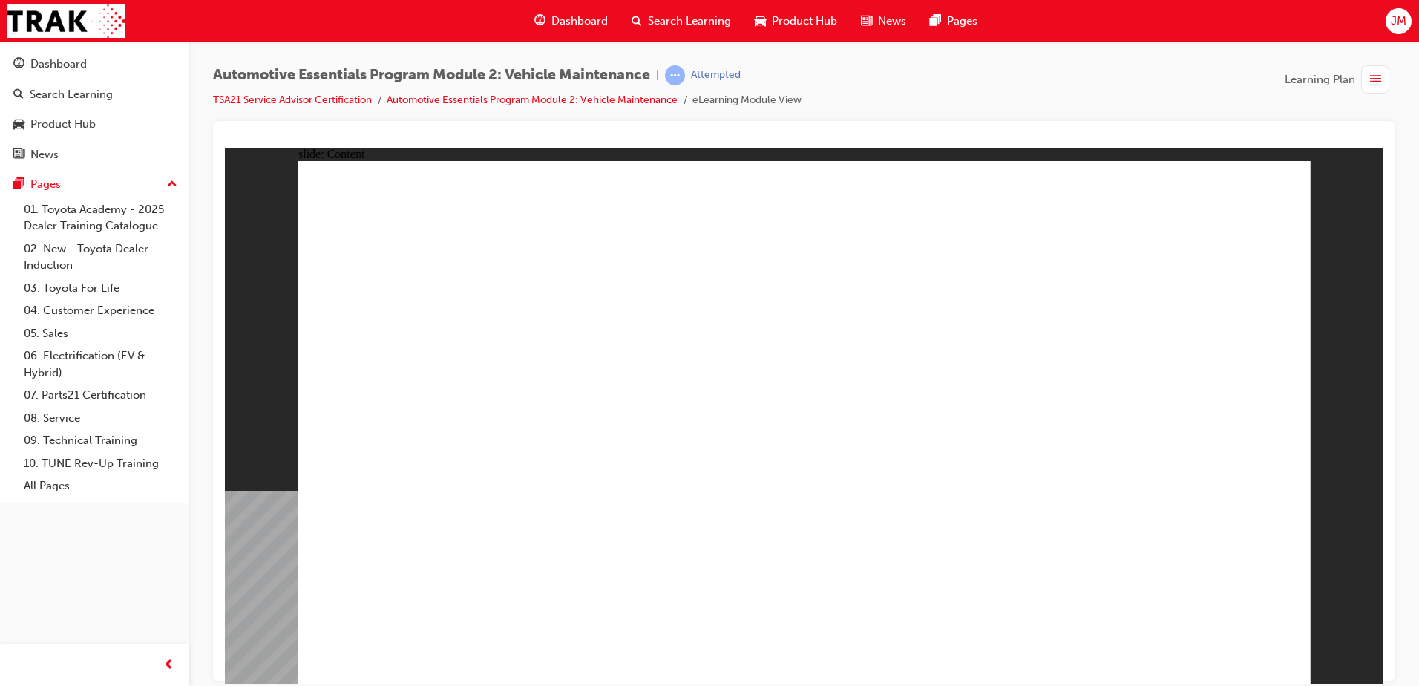
drag, startPoint x: 896, startPoint y: 418, endPoint x: 977, endPoint y: 386, distance: 87.0
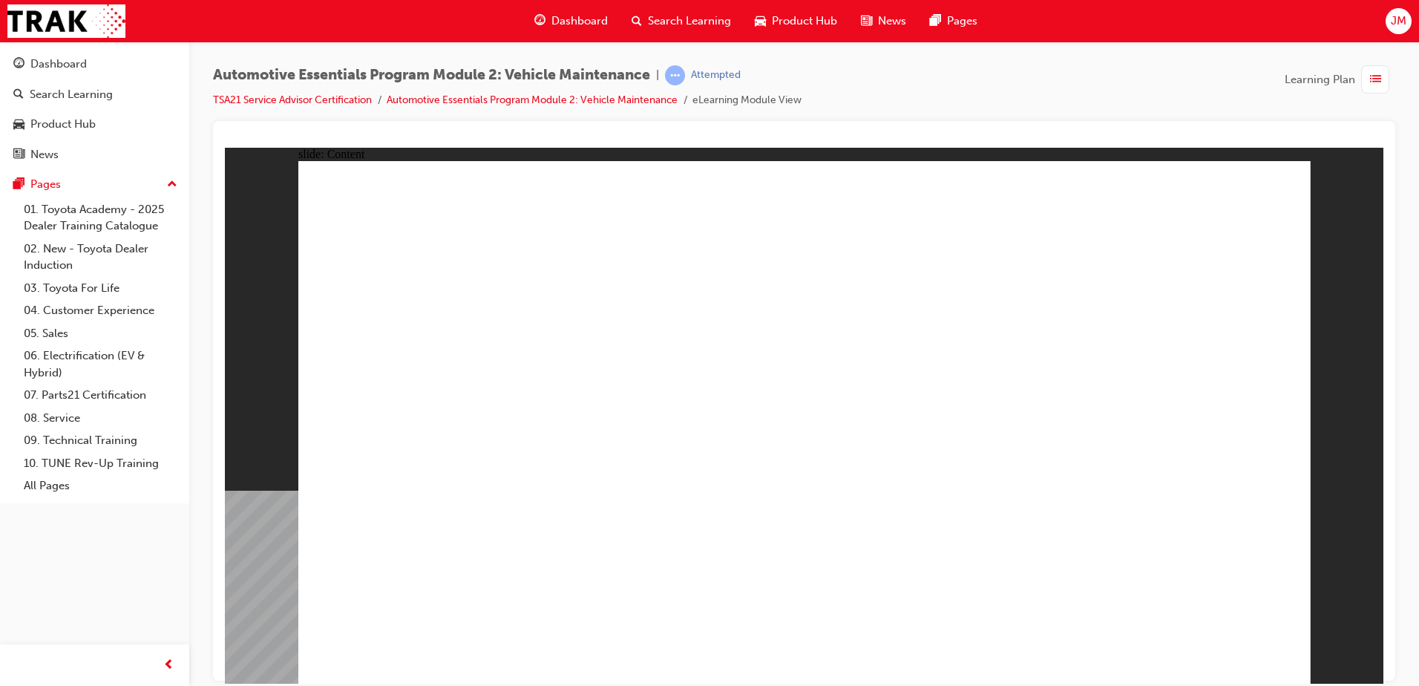
drag, startPoint x: 659, startPoint y: 405, endPoint x: 671, endPoint y: 405, distance: 11.9
drag, startPoint x: 1258, startPoint y: 196, endPoint x: 1249, endPoint y: 197, distance: 8.9
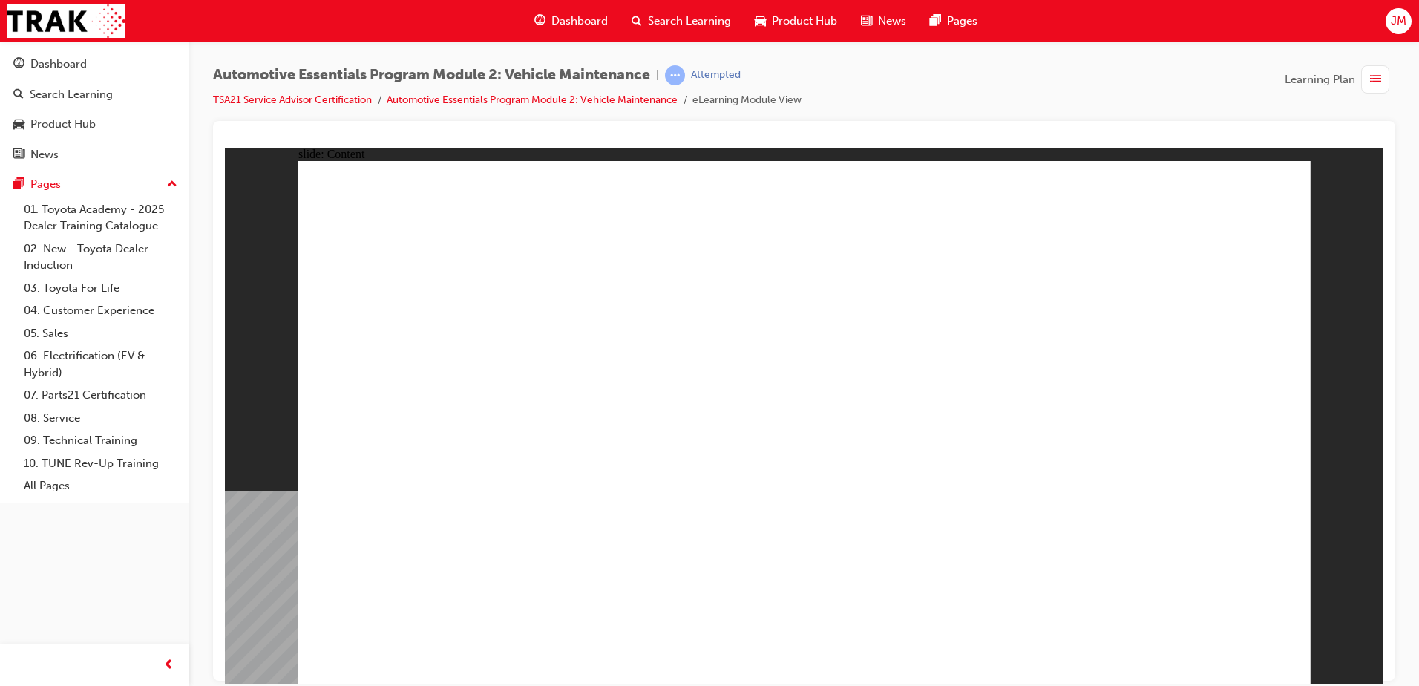
drag, startPoint x: 1281, startPoint y: 652, endPoint x: 1266, endPoint y: 649, distance: 15.1
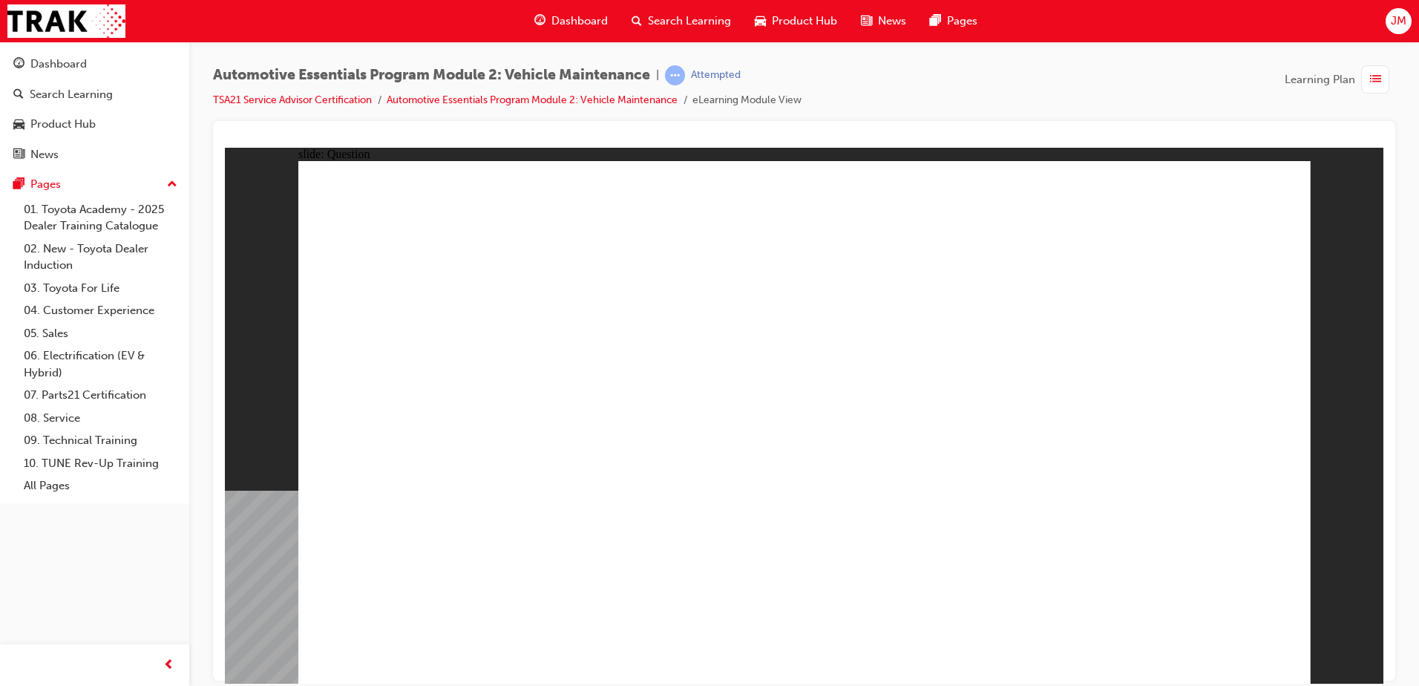
radio input "true"
drag, startPoint x: 979, startPoint y: 350, endPoint x: 972, endPoint y: 410, distance: 59.8
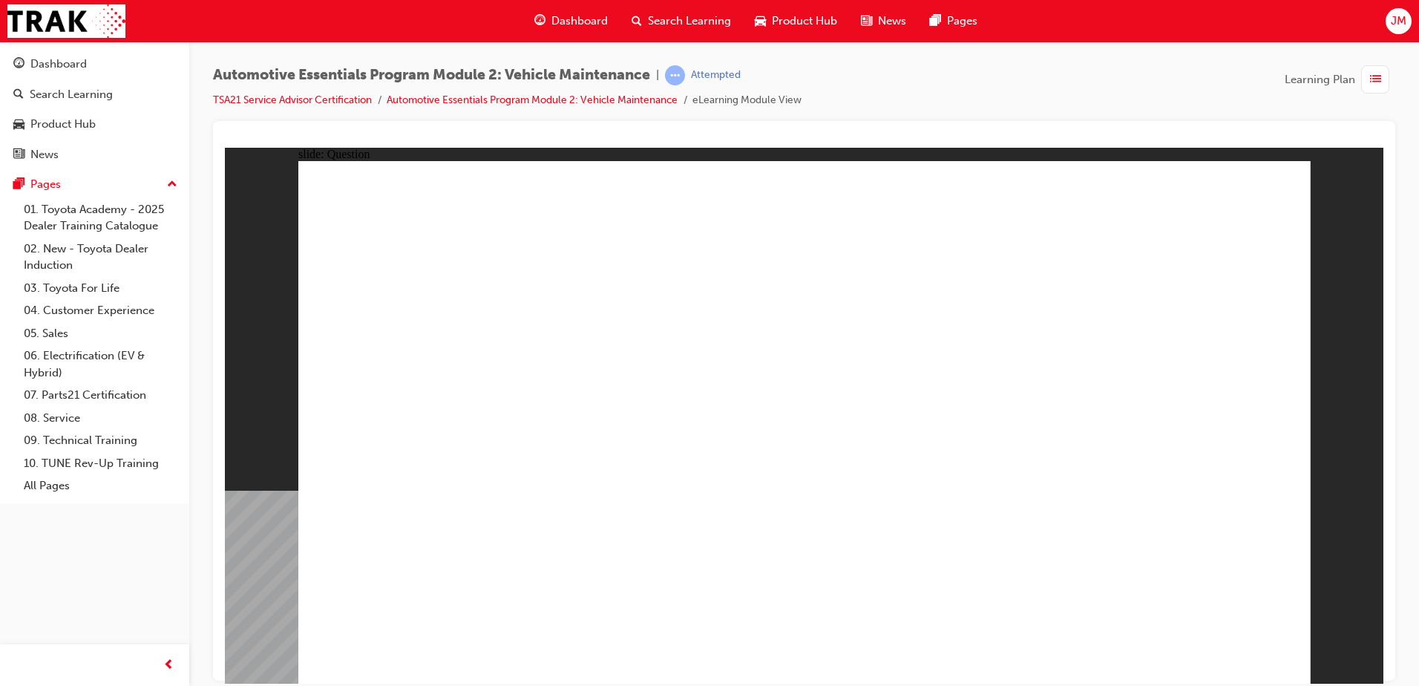
radio input "true"
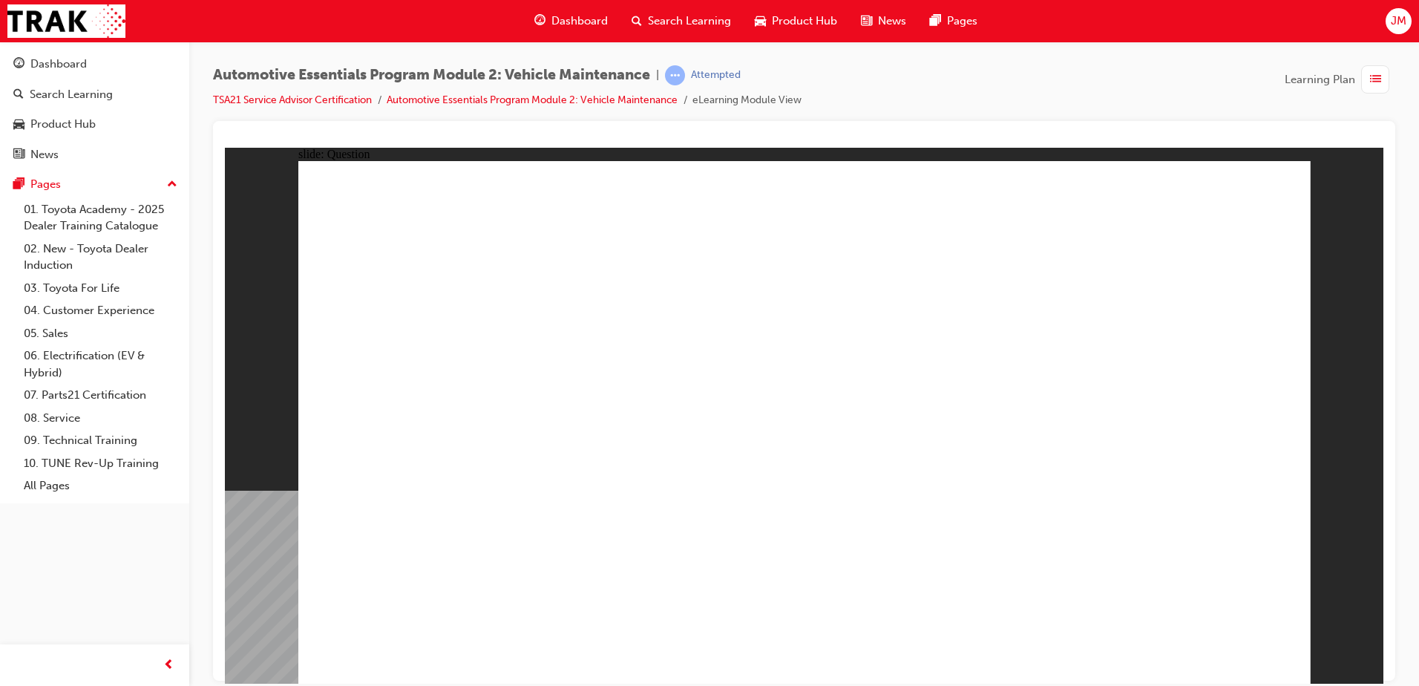
radio input "true"
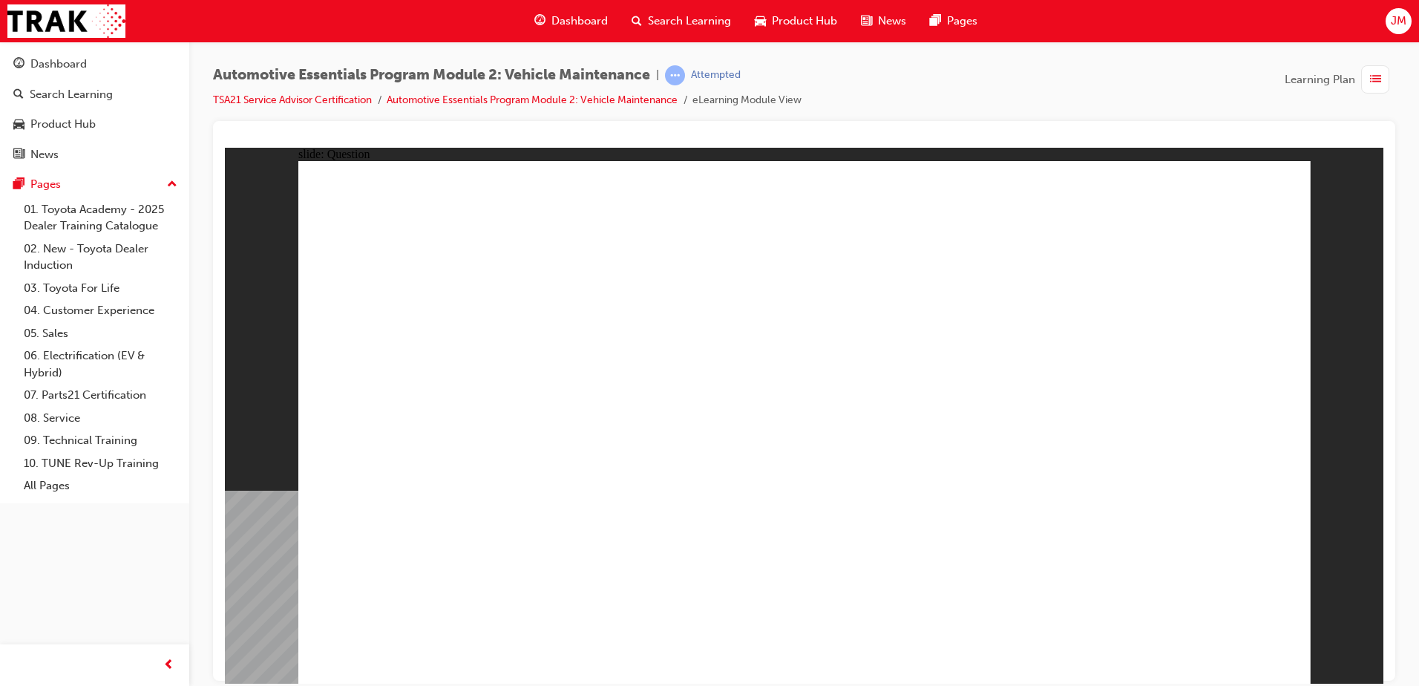
radio input "true"
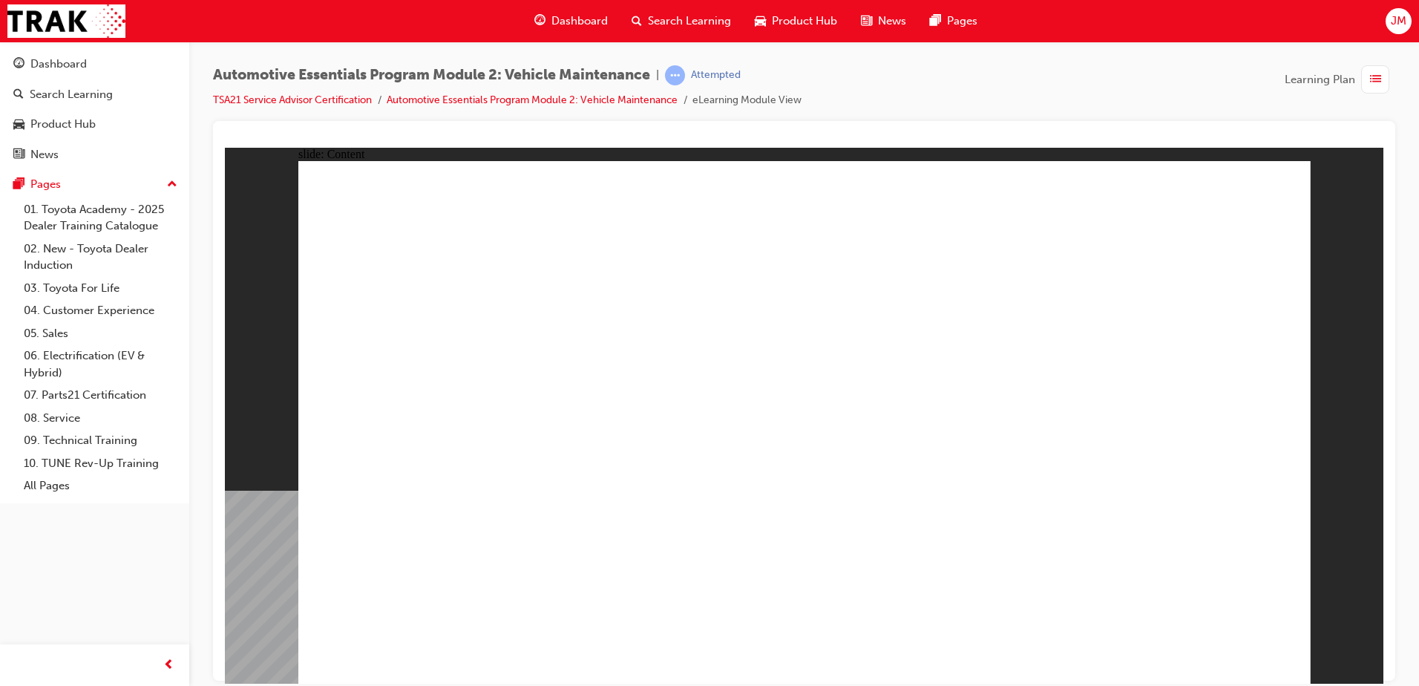
drag, startPoint x: 494, startPoint y: 383, endPoint x: 658, endPoint y: 397, distance: 165.4
drag, startPoint x: 485, startPoint y: 393, endPoint x: 658, endPoint y: 423, distance: 175.5
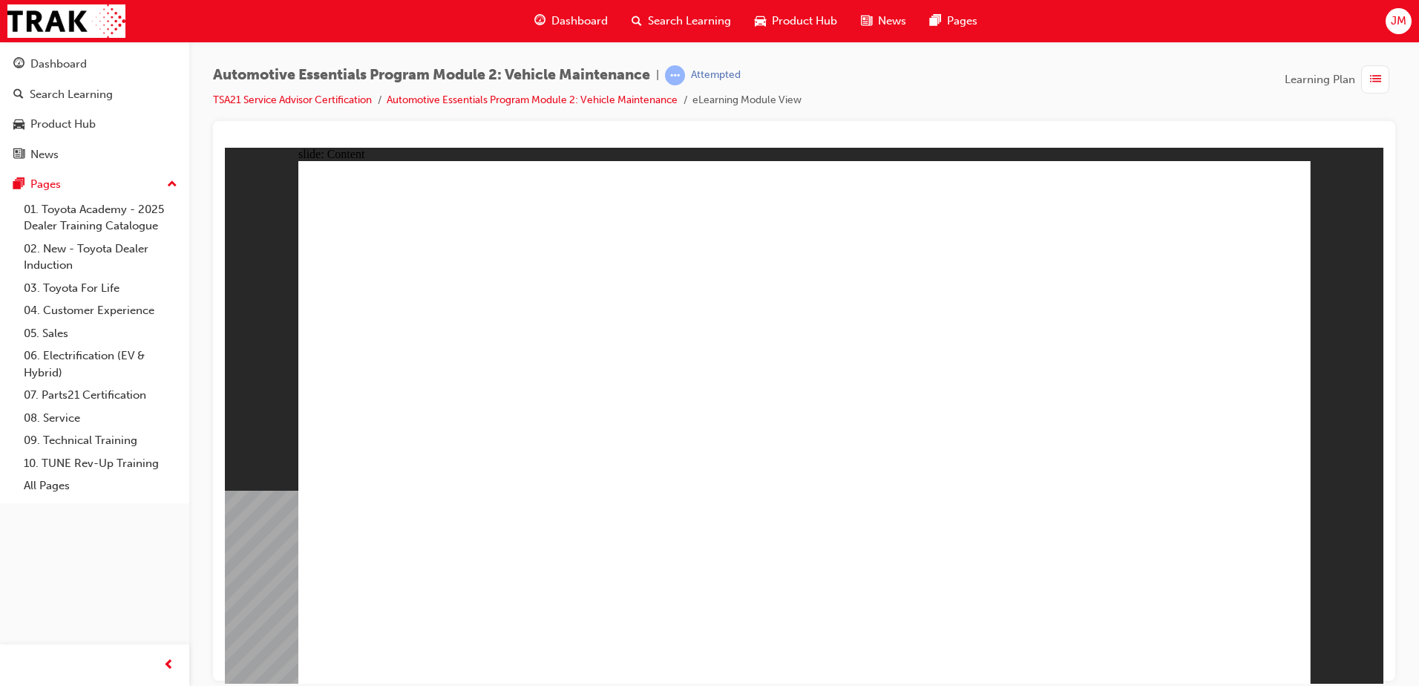
drag, startPoint x: 500, startPoint y: 296, endPoint x: 661, endPoint y: 316, distance: 161.6
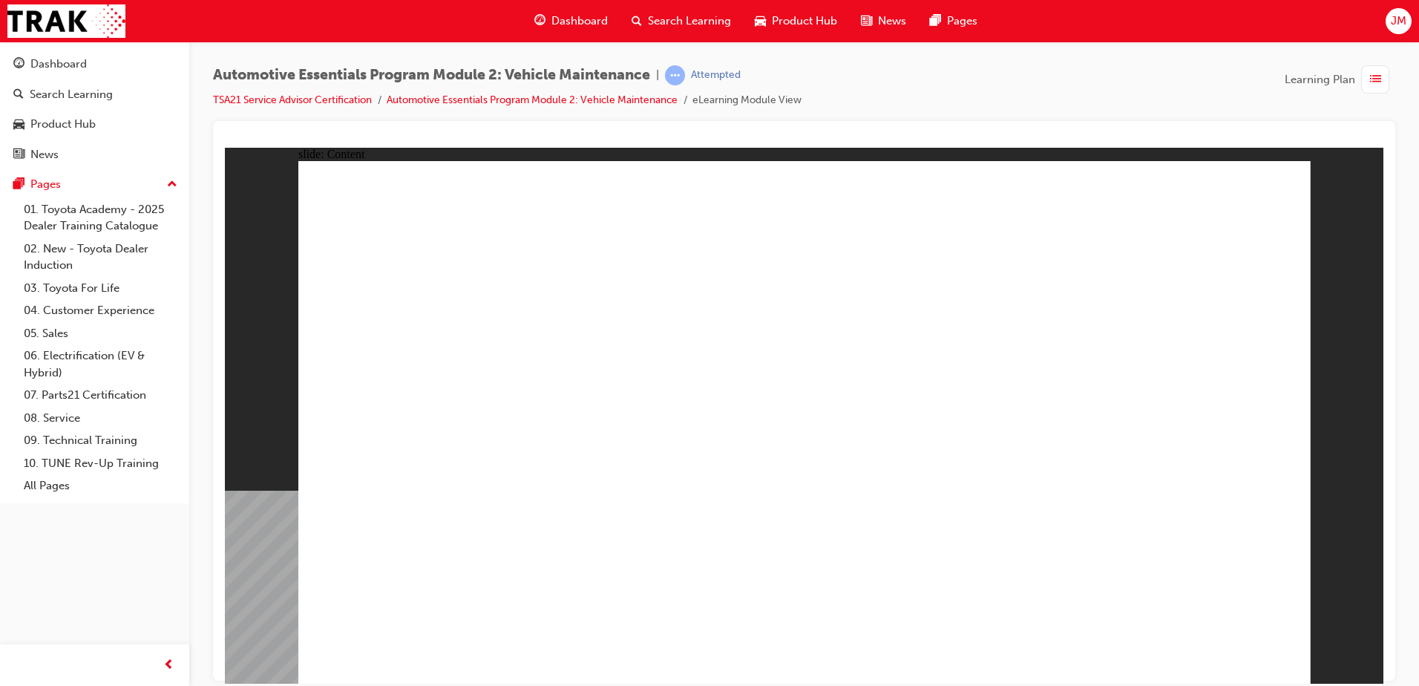
drag, startPoint x: 422, startPoint y: 218, endPoint x: 433, endPoint y: 218, distance: 11.9
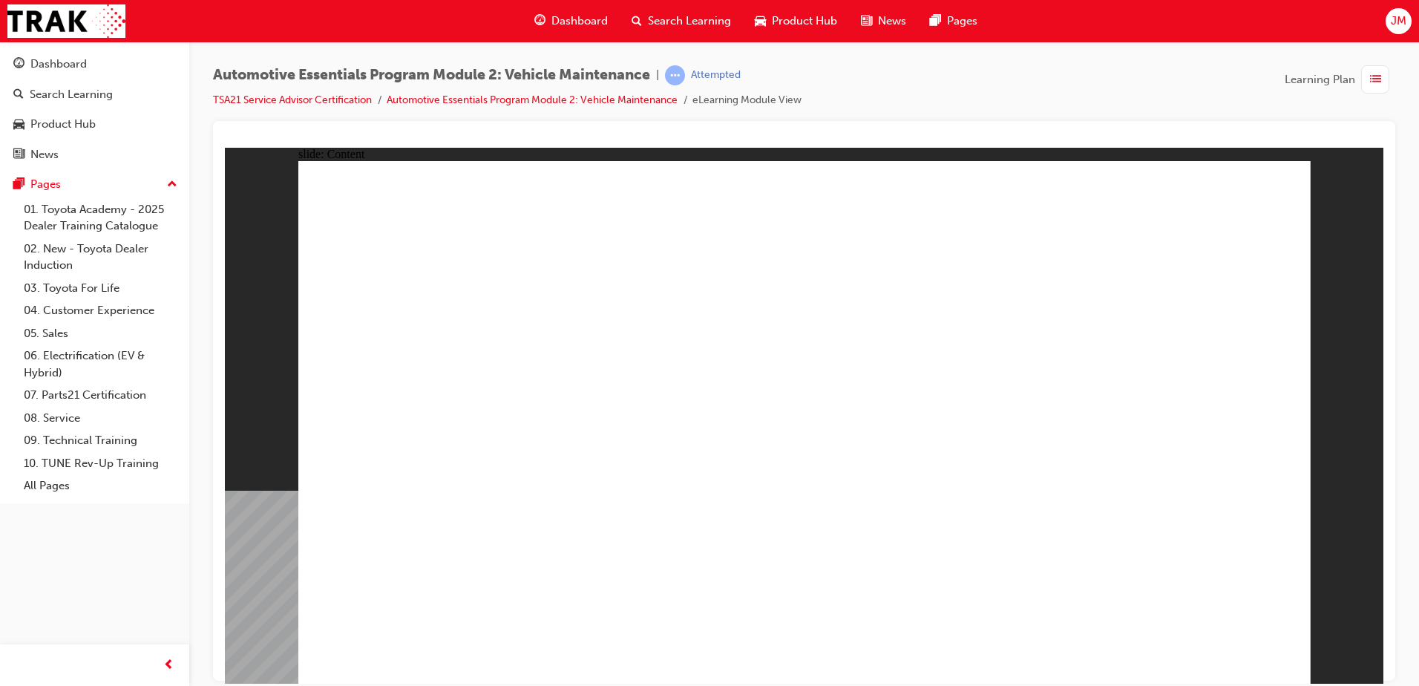
drag, startPoint x: 356, startPoint y: 252, endPoint x: 594, endPoint y: 324, distance: 248.9
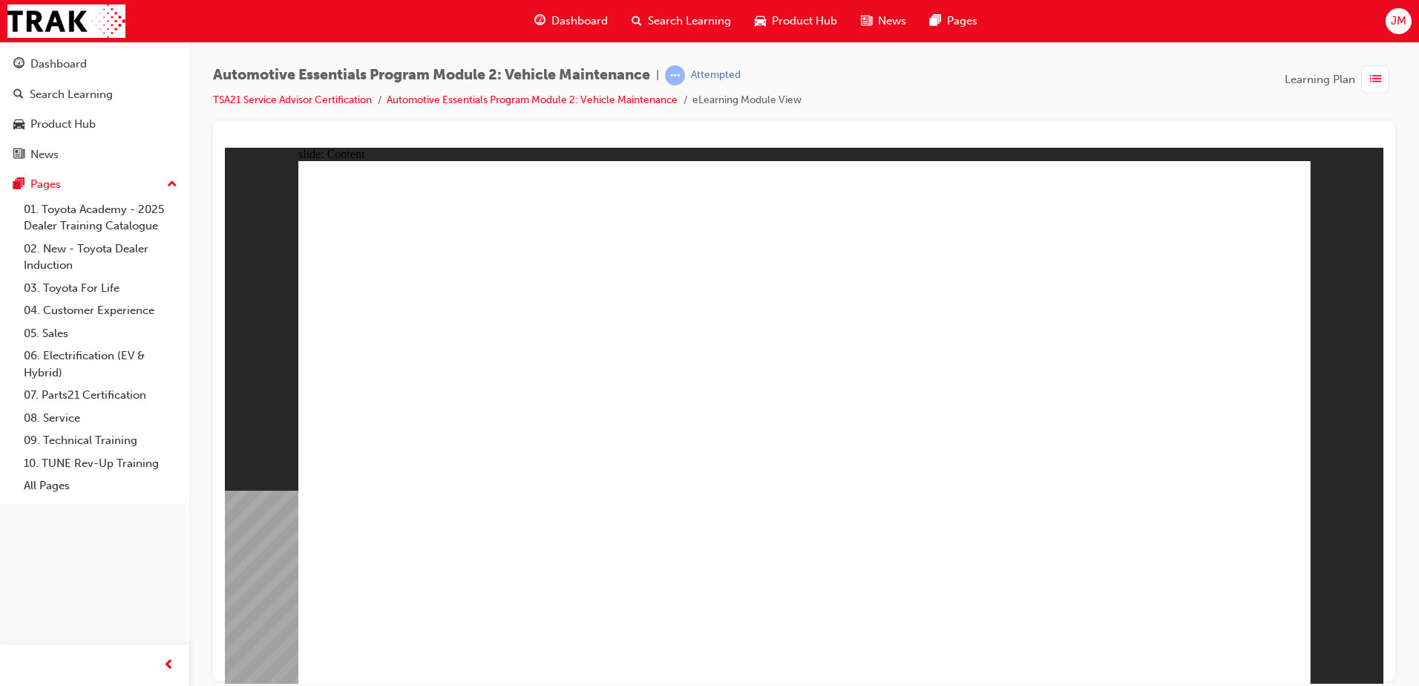
drag, startPoint x: 378, startPoint y: 370, endPoint x: 458, endPoint y: 399, distance: 85.2
drag, startPoint x: 376, startPoint y: 377, endPoint x: 500, endPoint y: 403, distance: 125.9
